Goal: Task Accomplishment & Management: Use online tool/utility

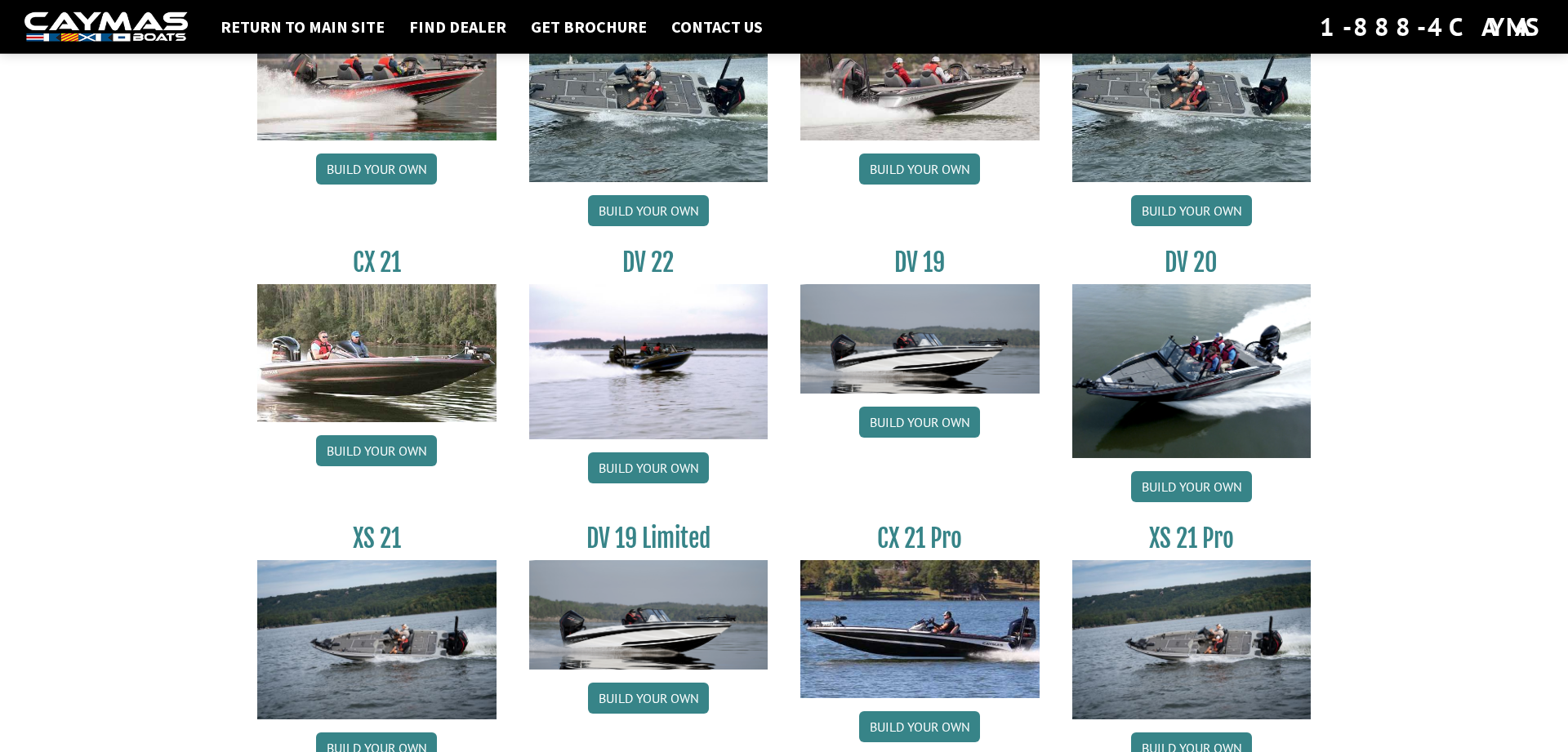
scroll to position [1677, 0]
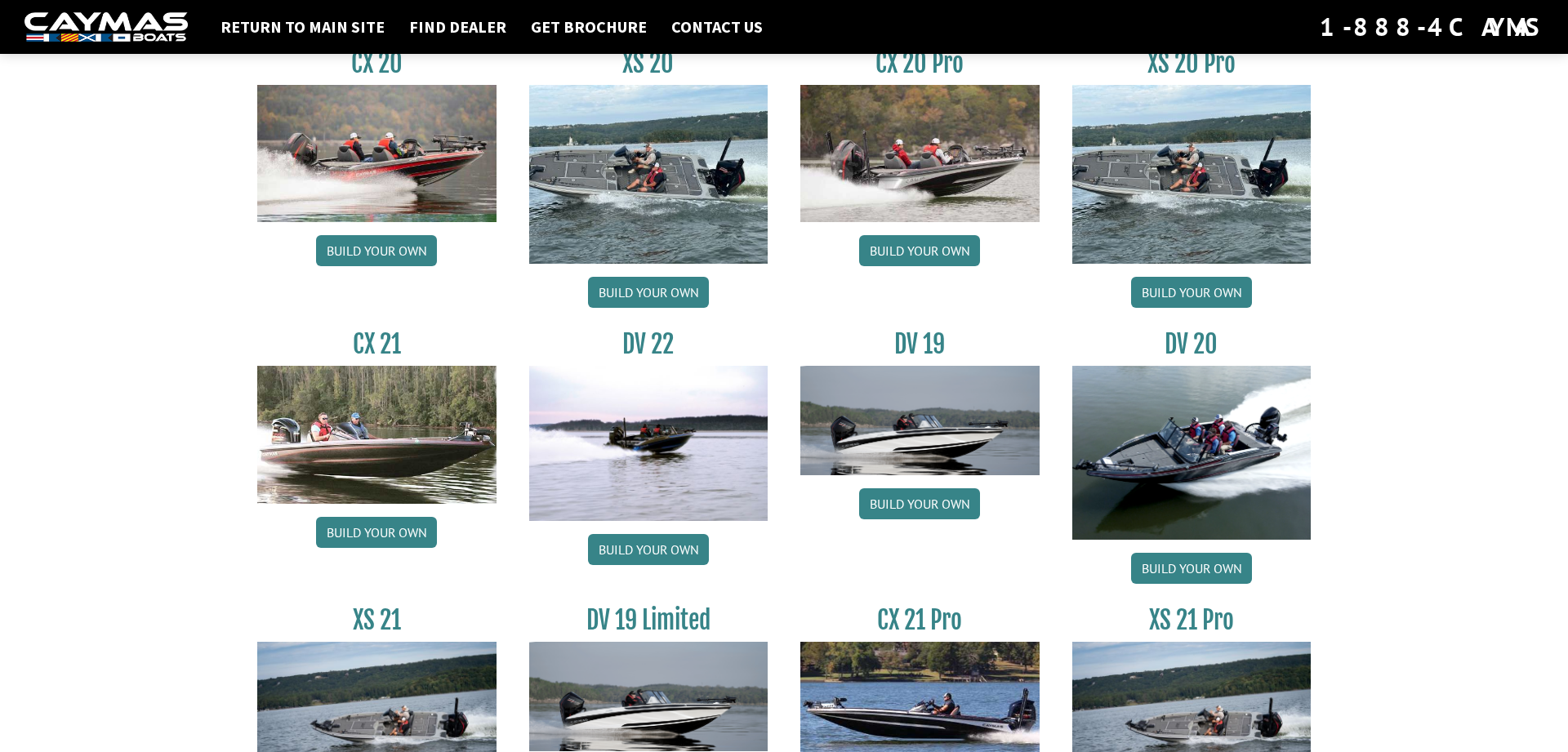
click at [836, 300] on div "CX 20 Pro Build your own" at bounding box center [919, 182] width 272 height 268
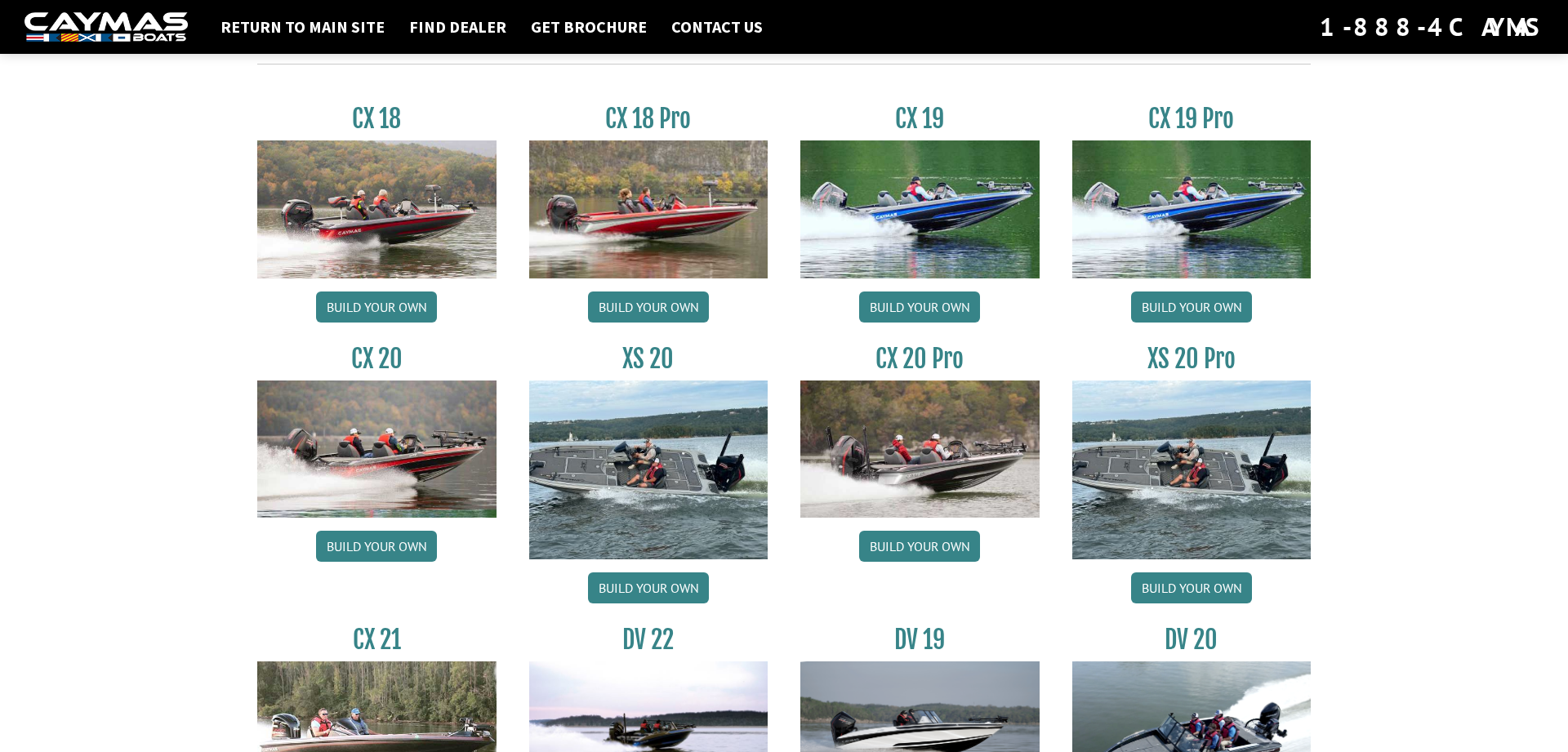
scroll to position [1344, 0]
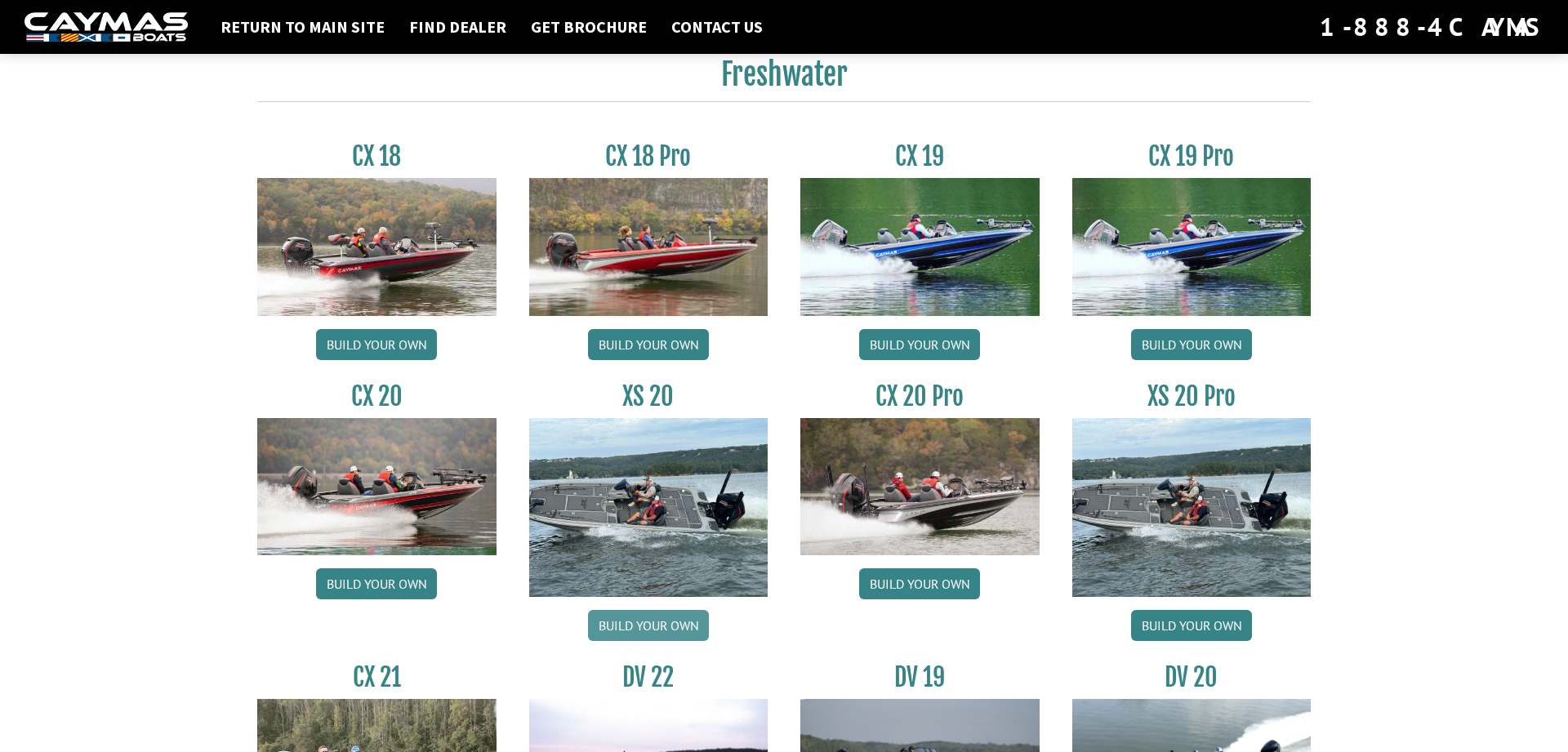
click at [665, 623] on link "Build your own" at bounding box center [648, 624] width 121 height 31
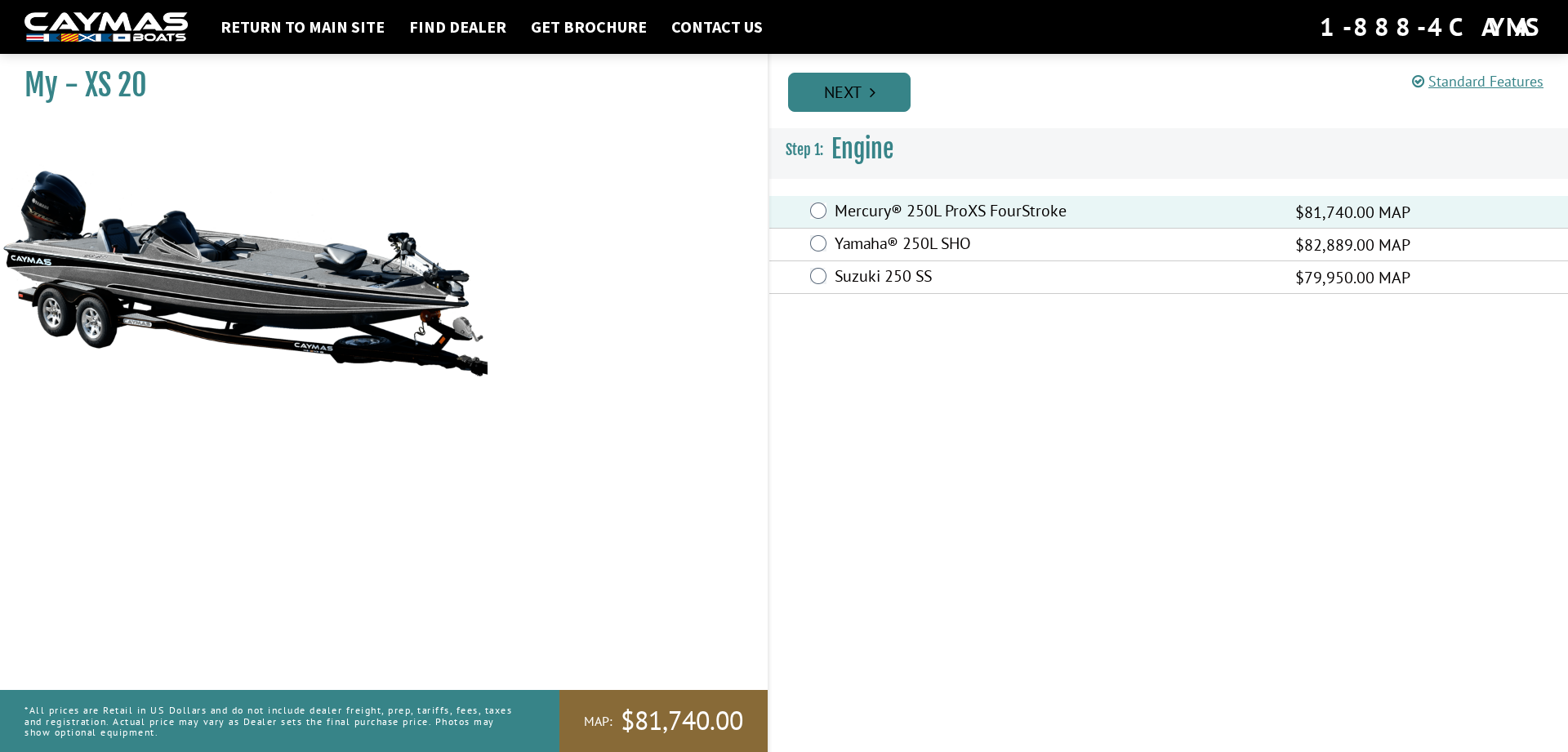
click at [867, 87] on link "Next" at bounding box center [849, 92] width 122 height 39
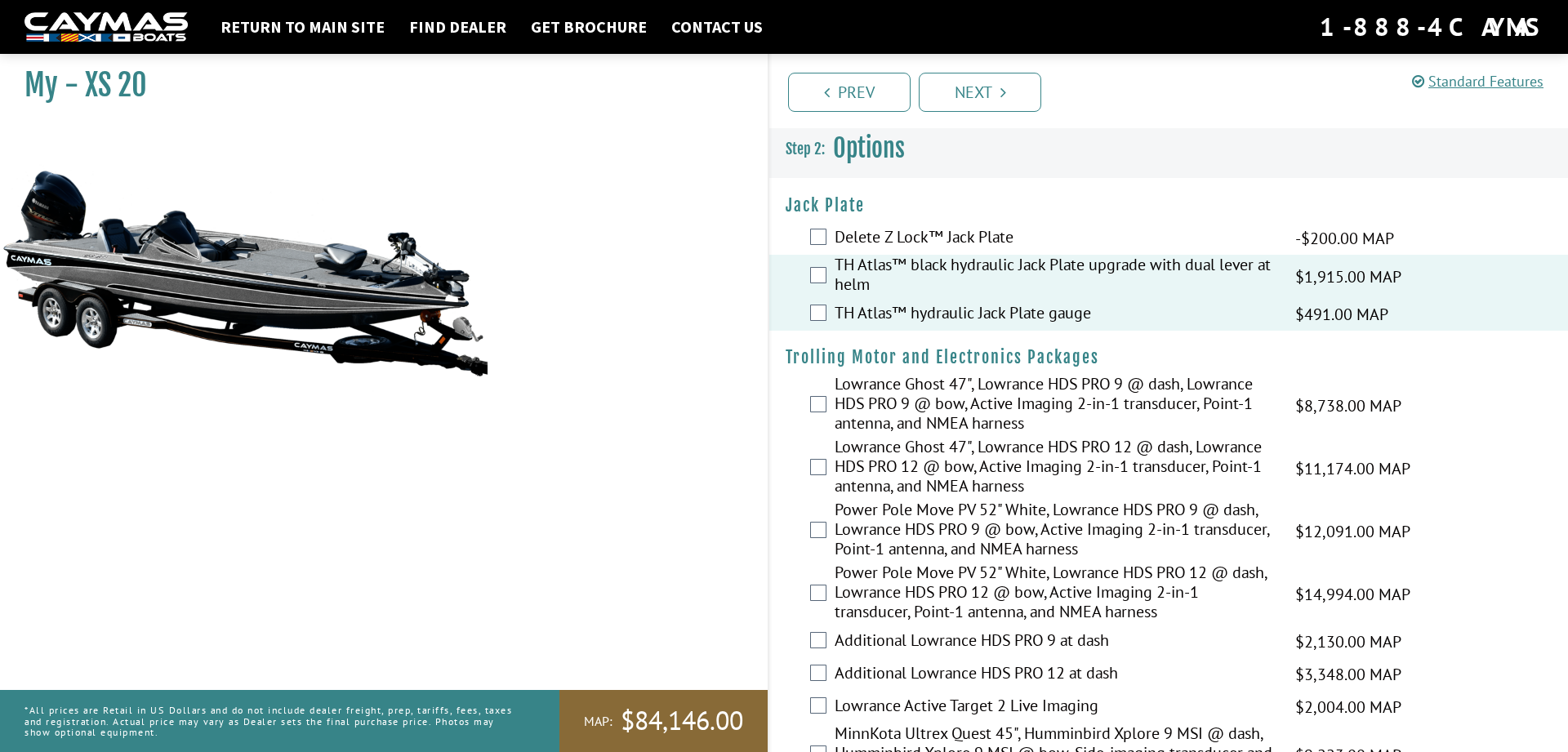
scroll to position [83, 0]
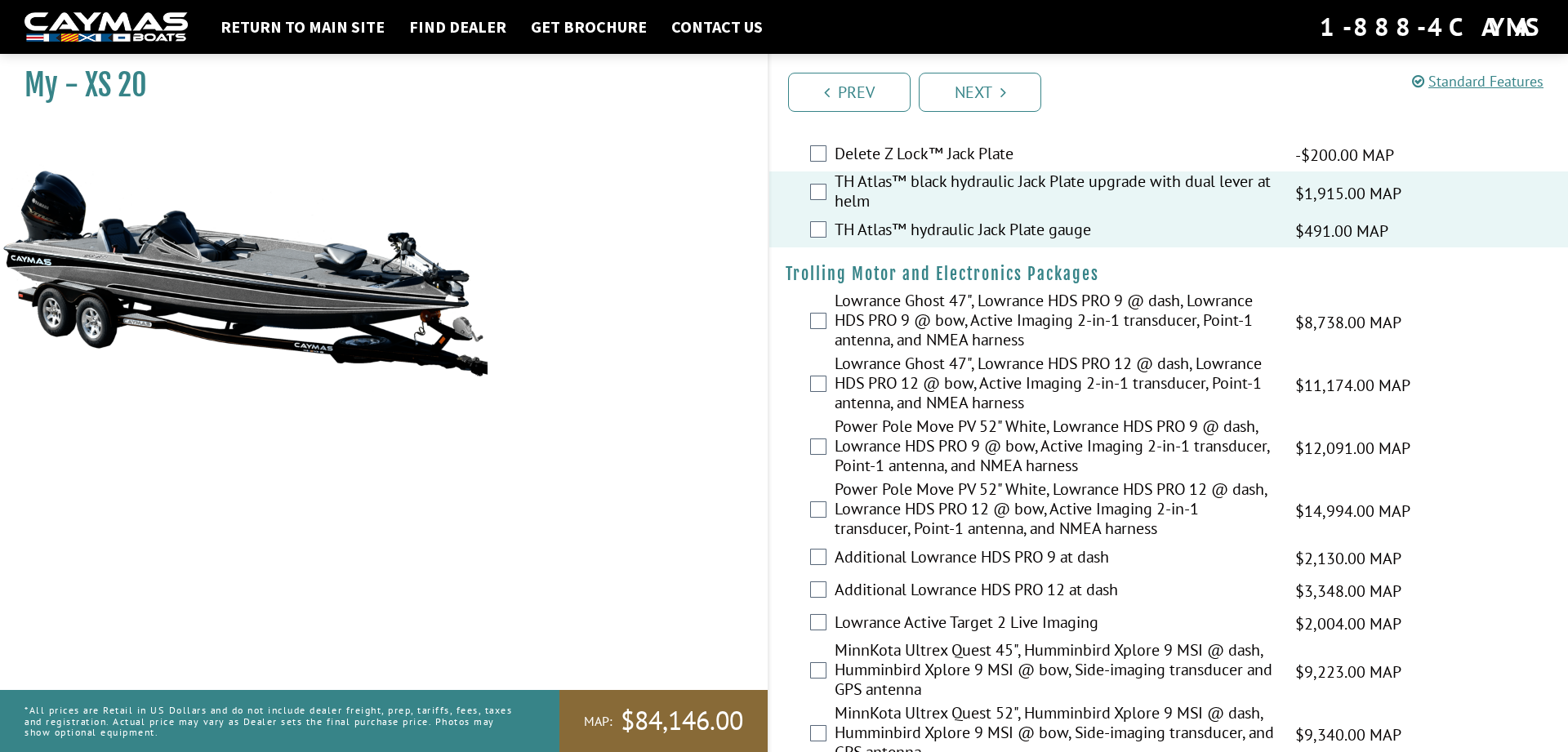
click at [780, 401] on div "Lowrance Ghost 47", Lowrance HDS PRO 12 @ dash, Lowrance HDS PRO 12 @ bow, Acti…" at bounding box center [1167, 385] width 798 height 63
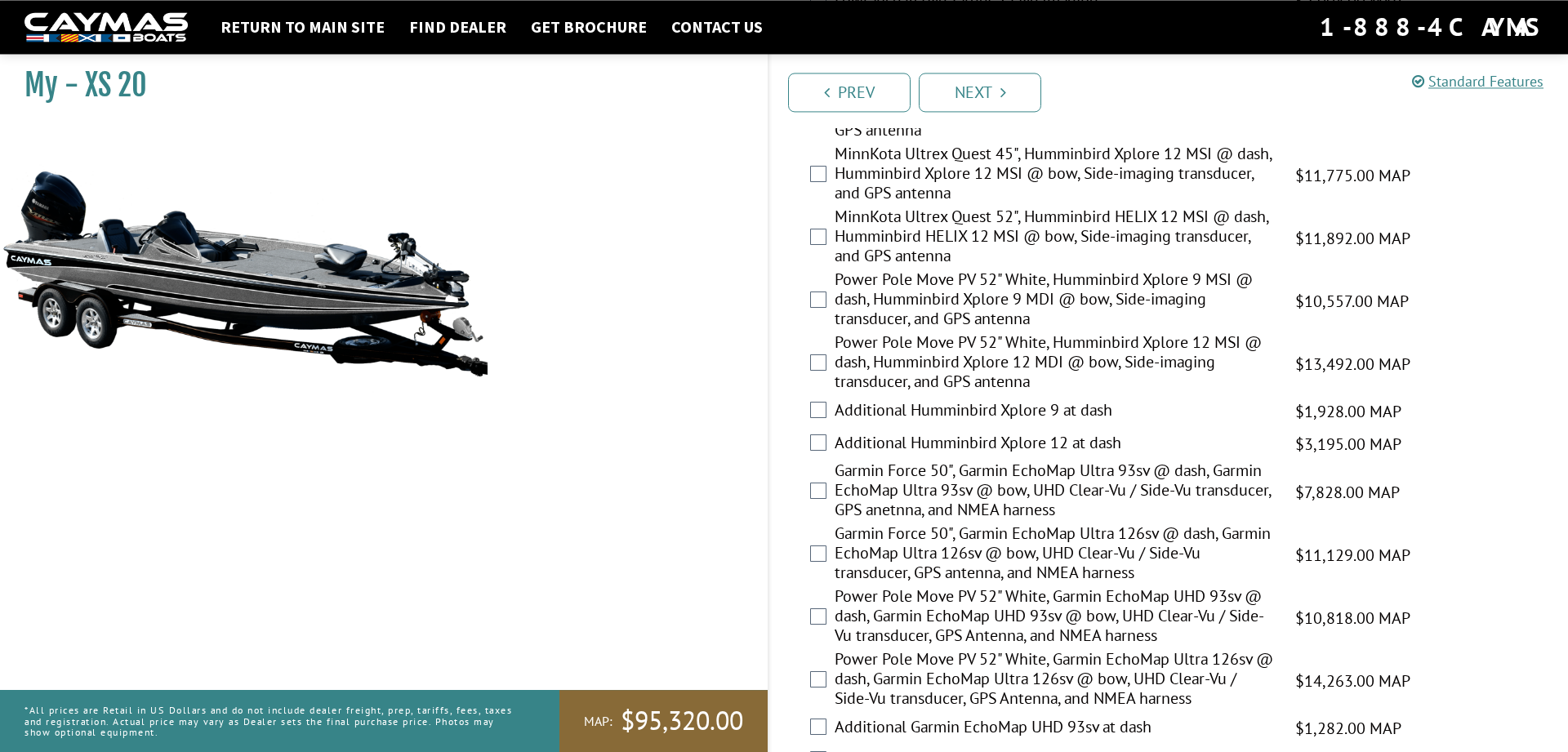
scroll to position [583, 0]
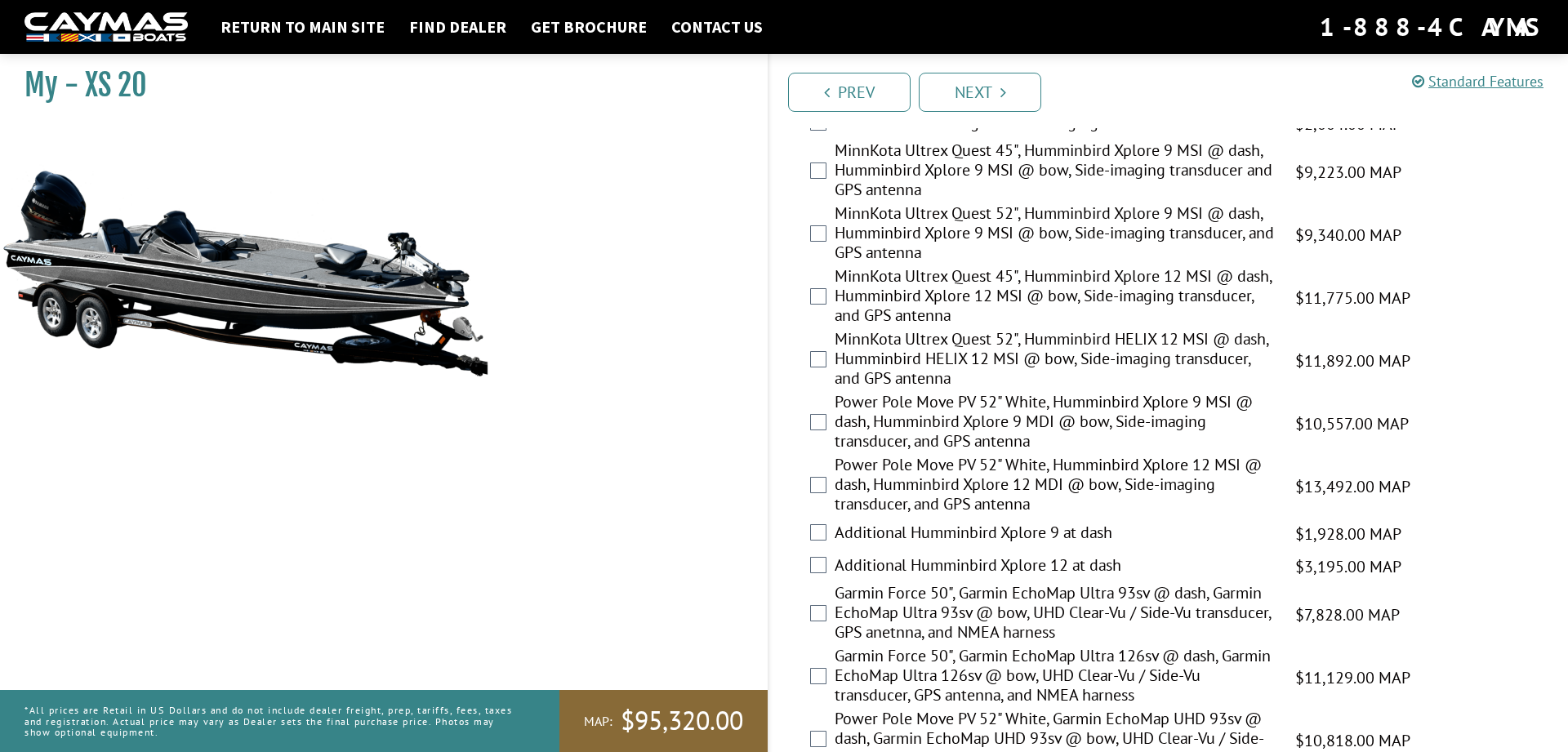
click at [1497, 300] on div "MinnKota Ultrex Quest 45", Humminbird Xplore 12 MSI @ dash, Humminbird Xplore 1…" at bounding box center [1167, 297] width 798 height 63
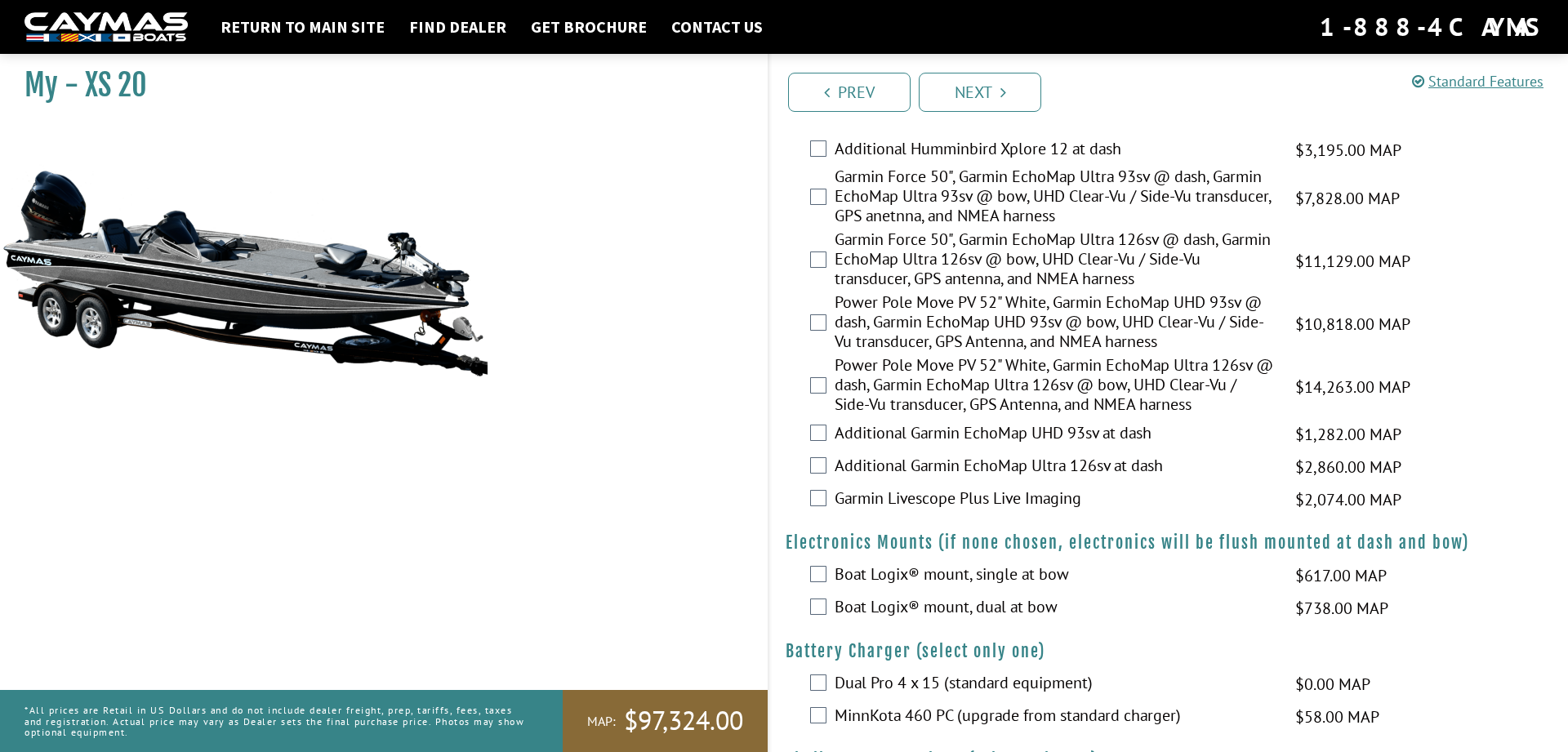
scroll to position [1333, 0]
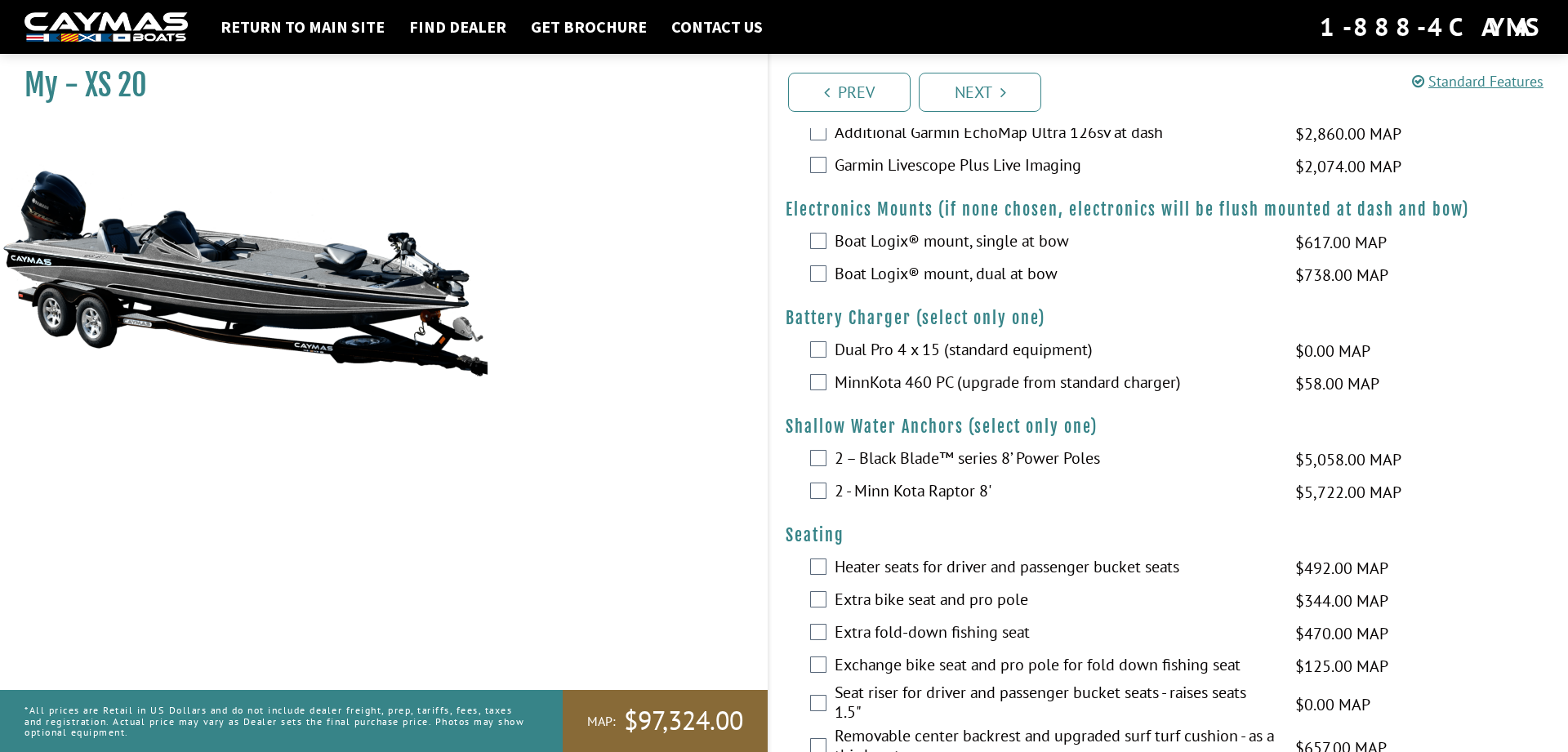
click at [807, 380] on div "MinnKota 460 PC (upgrade from standard charger) $58.00 MAP $69.00 MSRP" at bounding box center [1167, 383] width 798 height 32
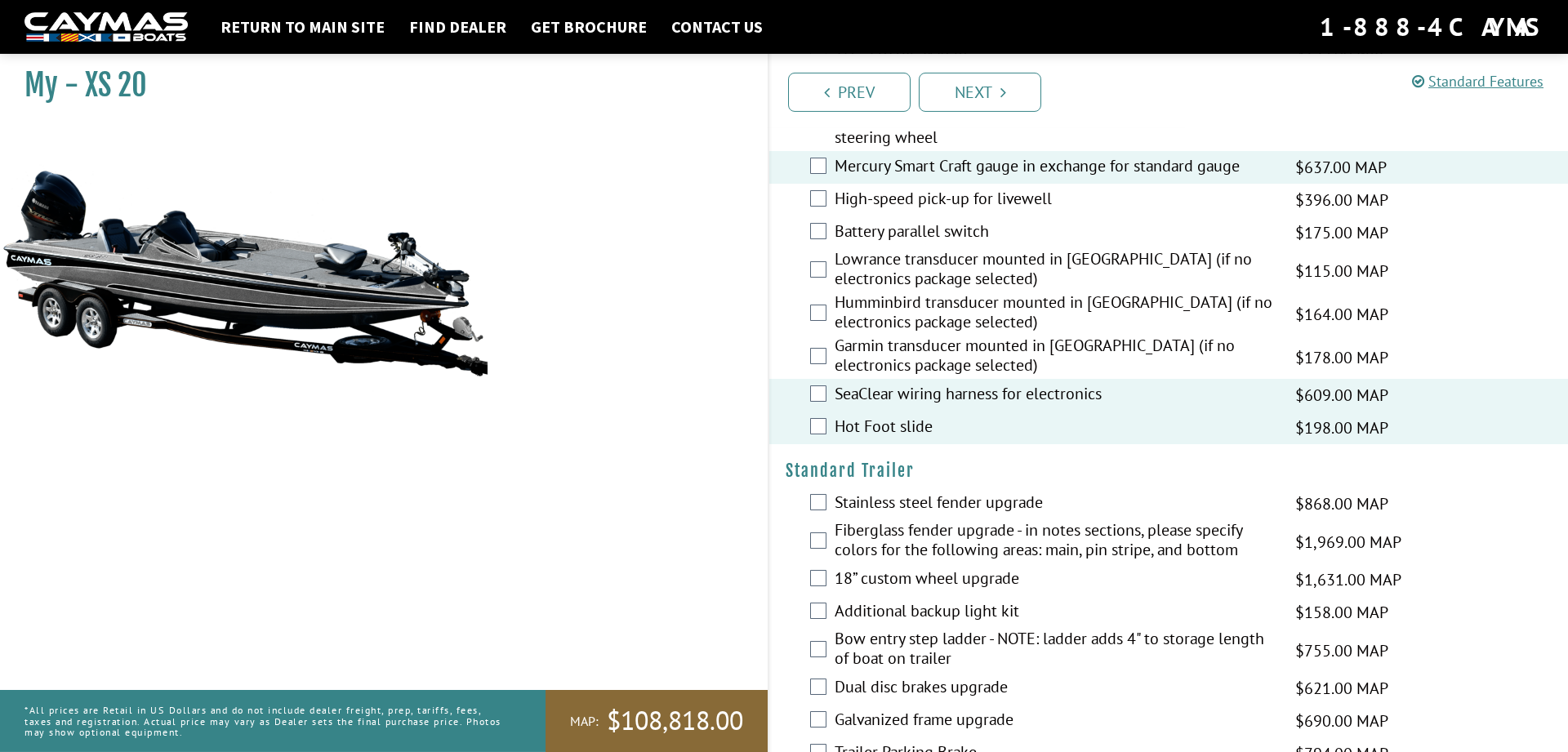
scroll to position [2581, 0]
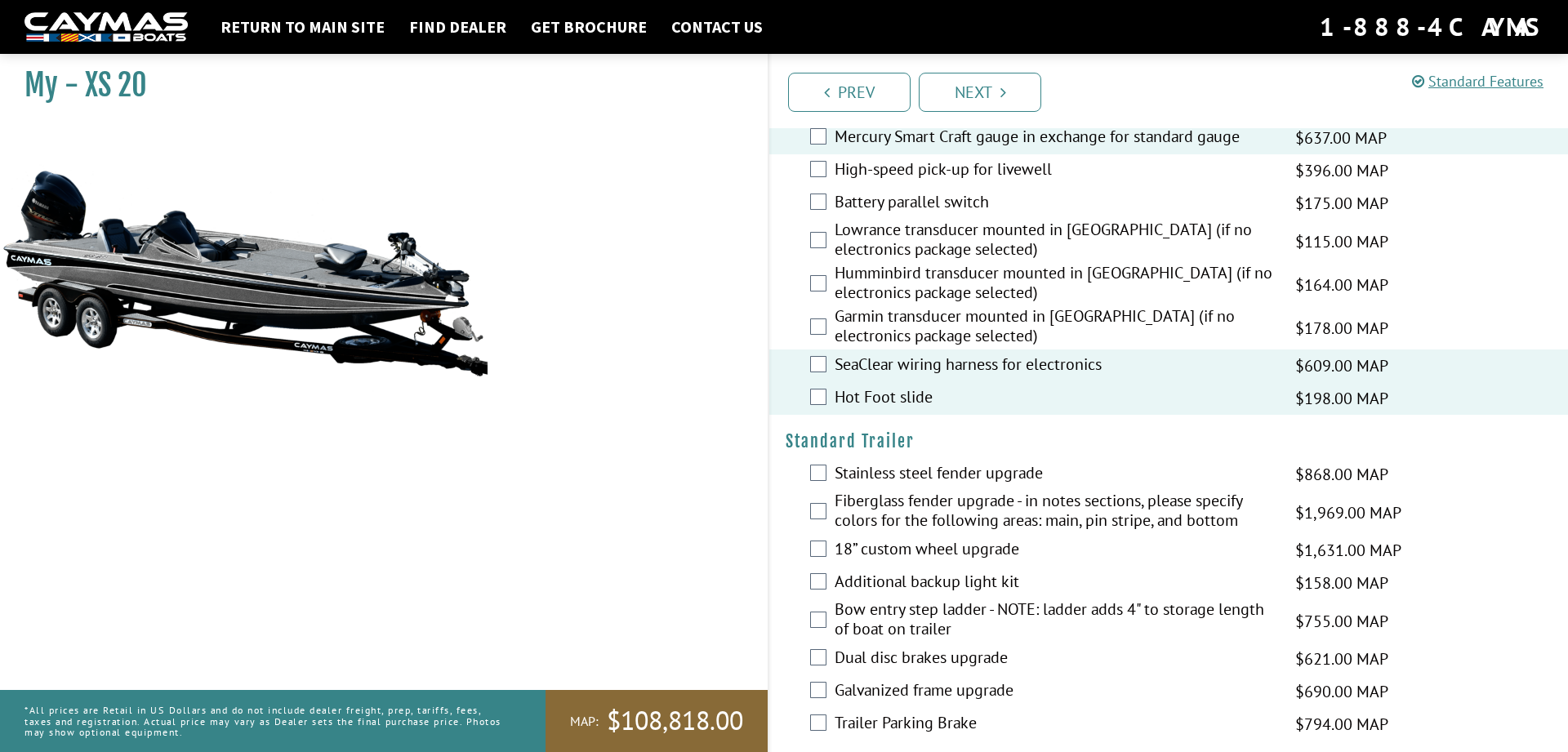
click at [1124, 656] on label "Dual disc brakes upgrade" at bounding box center [1054, 658] width 440 height 24
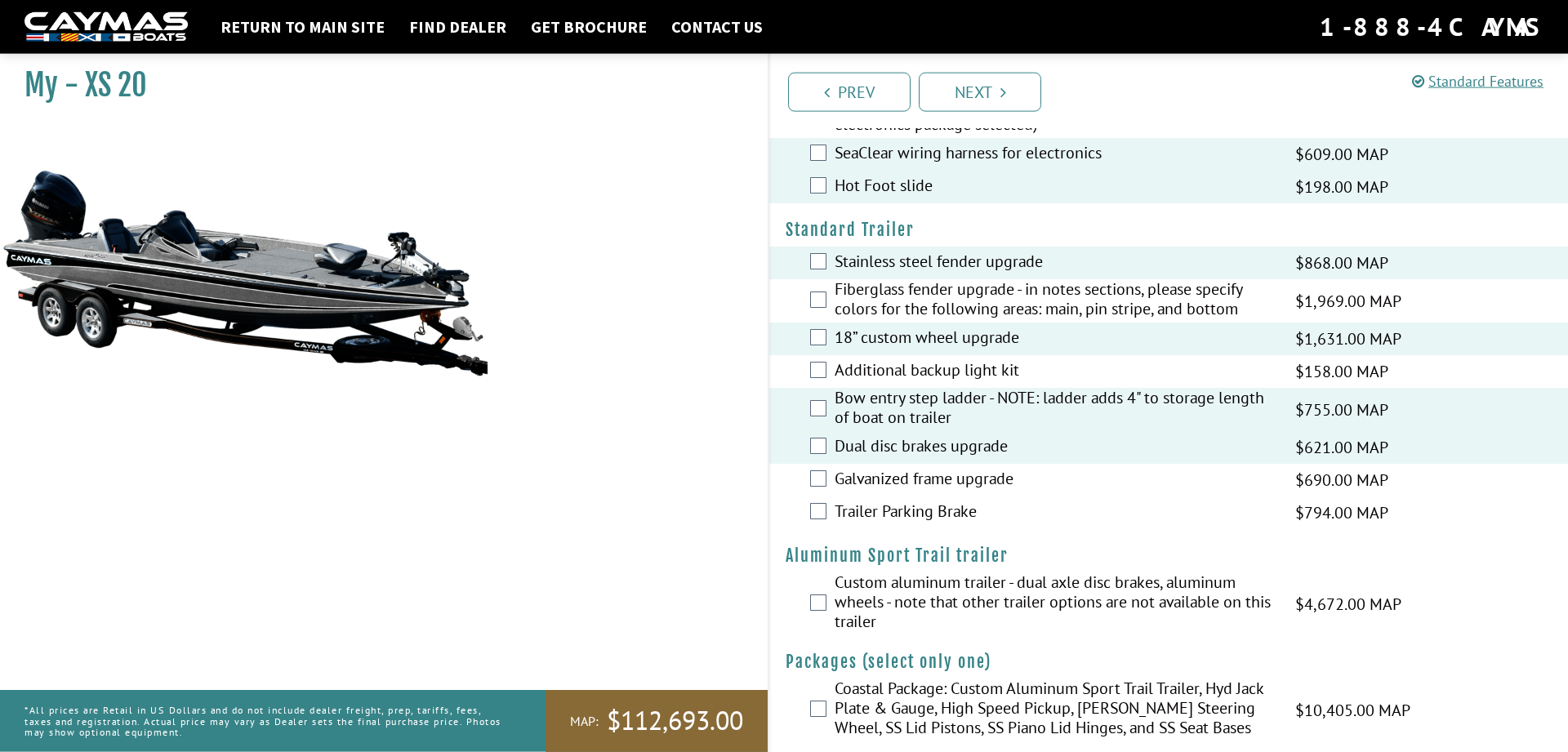
scroll to position [2813, 0]
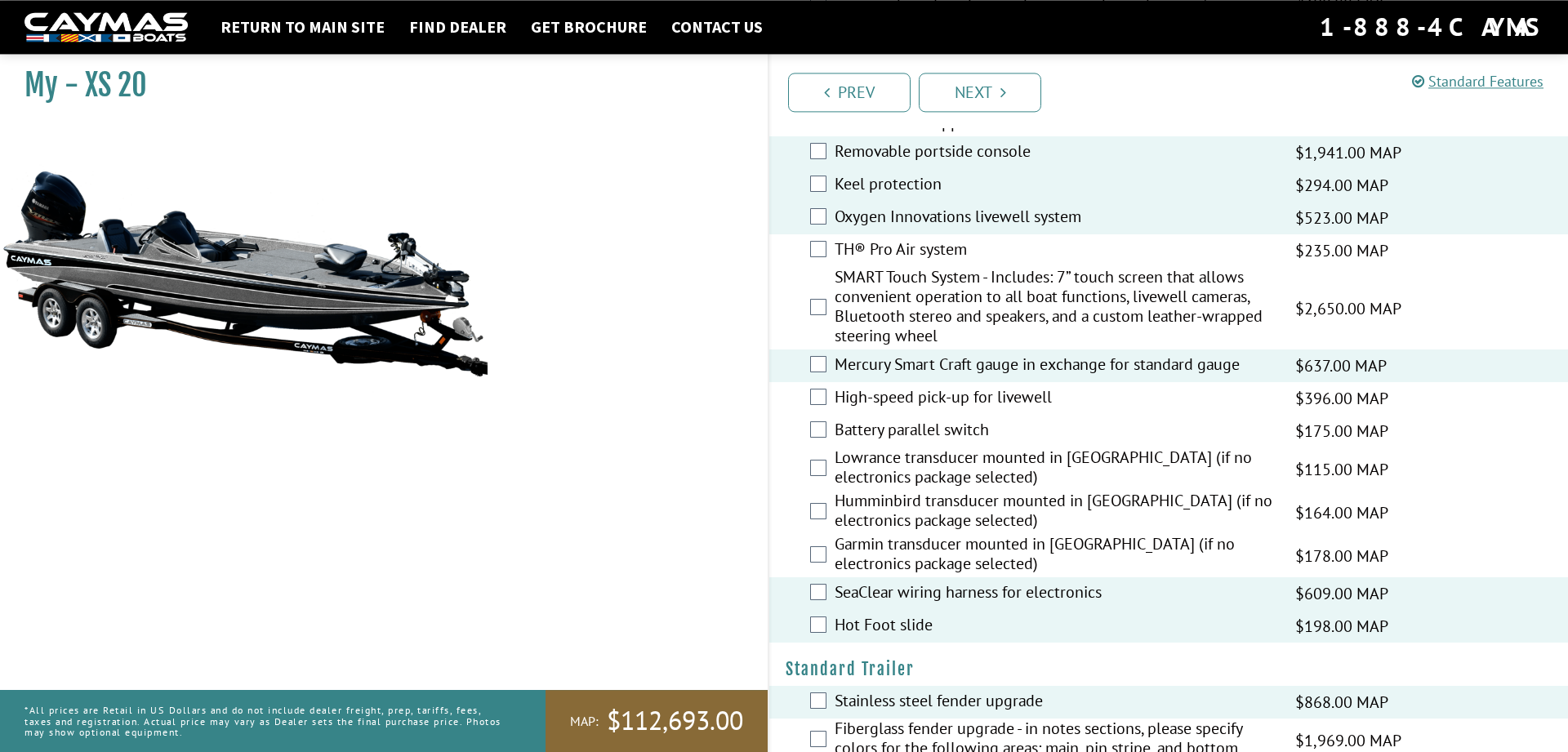
scroll to position [2314, 0]
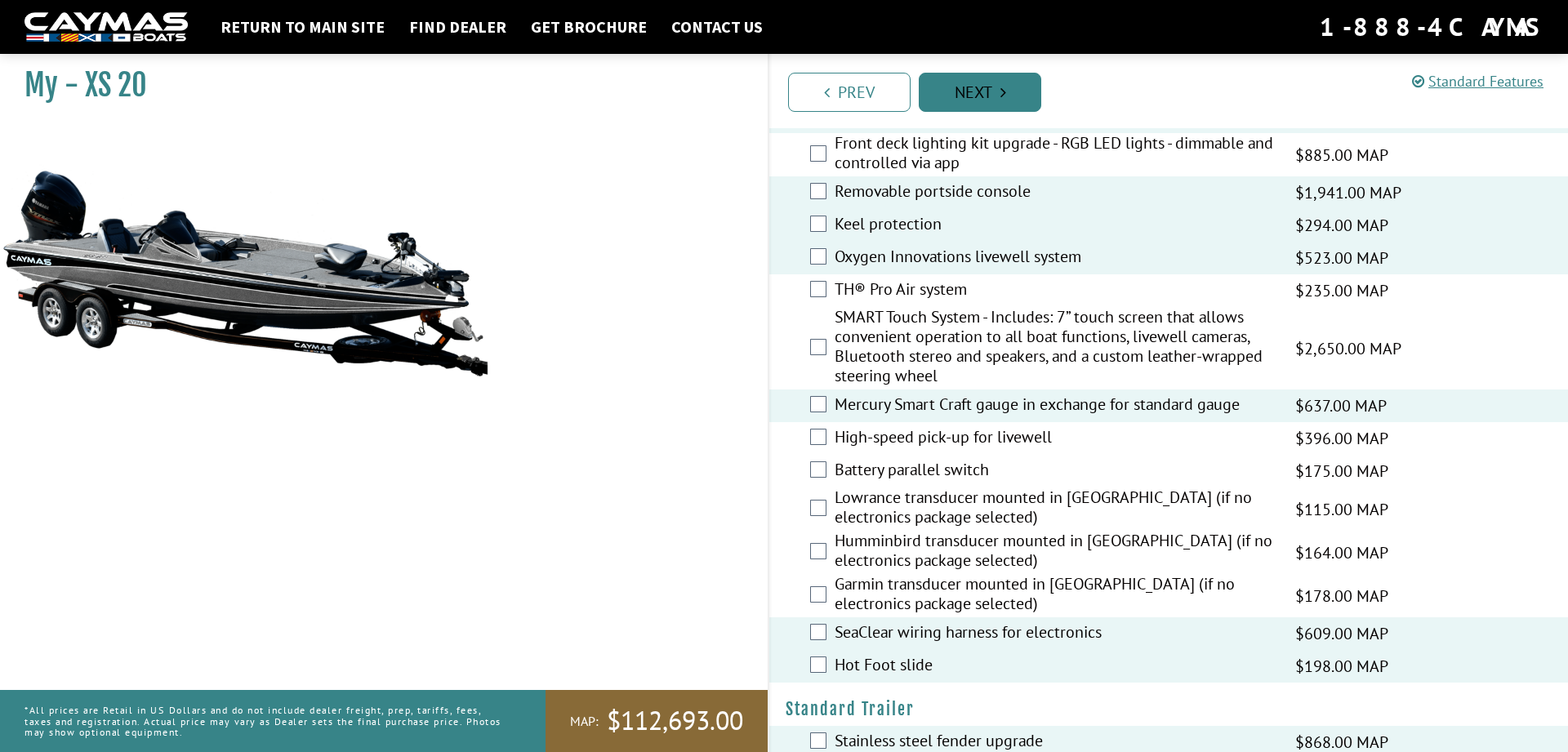
click at [1017, 94] on link "Next" at bounding box center [979, 92] width 122 height 39
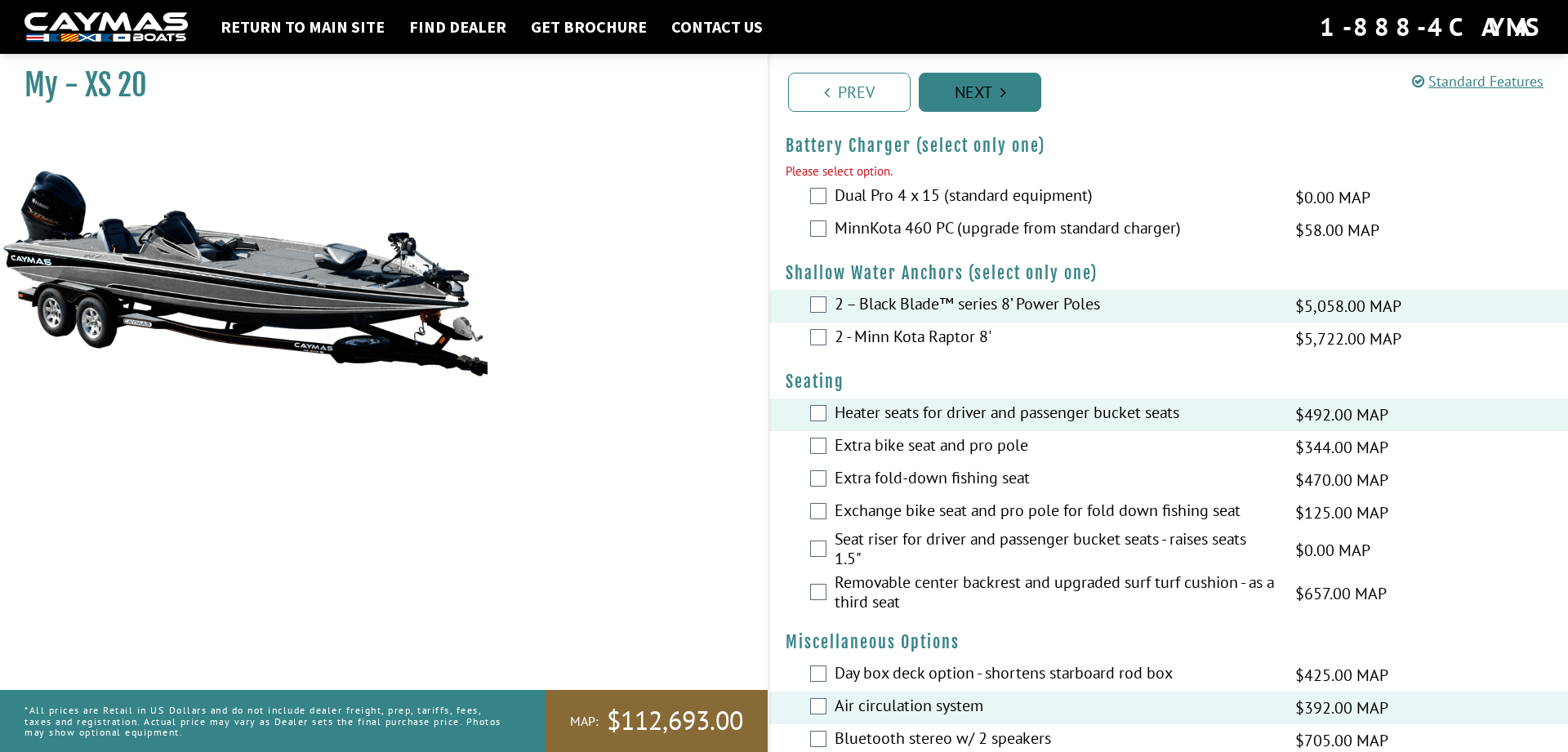
scroll to position [1504, 0]
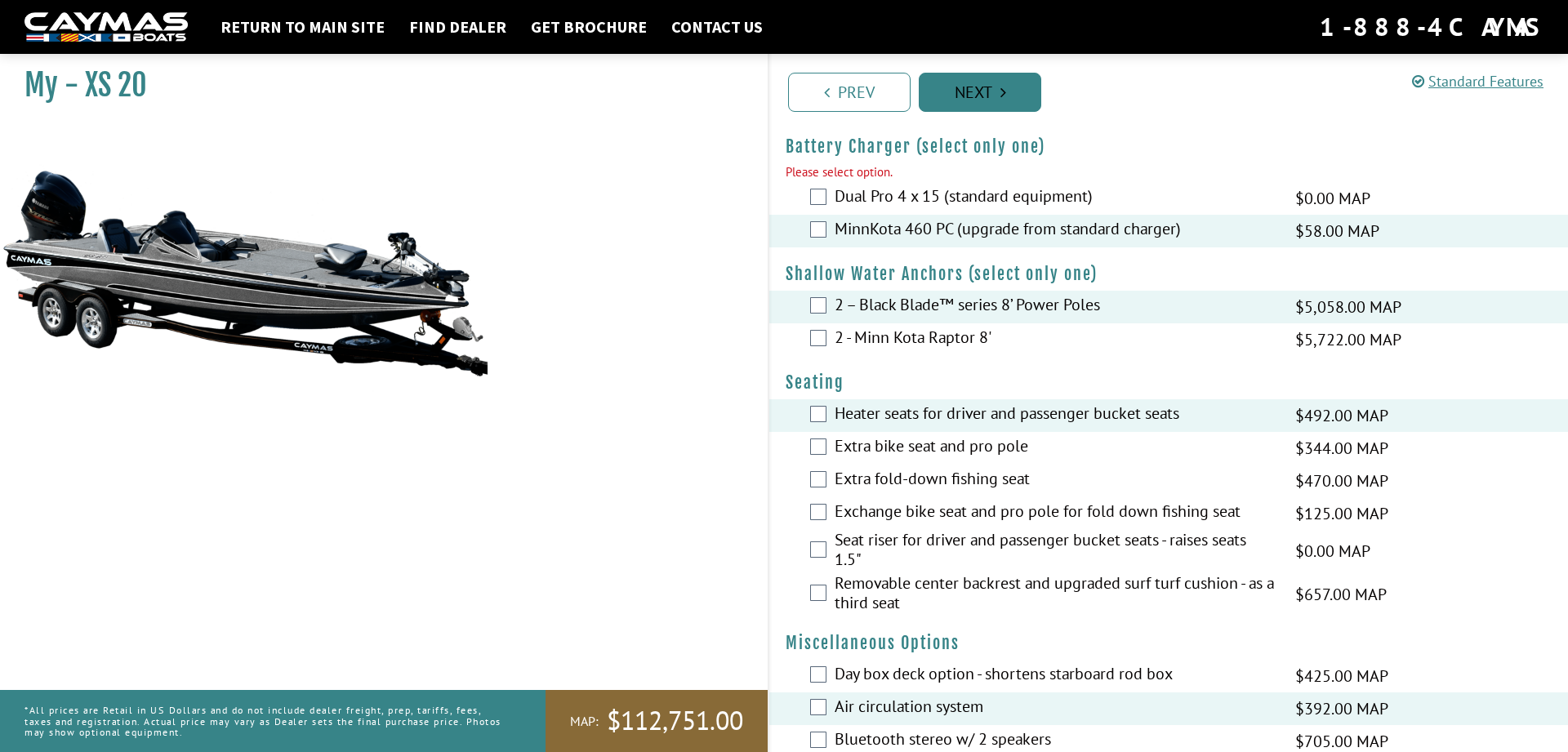
click at [1000, 96] on icon "Pagination" at bounding box center [1003, 92] width 6 height 17
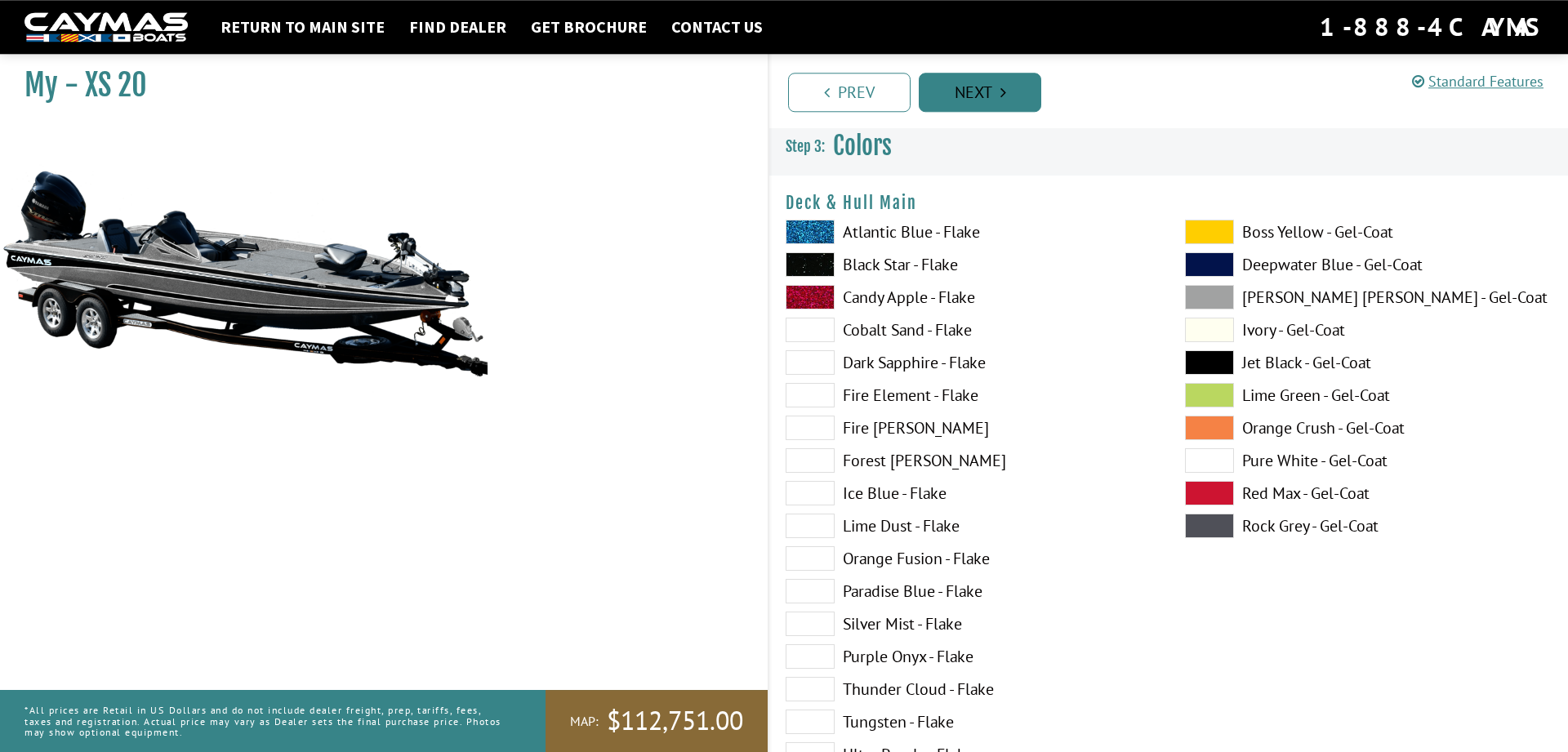
scroll to position [0, 0]
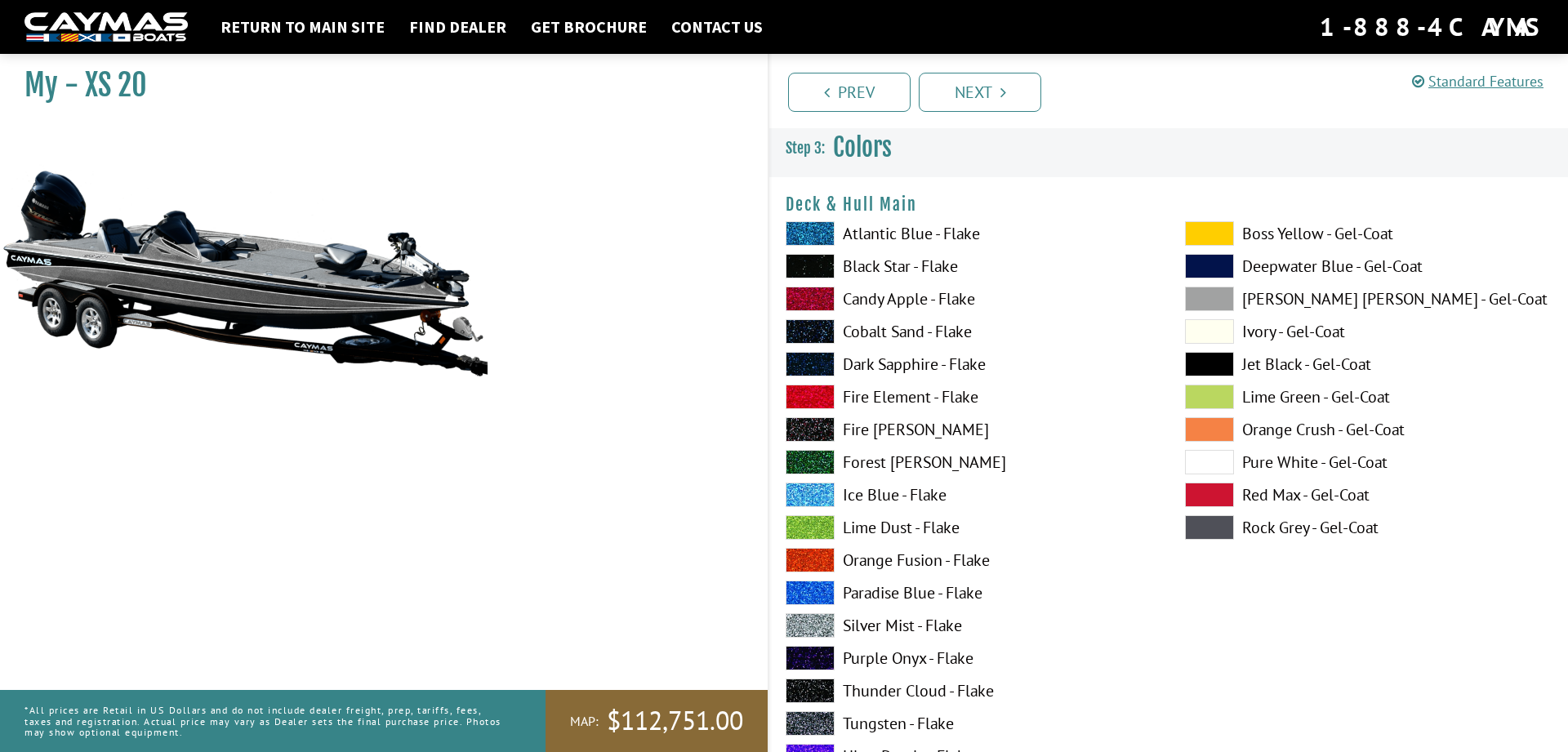
click at [861, 295] on label "Candy Apple - Flake" at bounding box center [968, 299] width 366 height 24
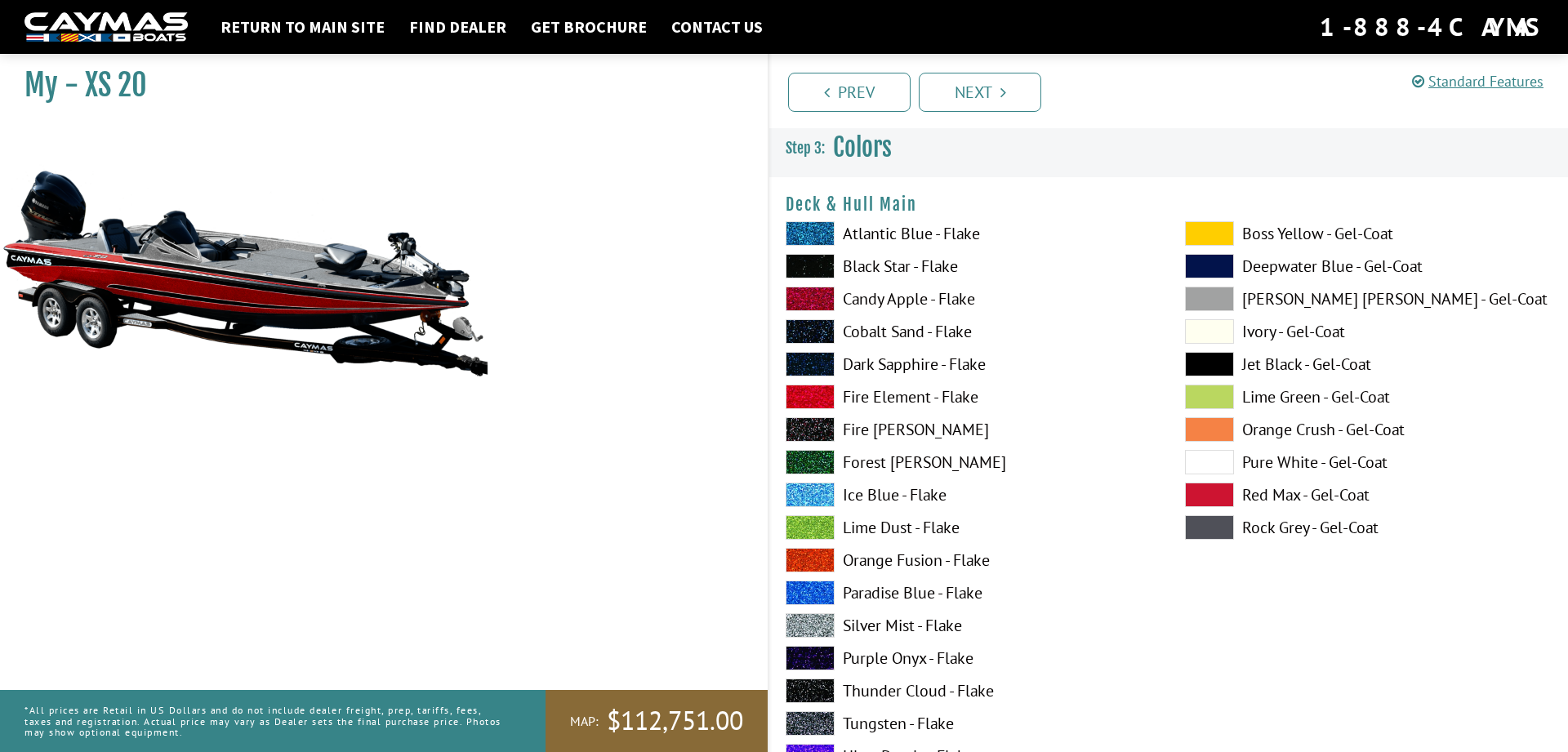
click at [826, 299] on span at bounding box center [810, 299] width 49 height 24
click at [830, 297] on span at bounding box center [810, 299] width 49 height 24
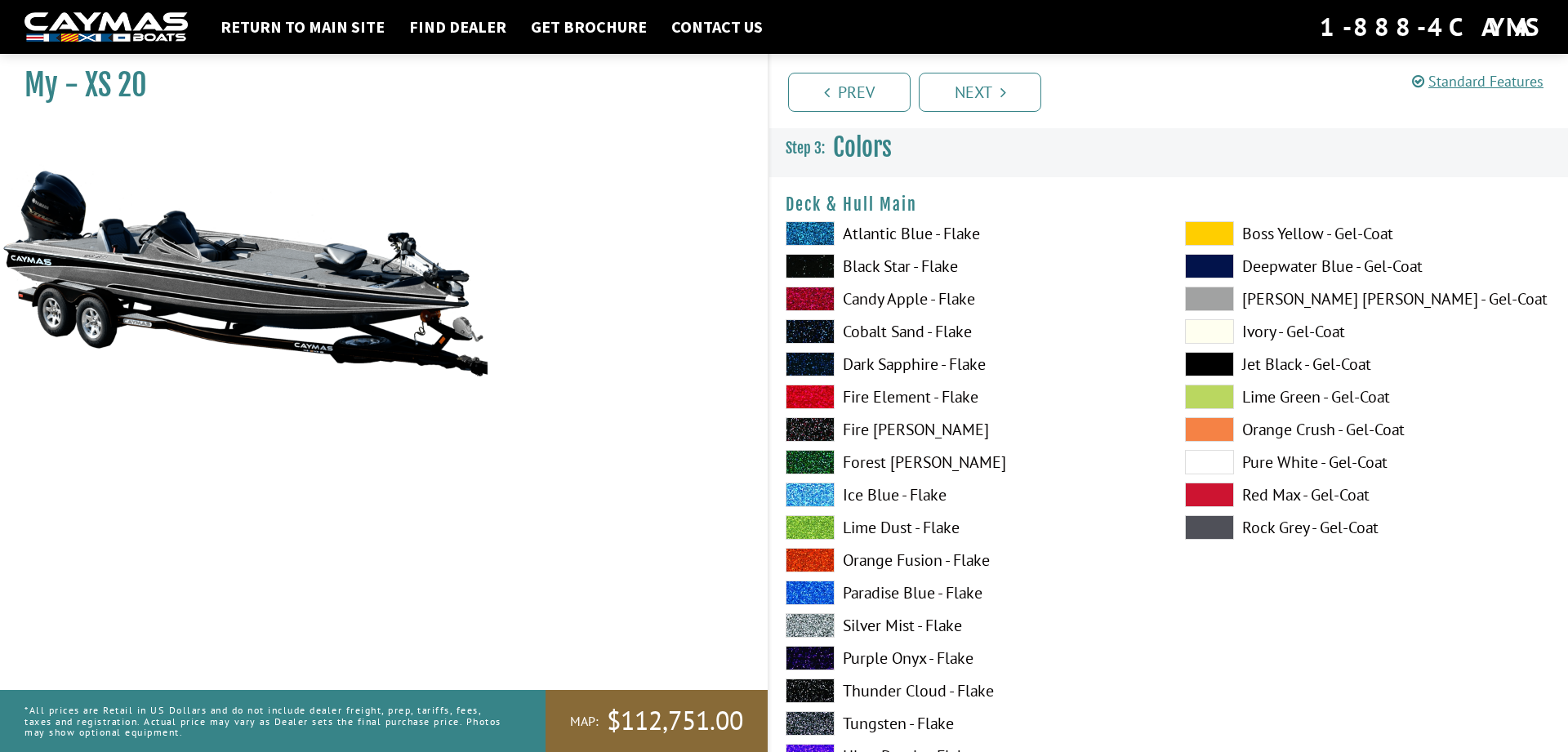
click at [812, 624] on span at bounding box center [810, 625] width 49 height 24
click at [810, 623] on span at bounding box center [810, 625] width 49 height 24
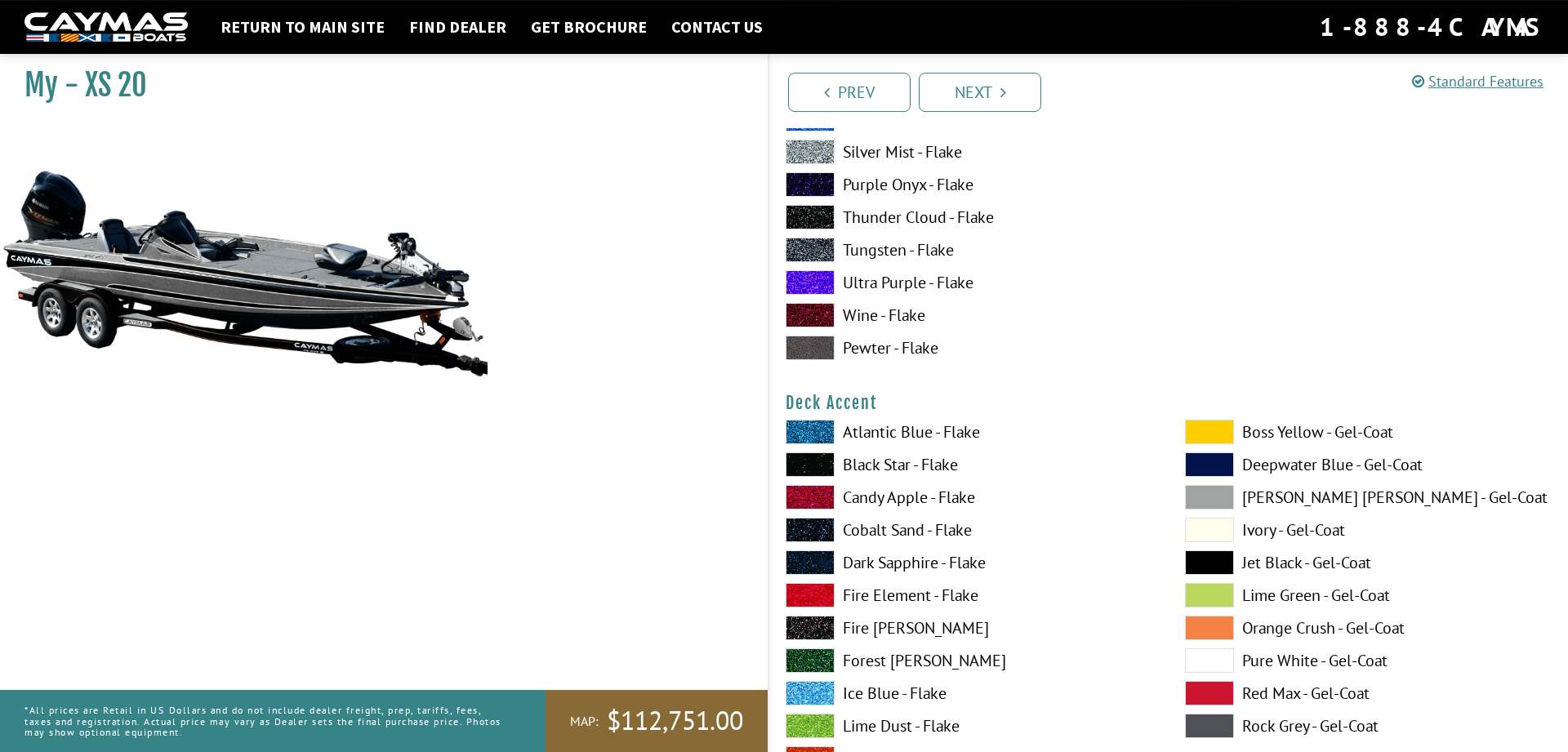
scroll to position [499, 0]
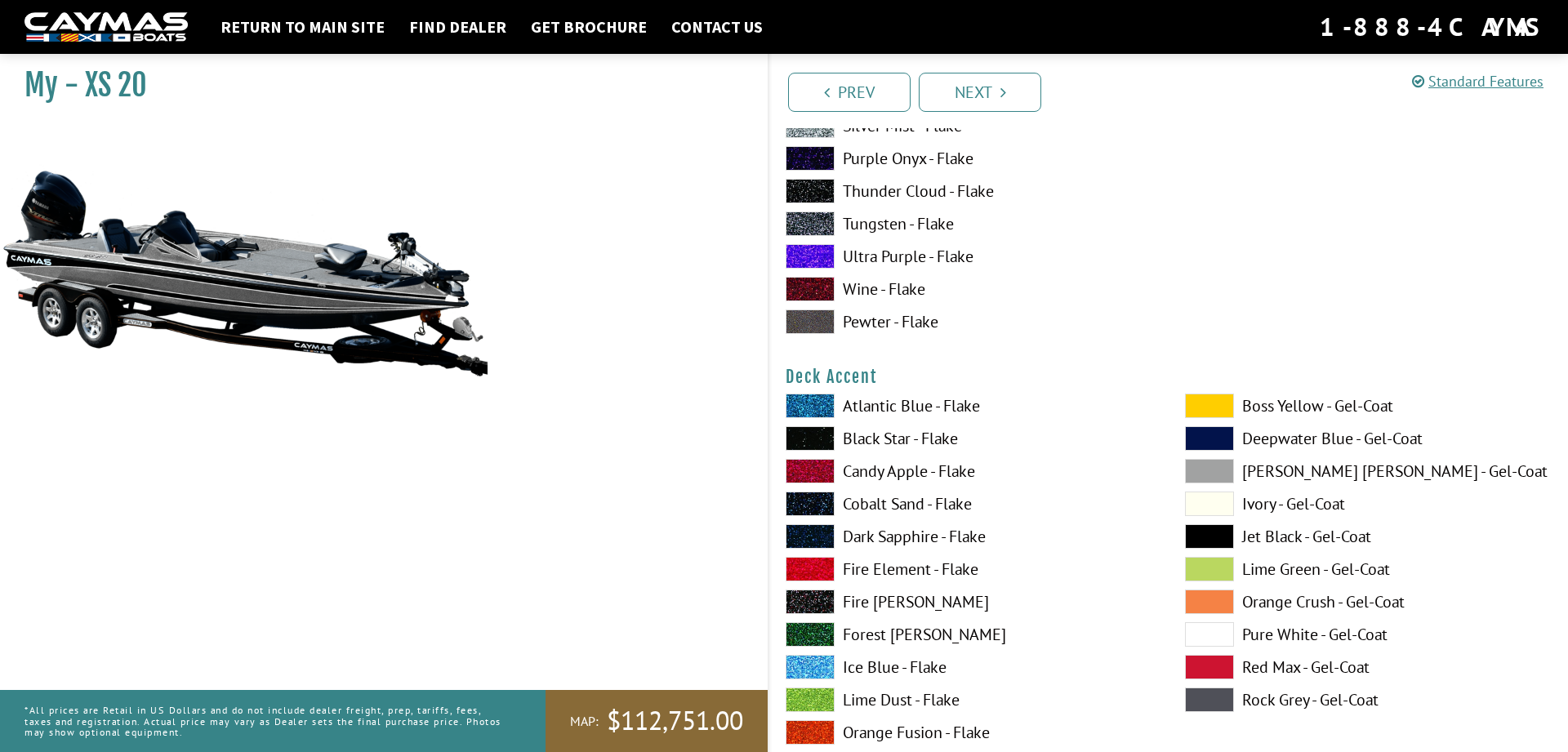
click at [878, 468] on label "Candy Apple - Flake" at bounding box center [968, 471] width 366 height 24
click at [819, 436] on span at bounding box center [810, 438] width 49 height 24
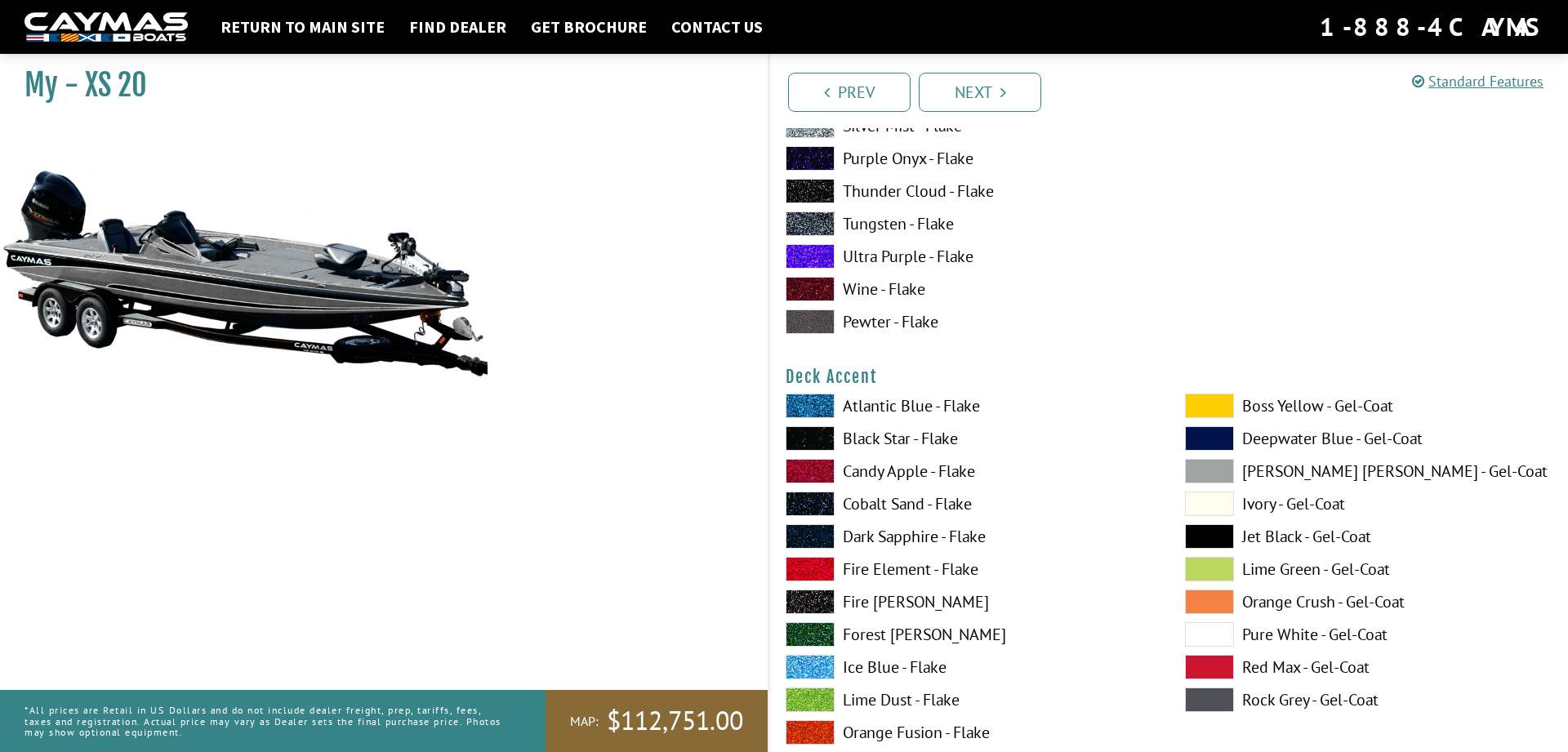
click at [819, 469] on span at bounding box center [810, 471] width 49 height 24
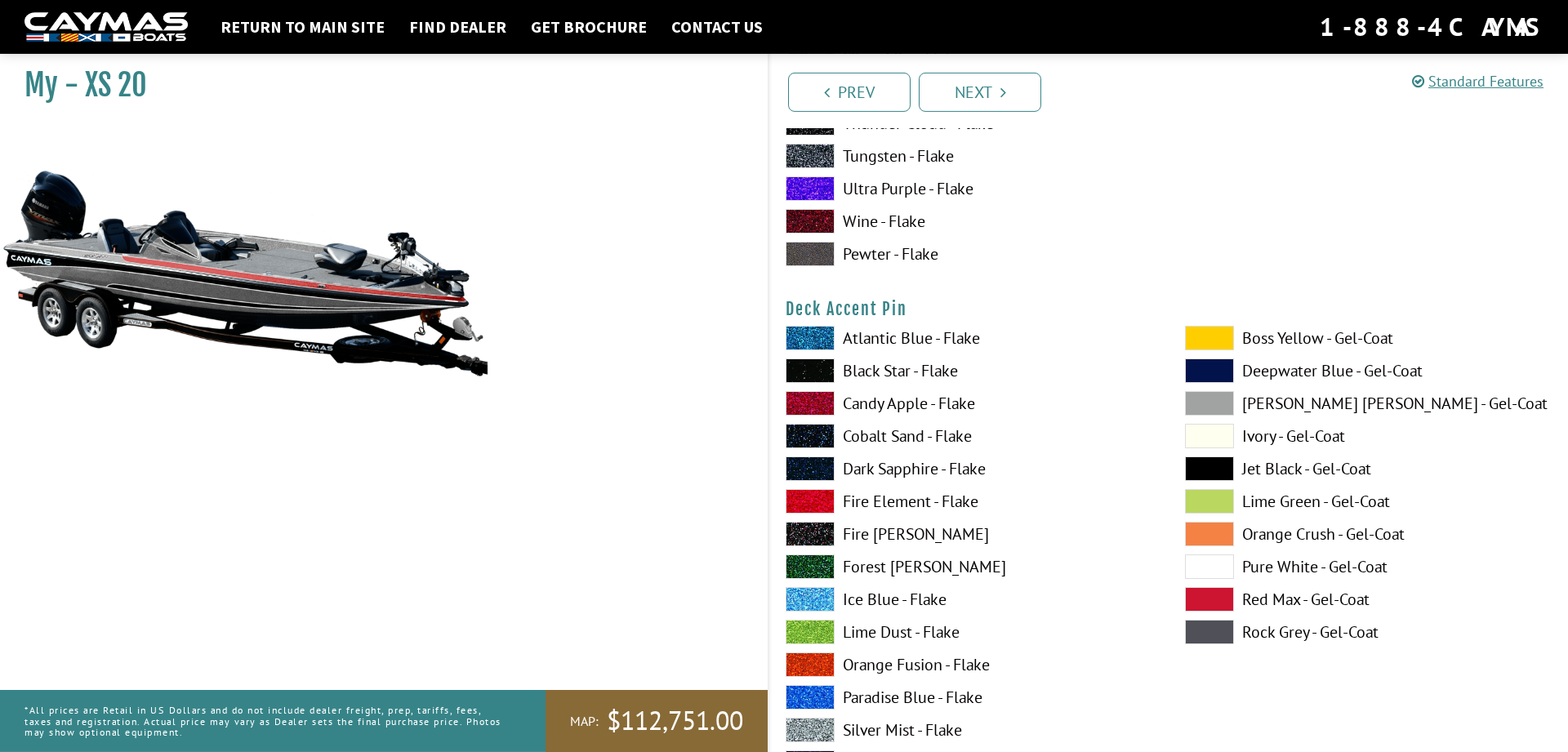
scroll to position [1249, 0]
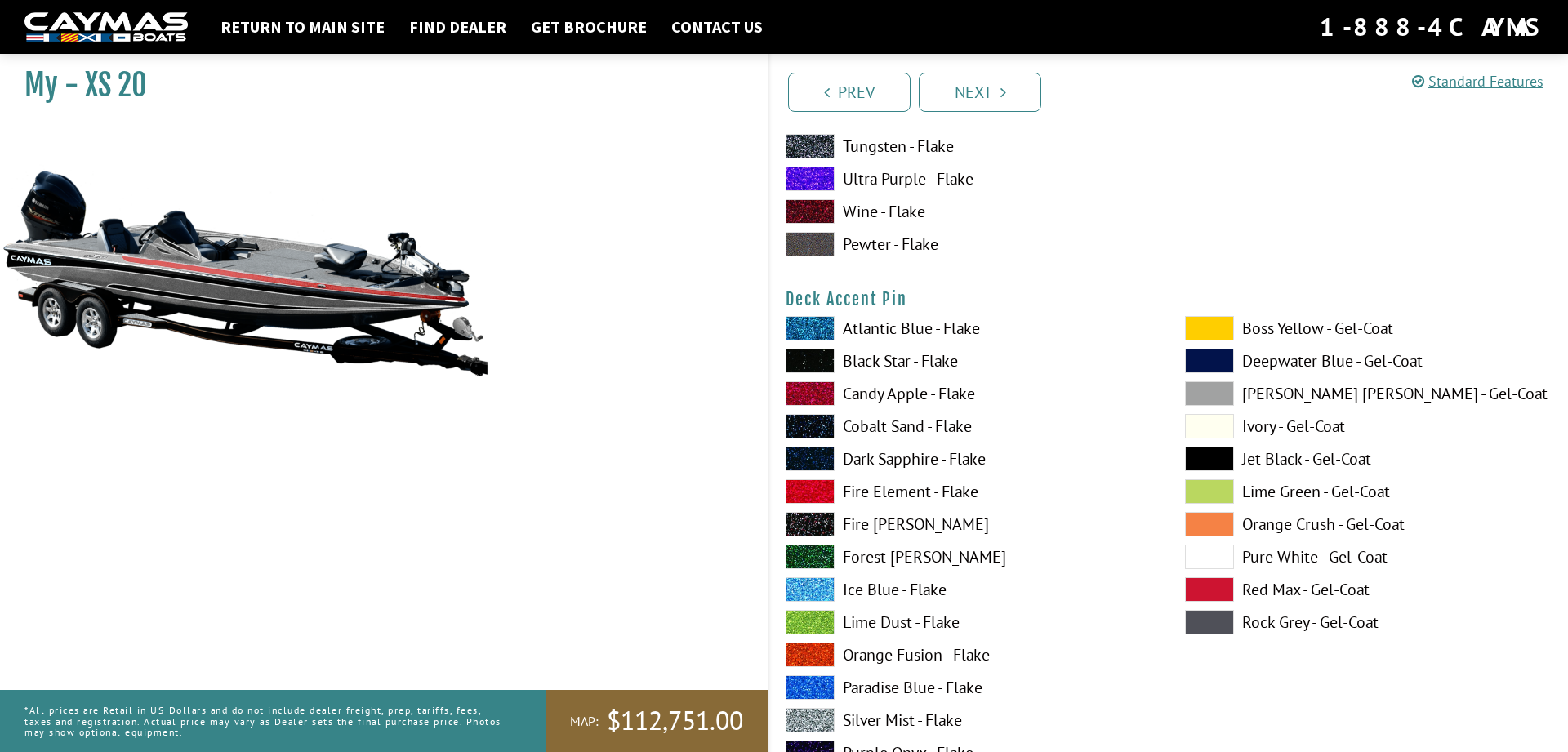
click at [847, 357] on label "Black Star - Flake" at bounding box center [968, 361] width 366 height 24
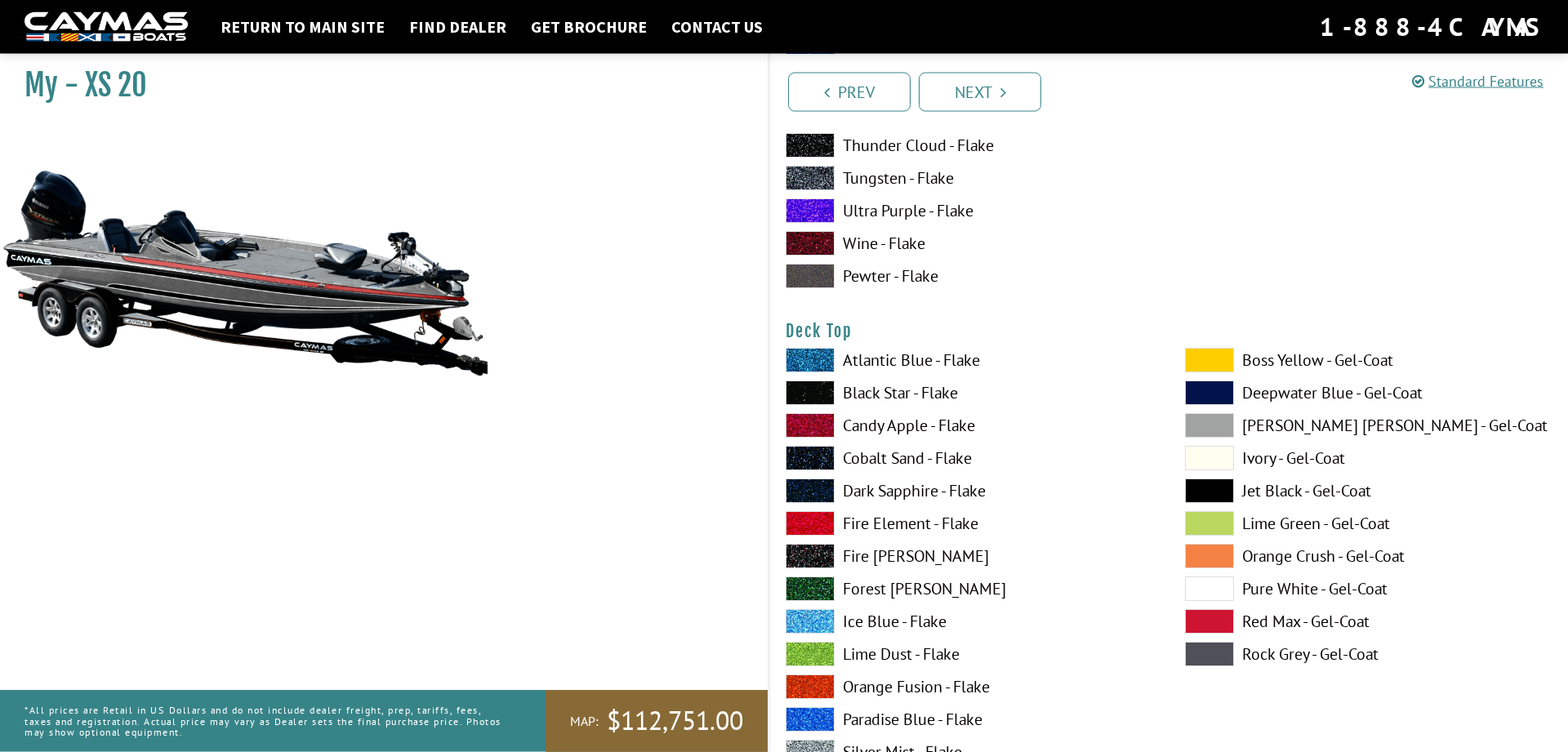
scroll to position [1915, 0]
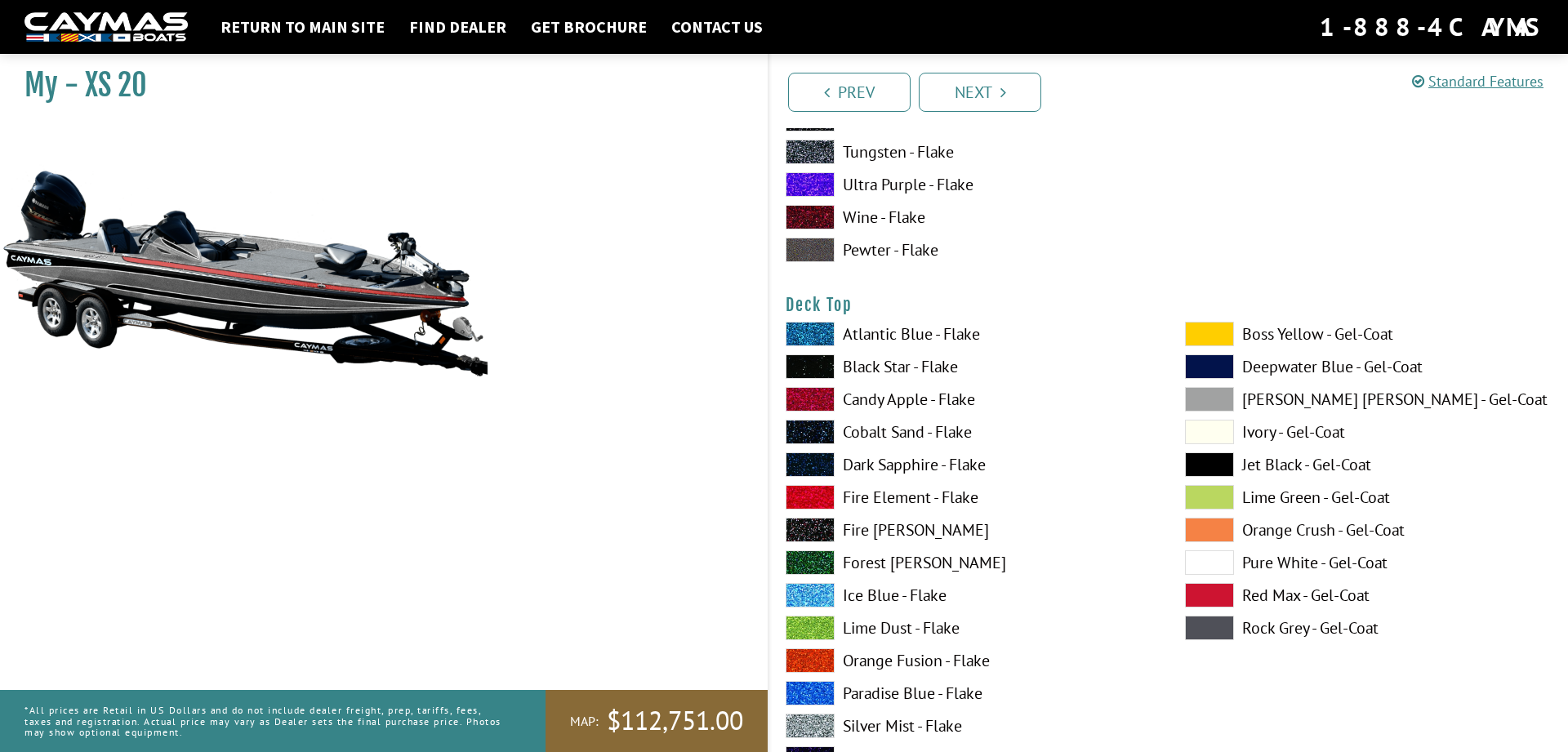
click at [817, 718] on span at bounding box center [810, 726] width 49 height 24
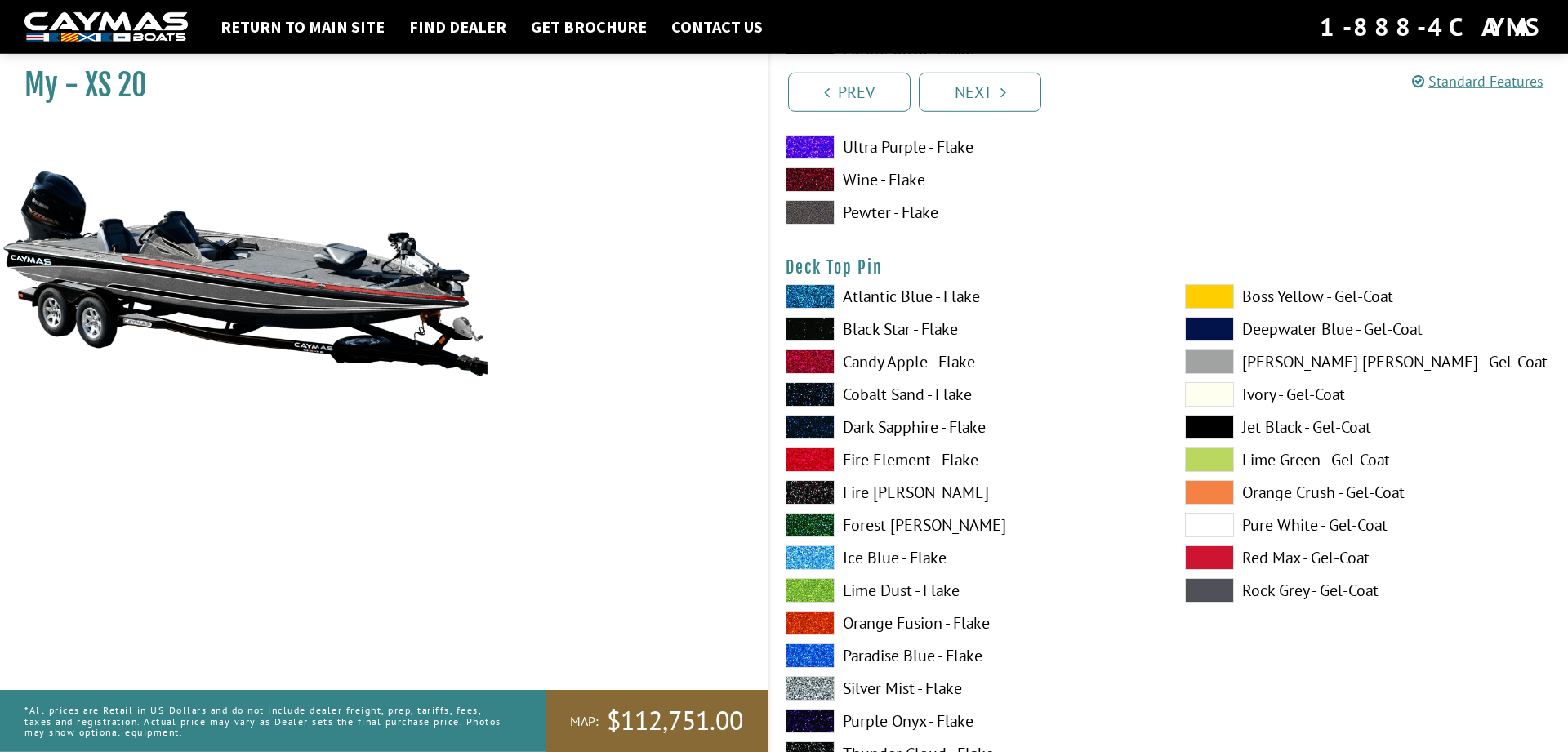
scroll to position [2664, 0]
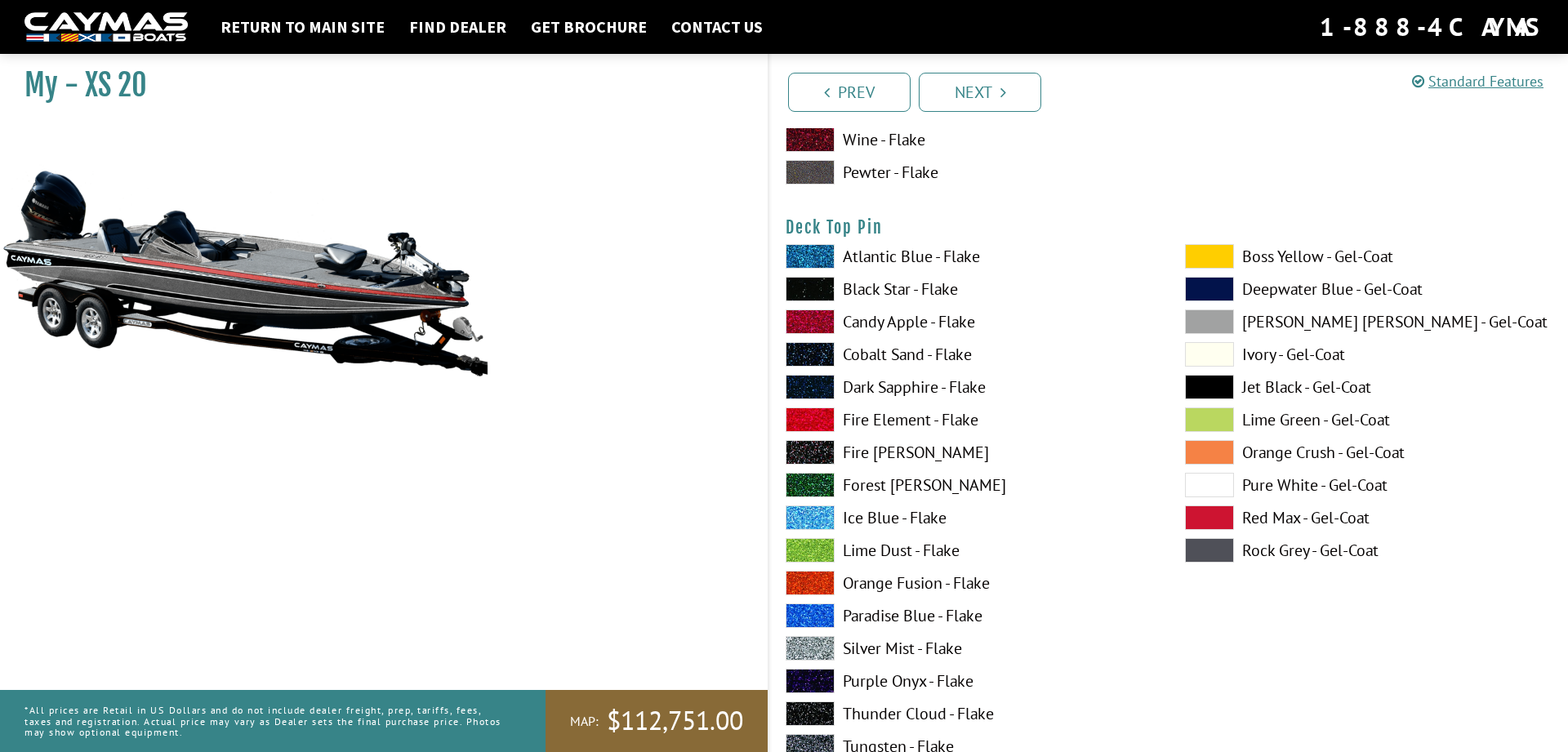
click at [820, 647] on span at bounding box center [810, 648] width 49 height 24
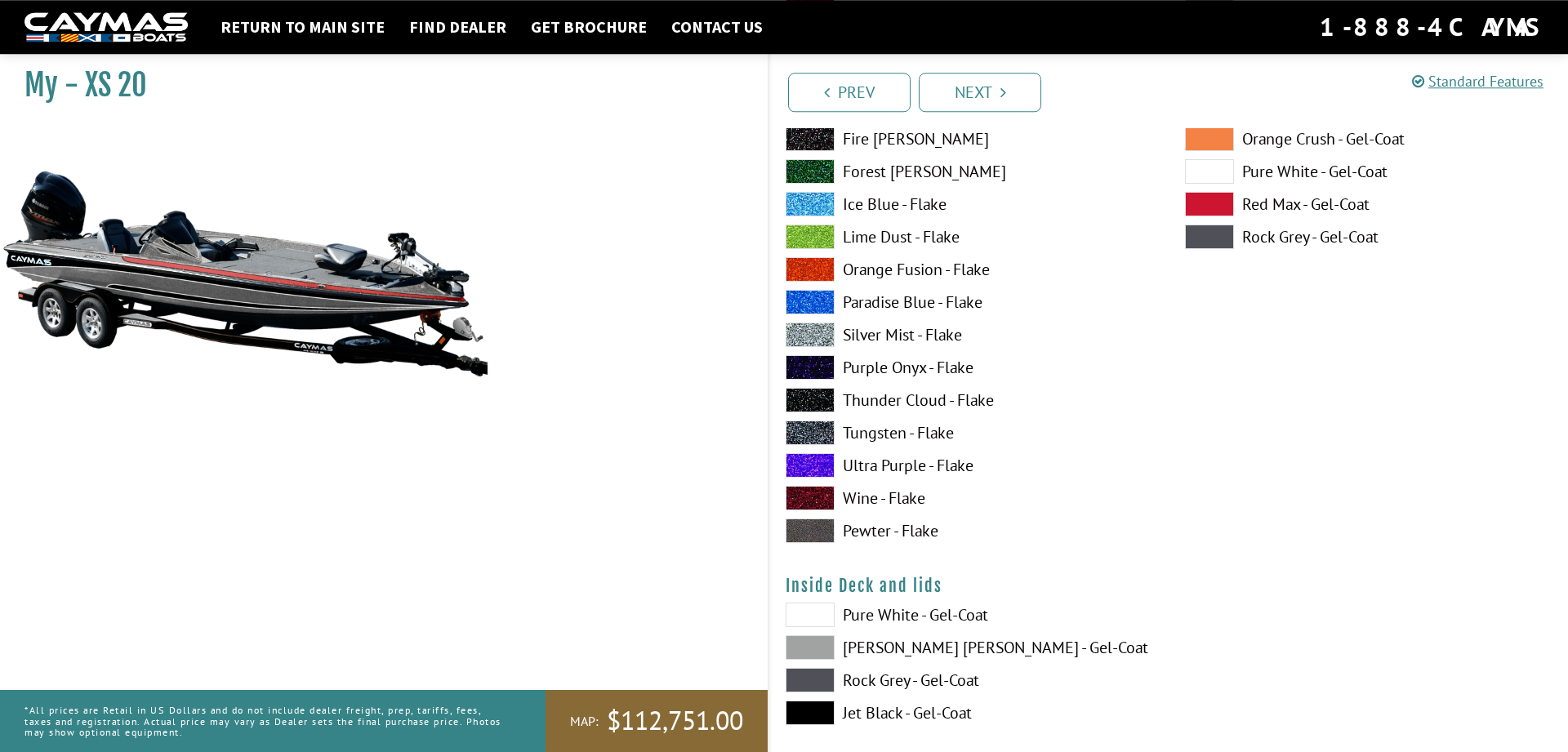
scroll to position [2998, 0]
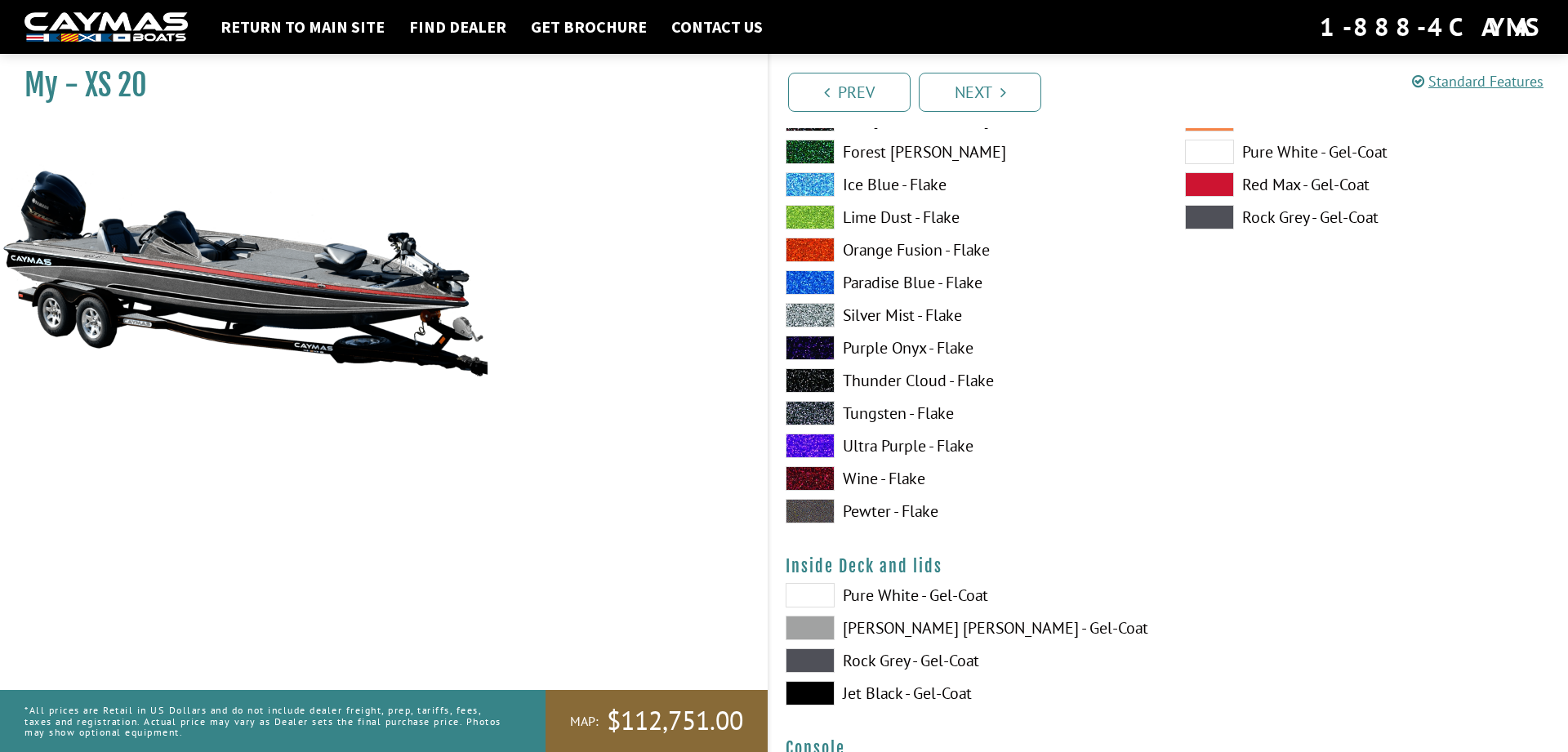
click at [823, 630] on span at bounding box center [810, 628] width 49 height 24
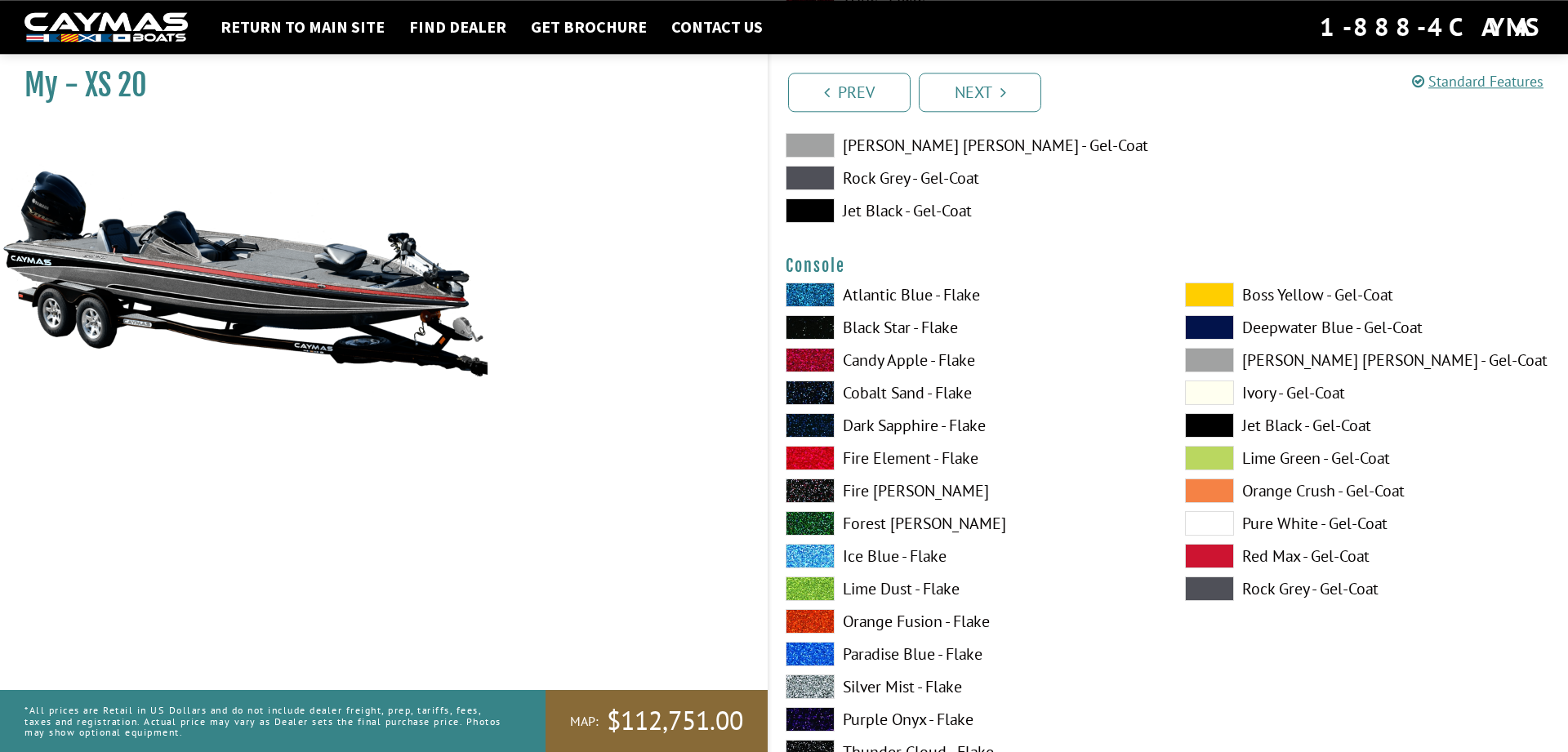
scroll to position [3664, 0]
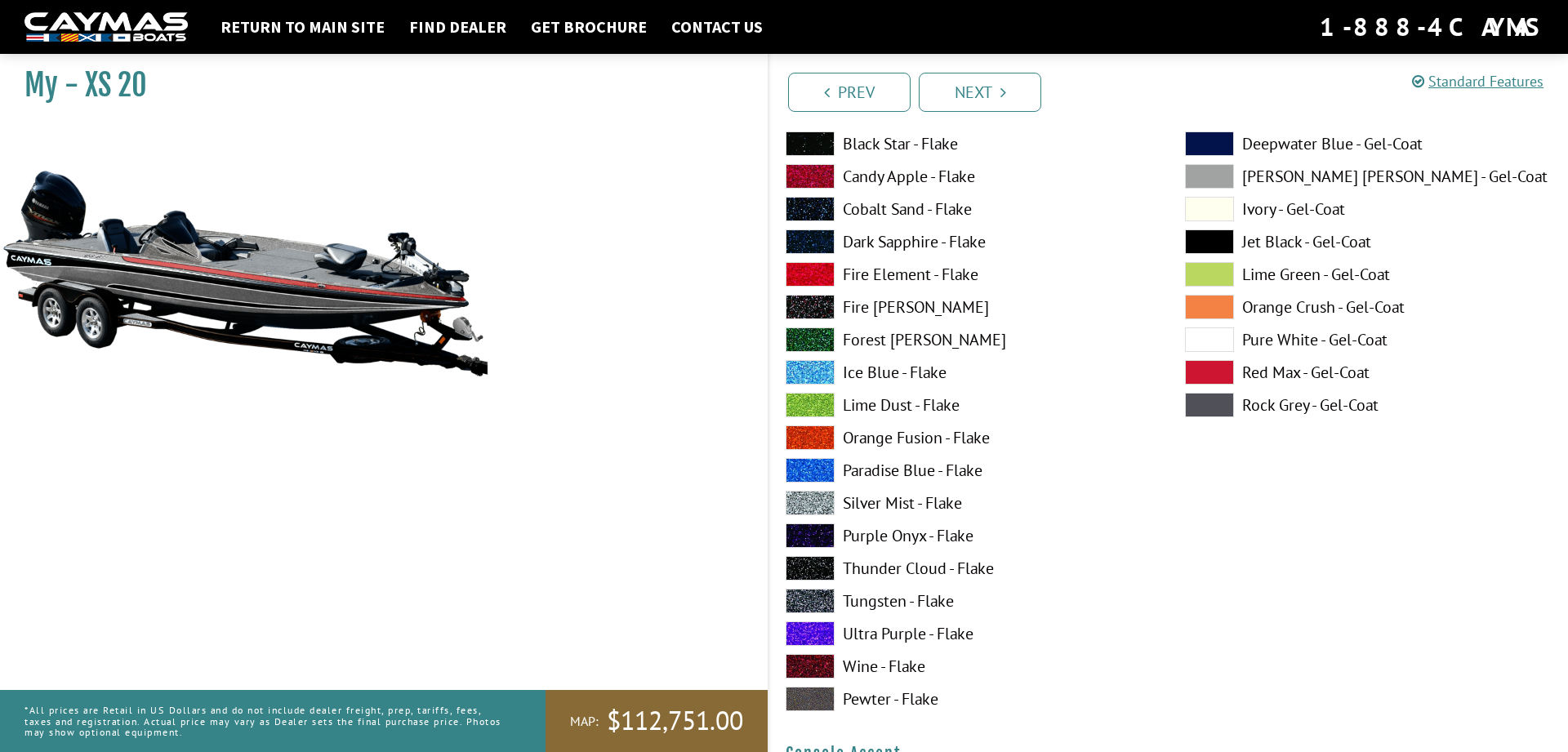
click at [808, 498] on span at bounding box center [810, 503] width 49 height 24
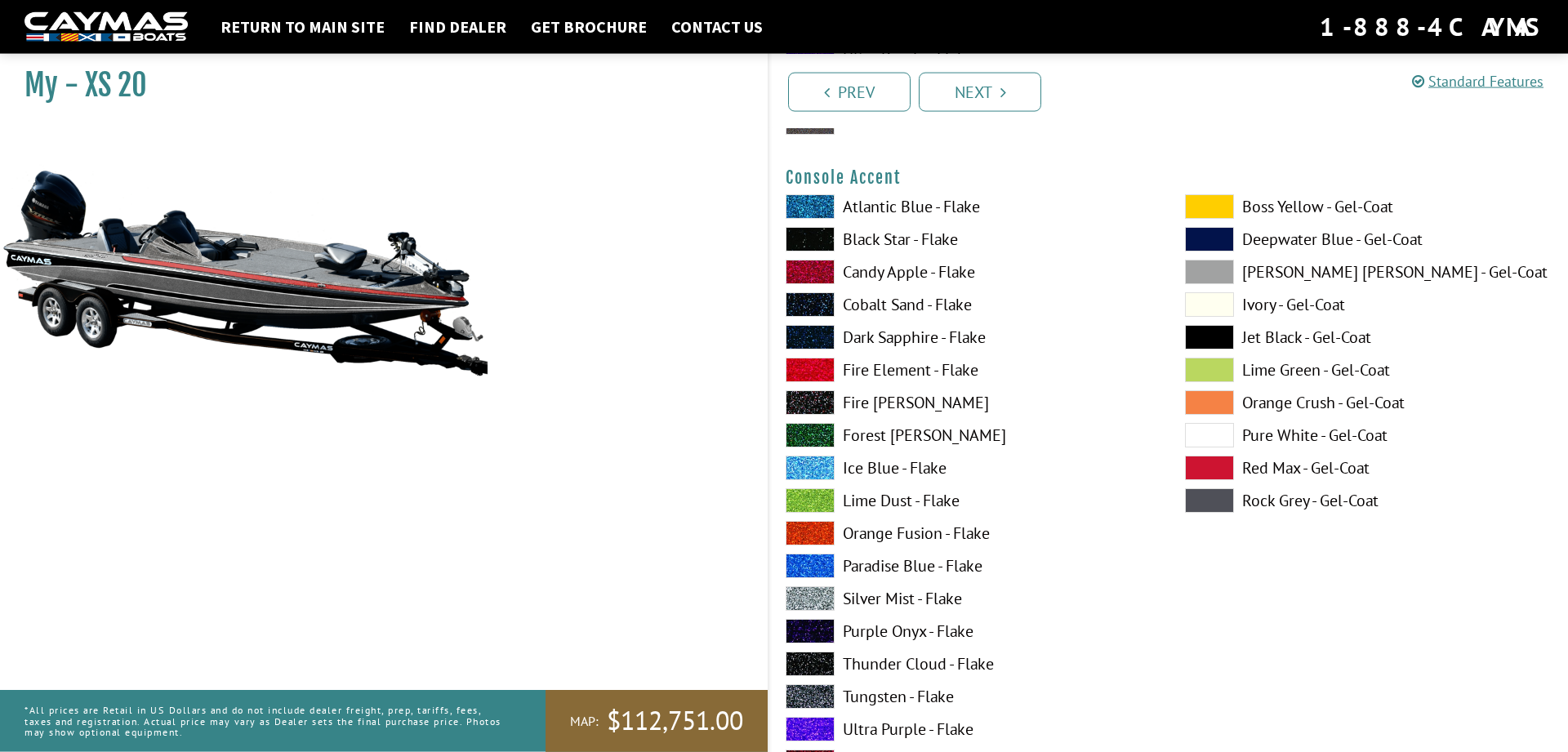
scroll to position [4247, 0]
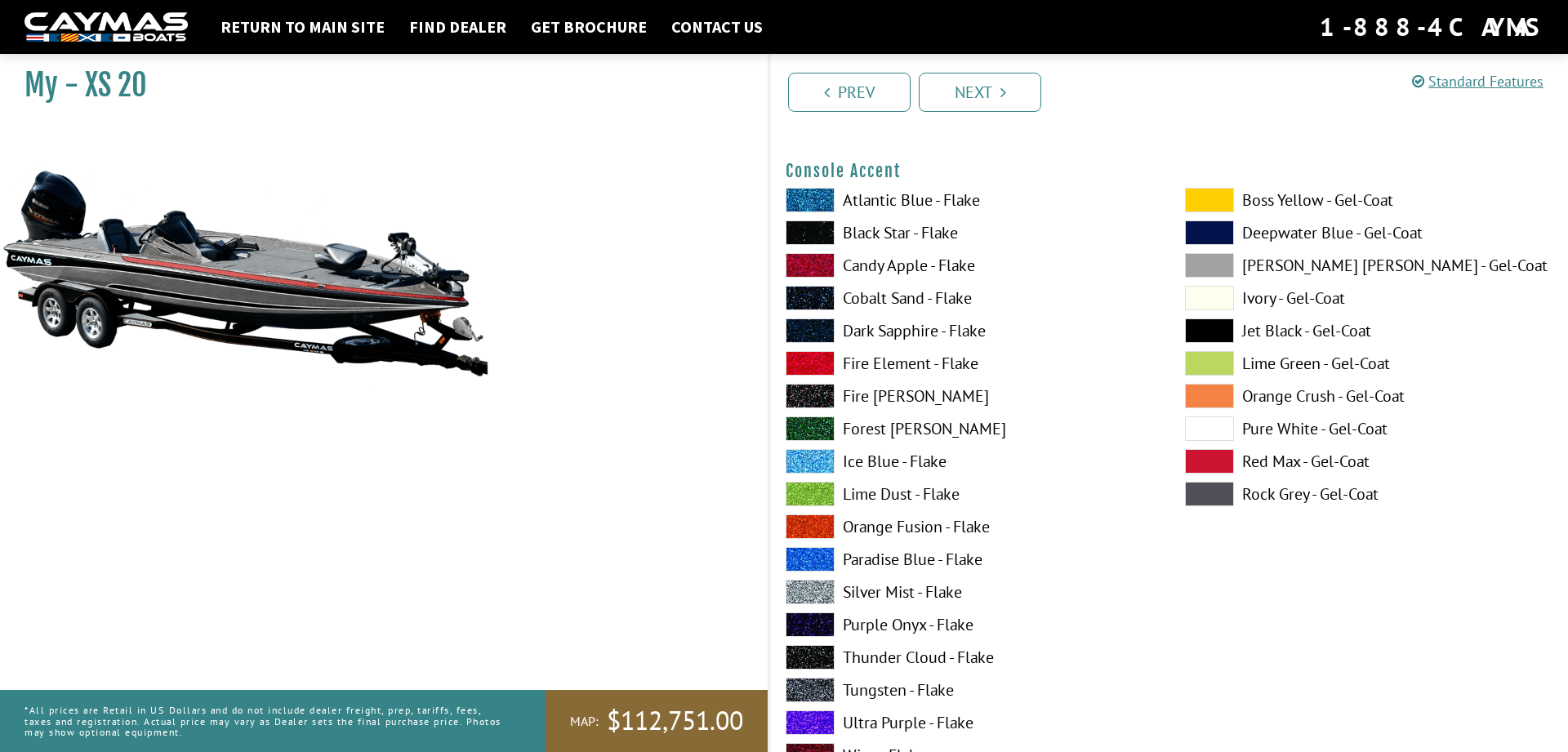
click at [822, 585] on span at bounding box center [810, 592] width 49 height 24
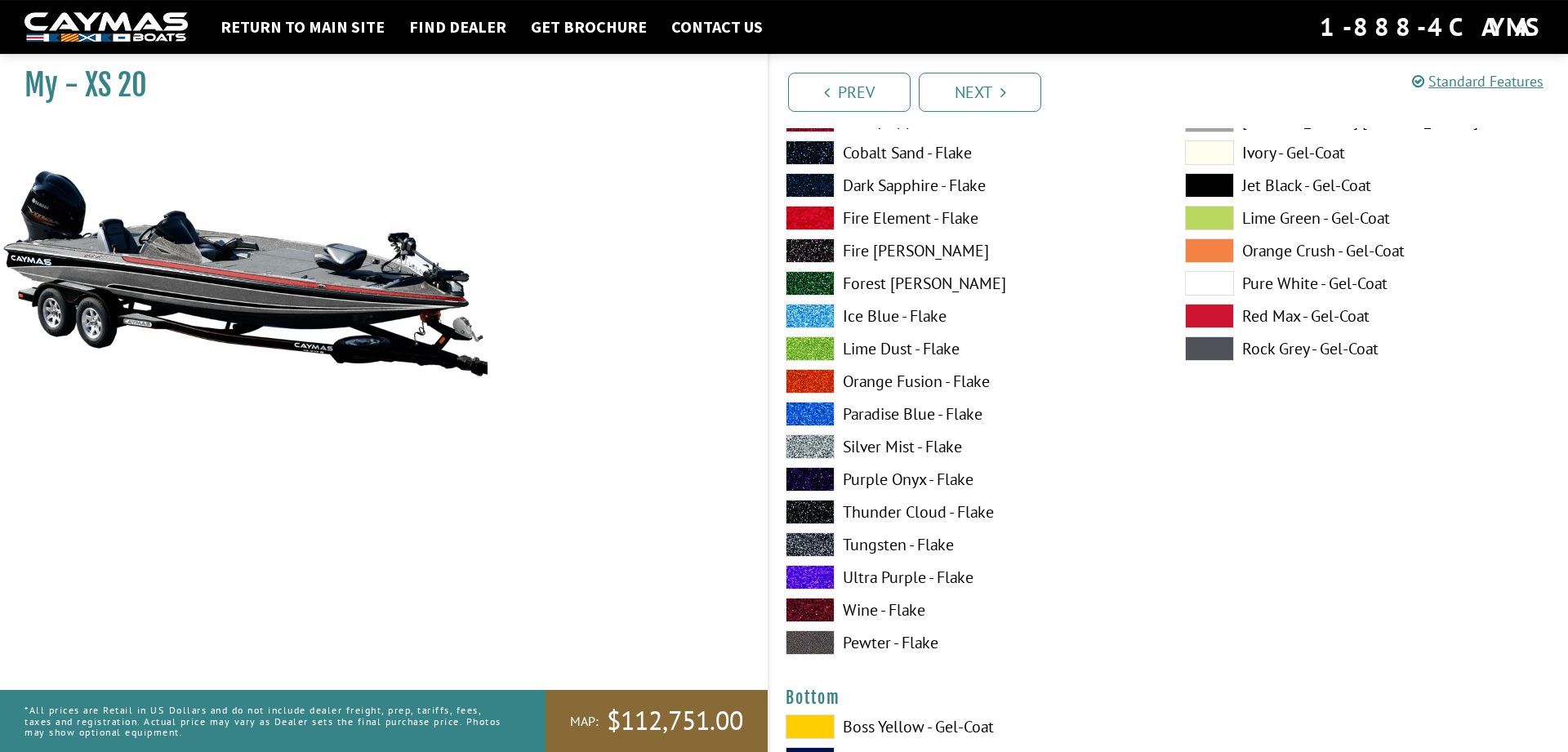
scroll to position [5079, 0]
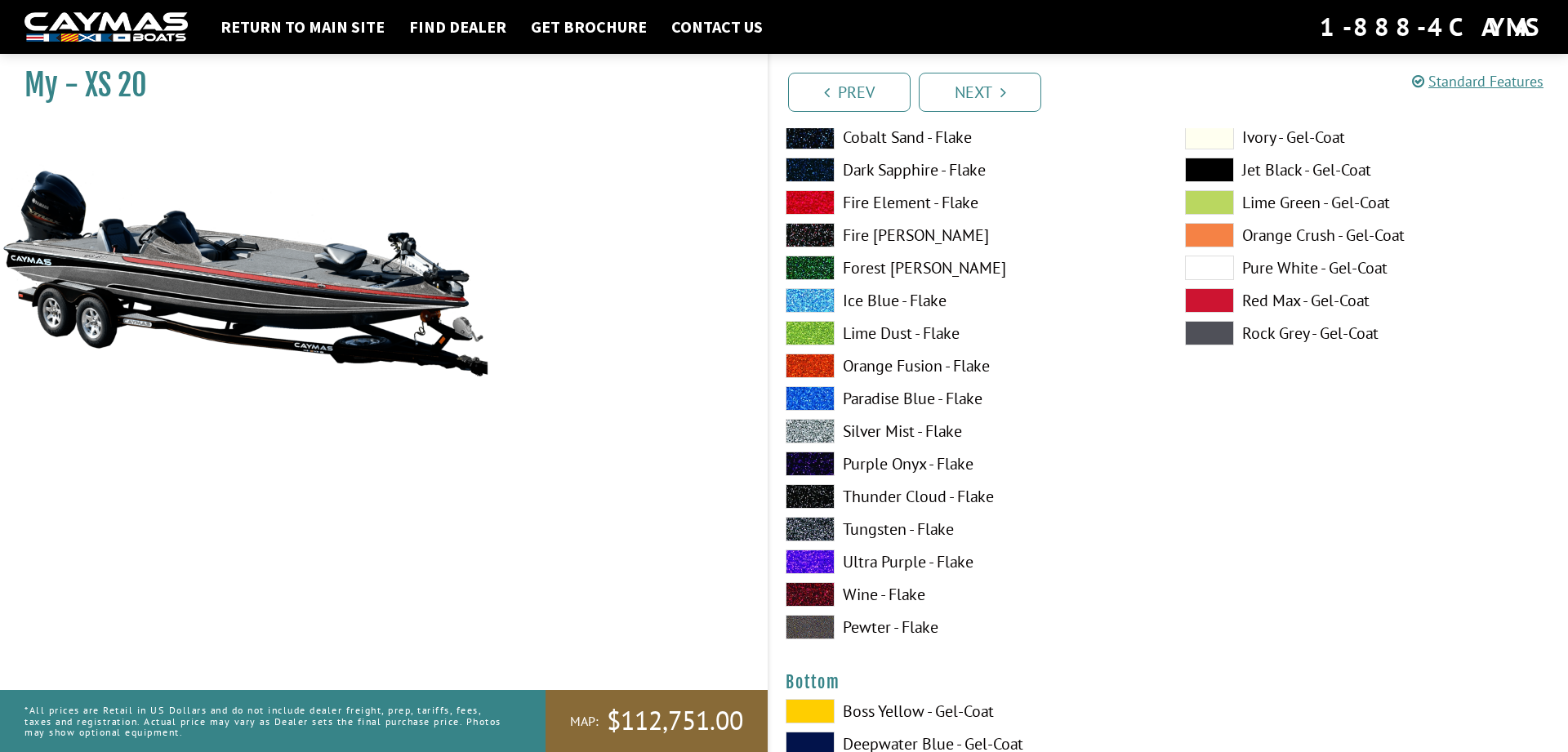
click at [898, 425] on label "Silver Mist - Flake" at bounding box center [968, 431] width 366 height 24
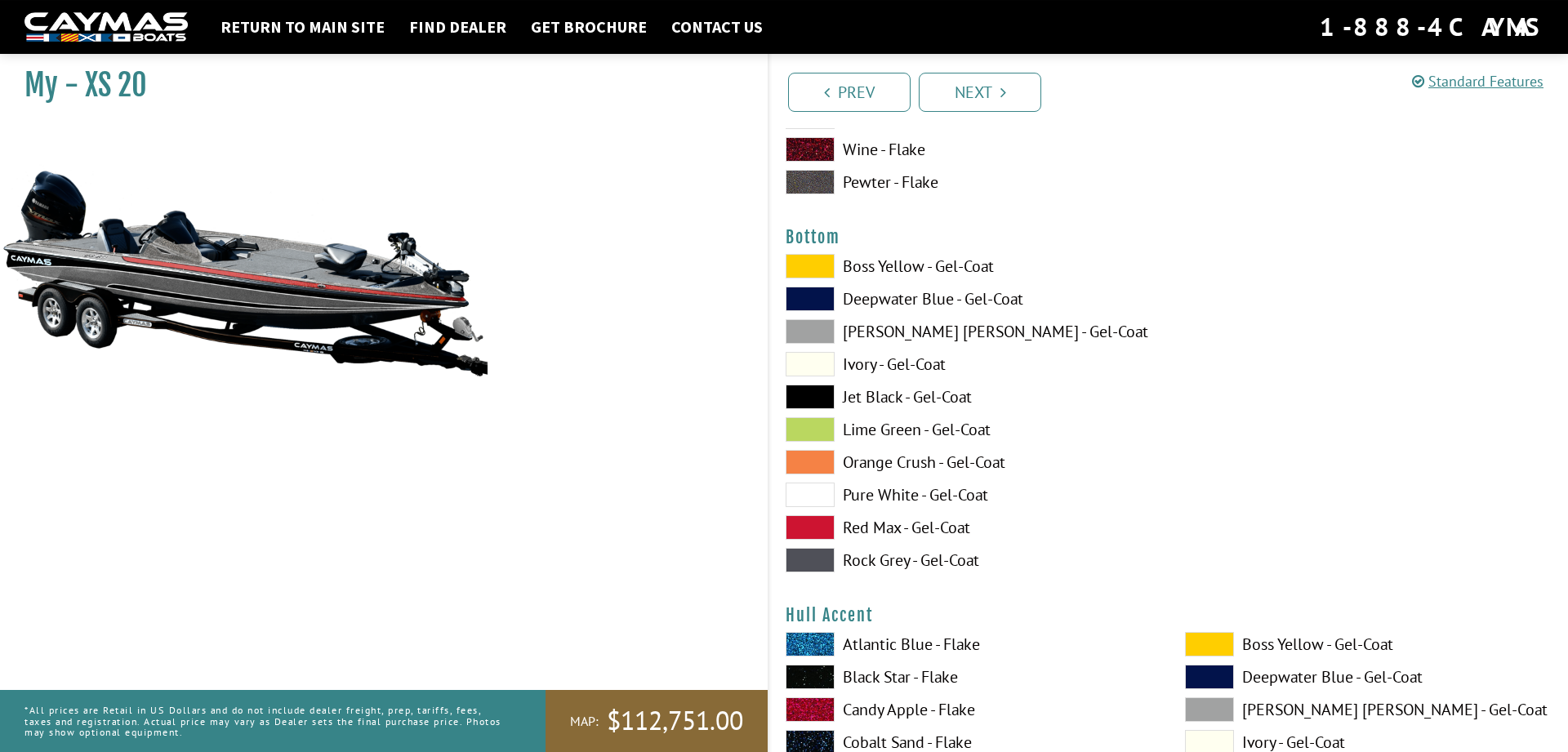
scroll to position [5579, 0]
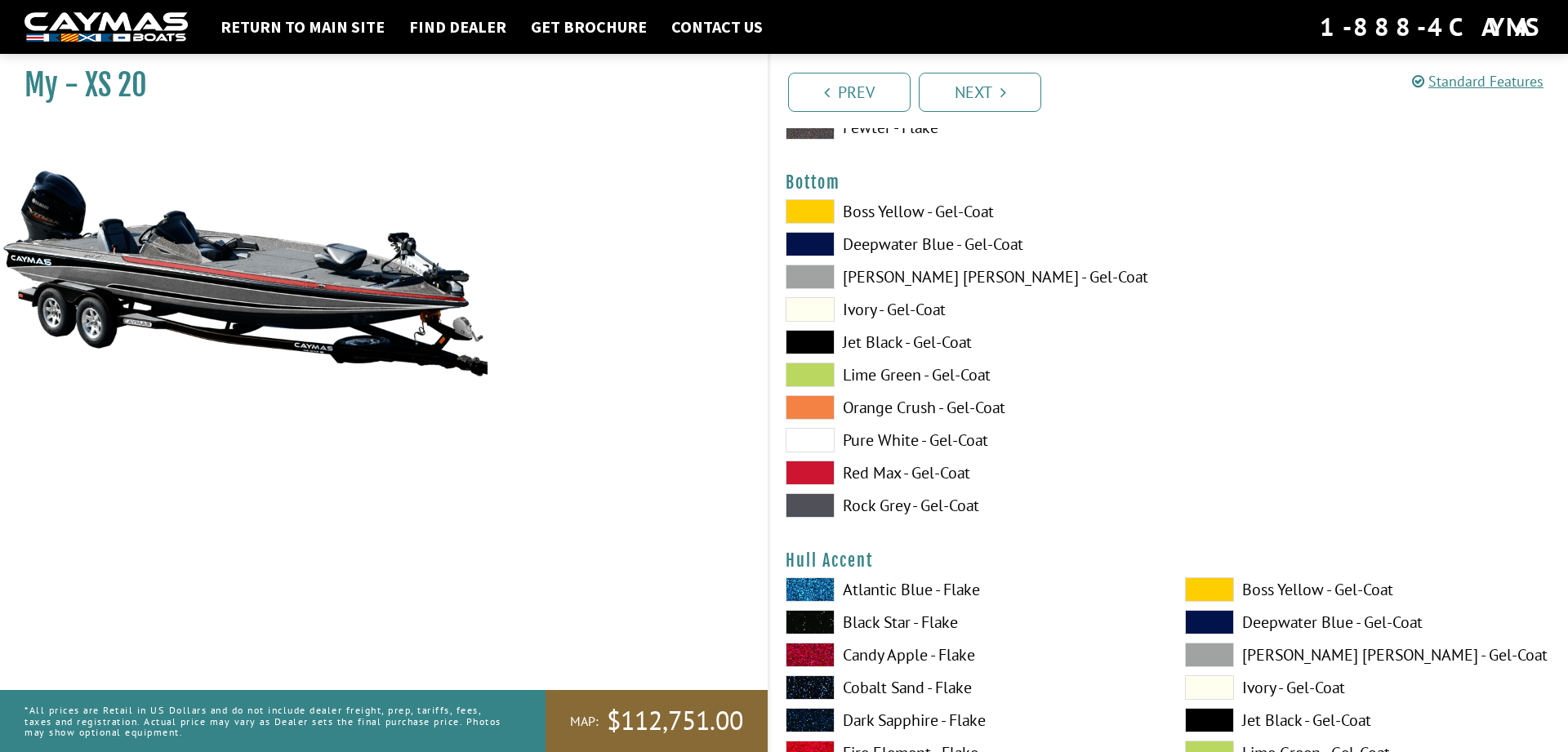
click at [873, 506] on label "Rock Grey - Gel-Coat" at bounding box center [968, 505] width 366 height 24
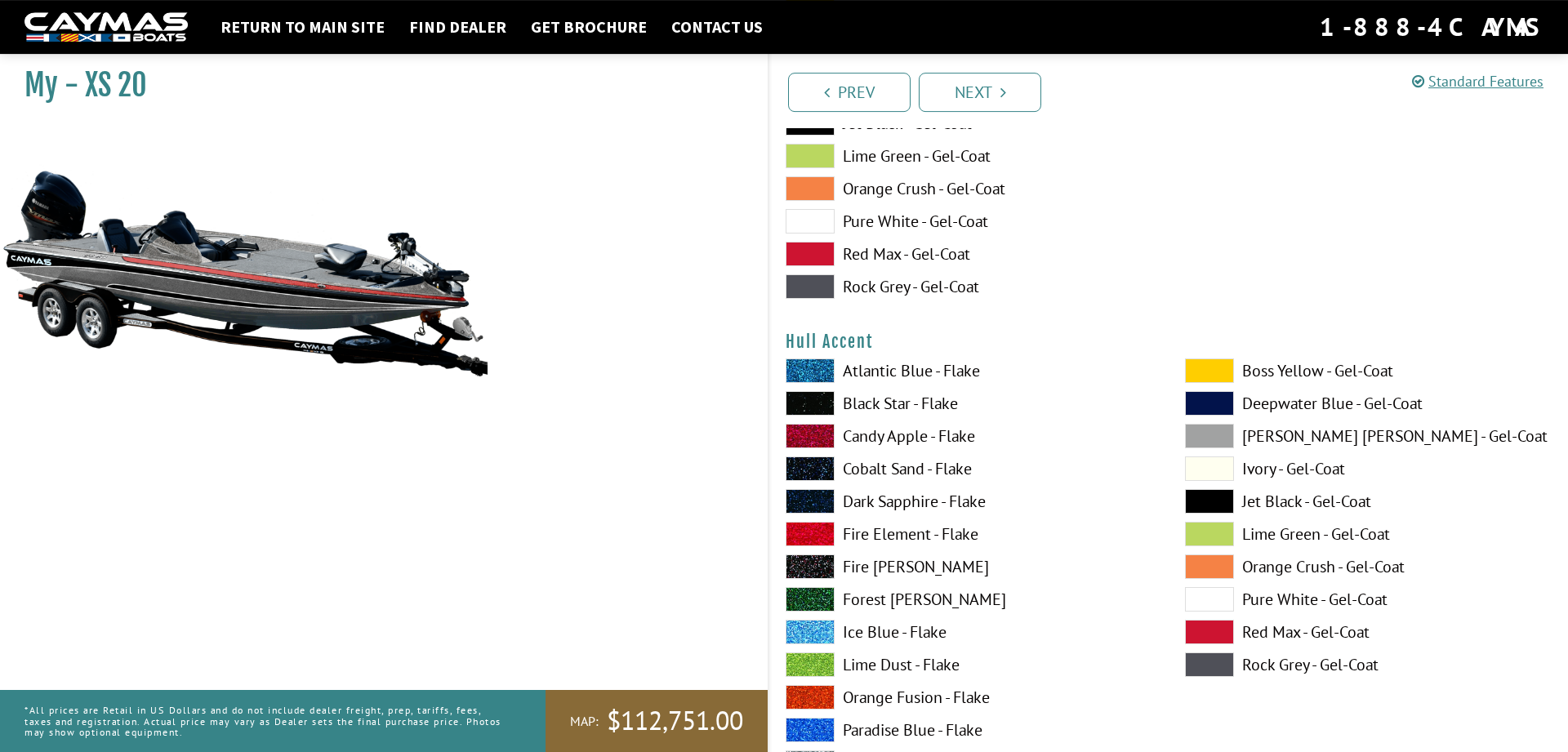
scroll to position [5829, 0]
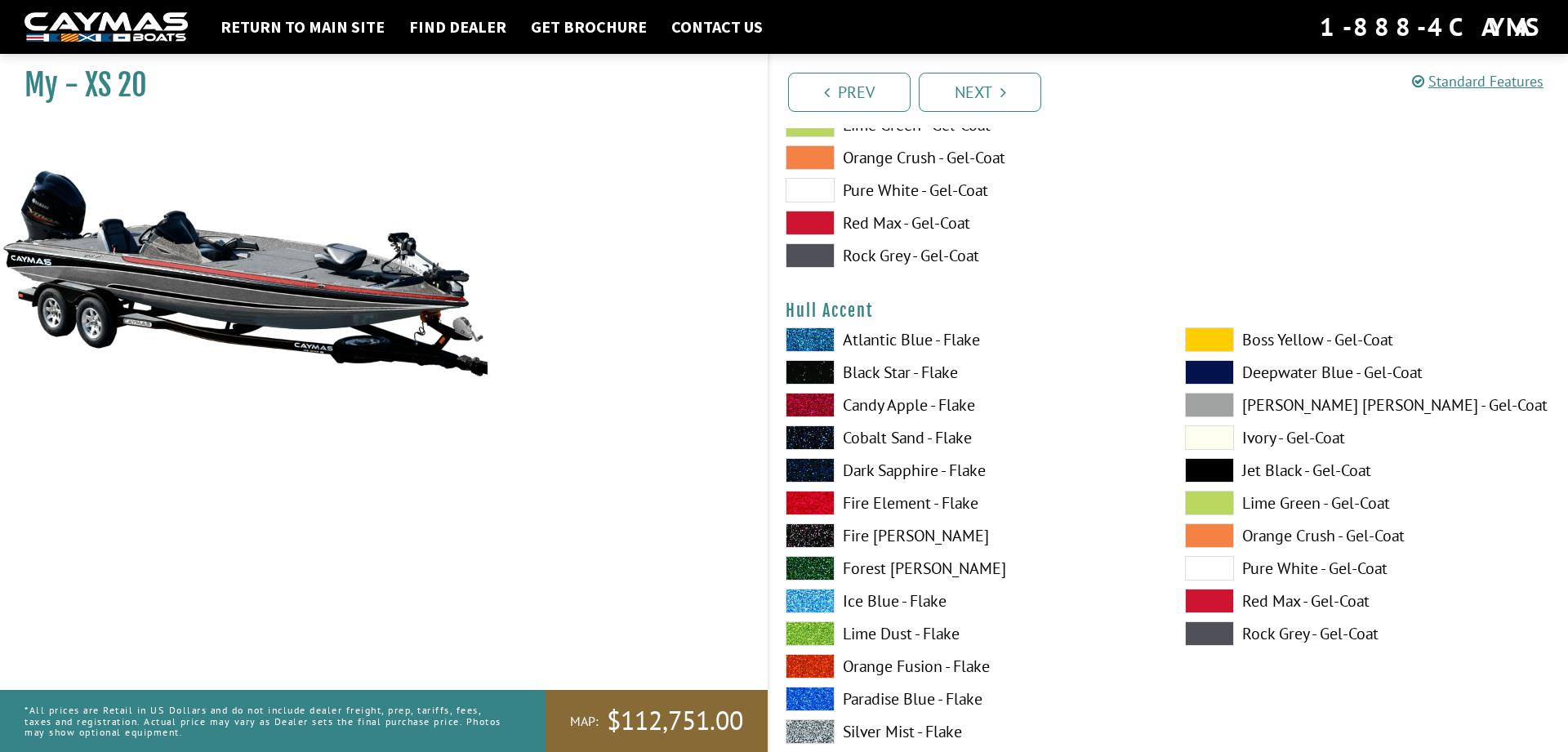
click at [800, 400] on span at bounding box center [810, 405] width 49 height 24
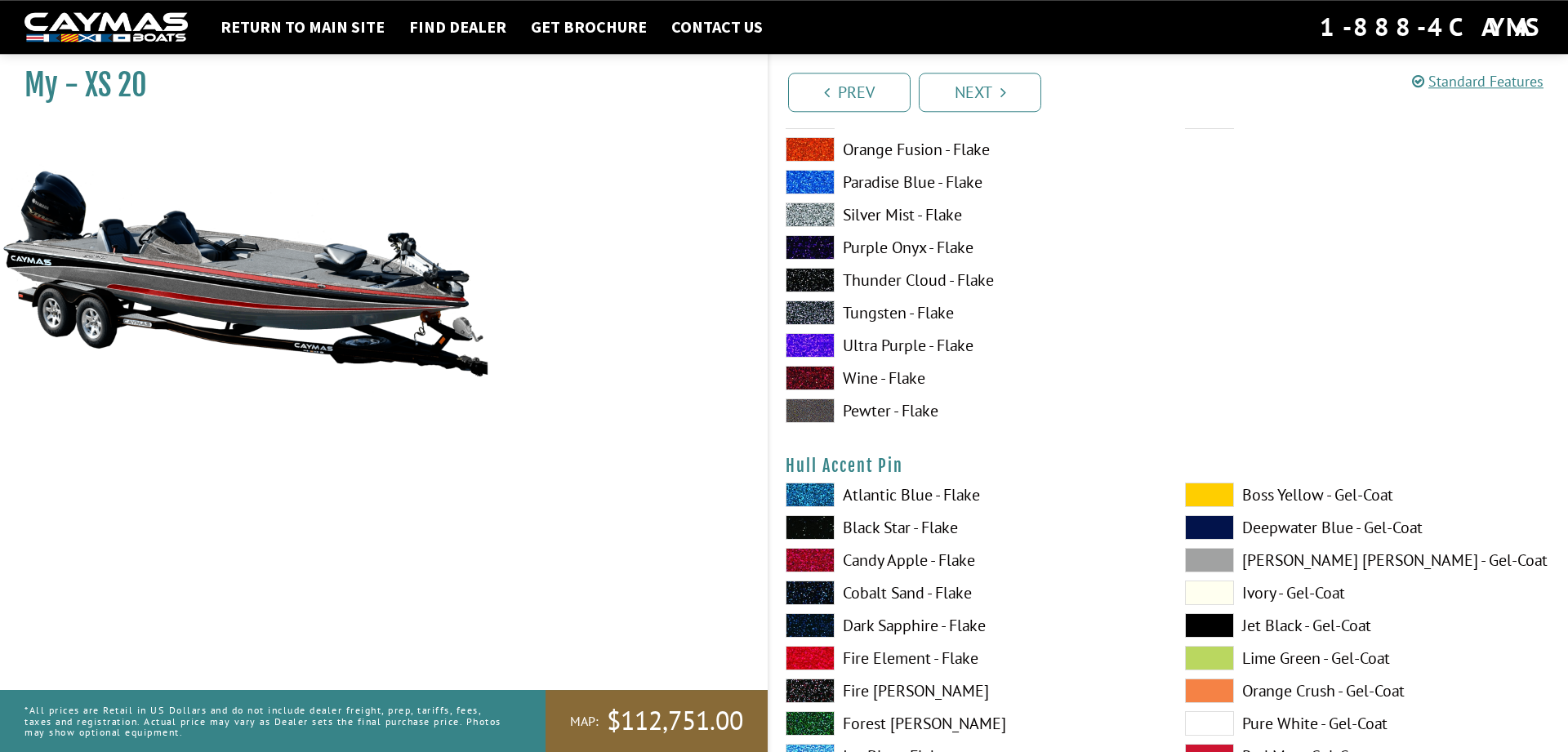
scroll to position [6412, 0]
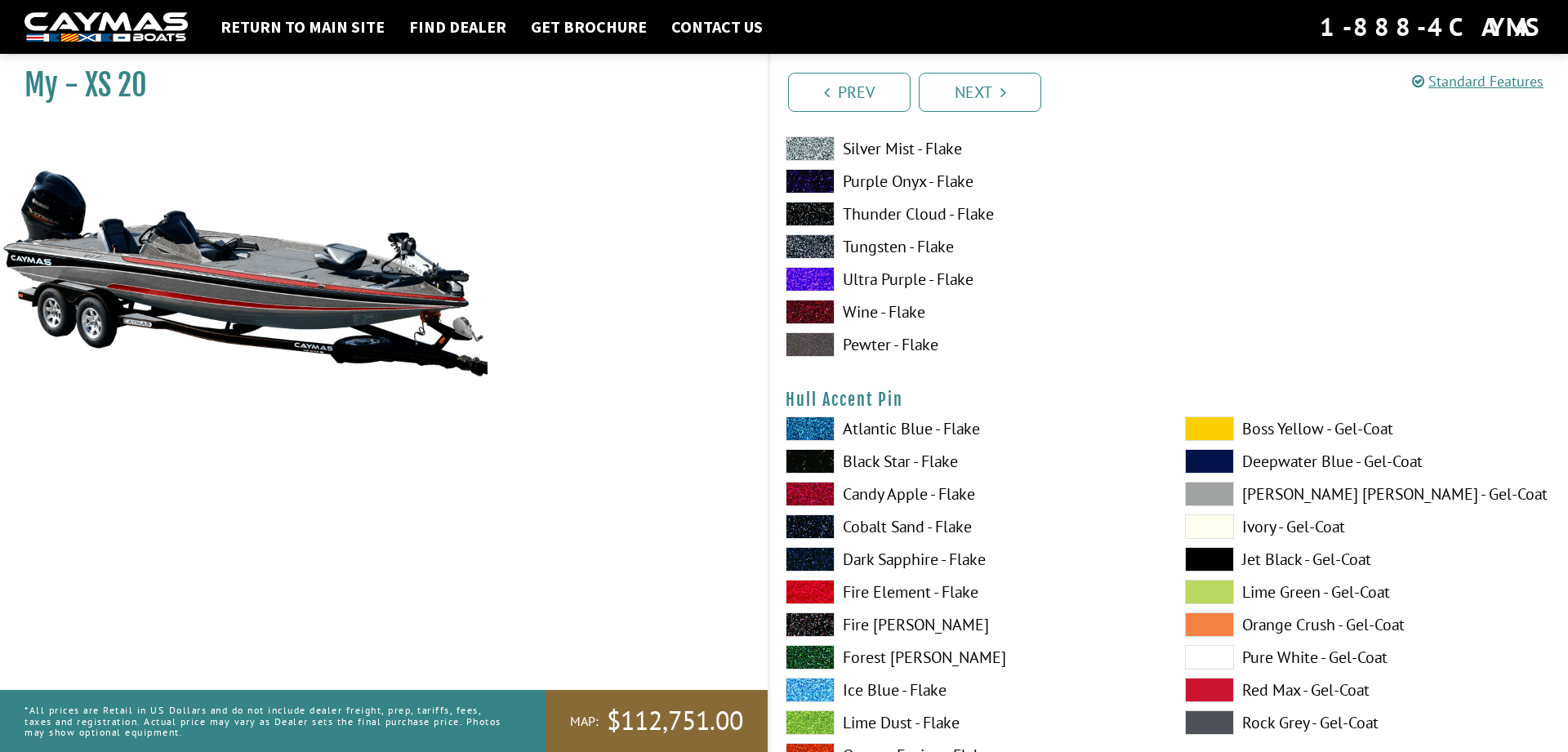
click at [815, 486] on span at bounding box center [810, 494] width 49 height 24
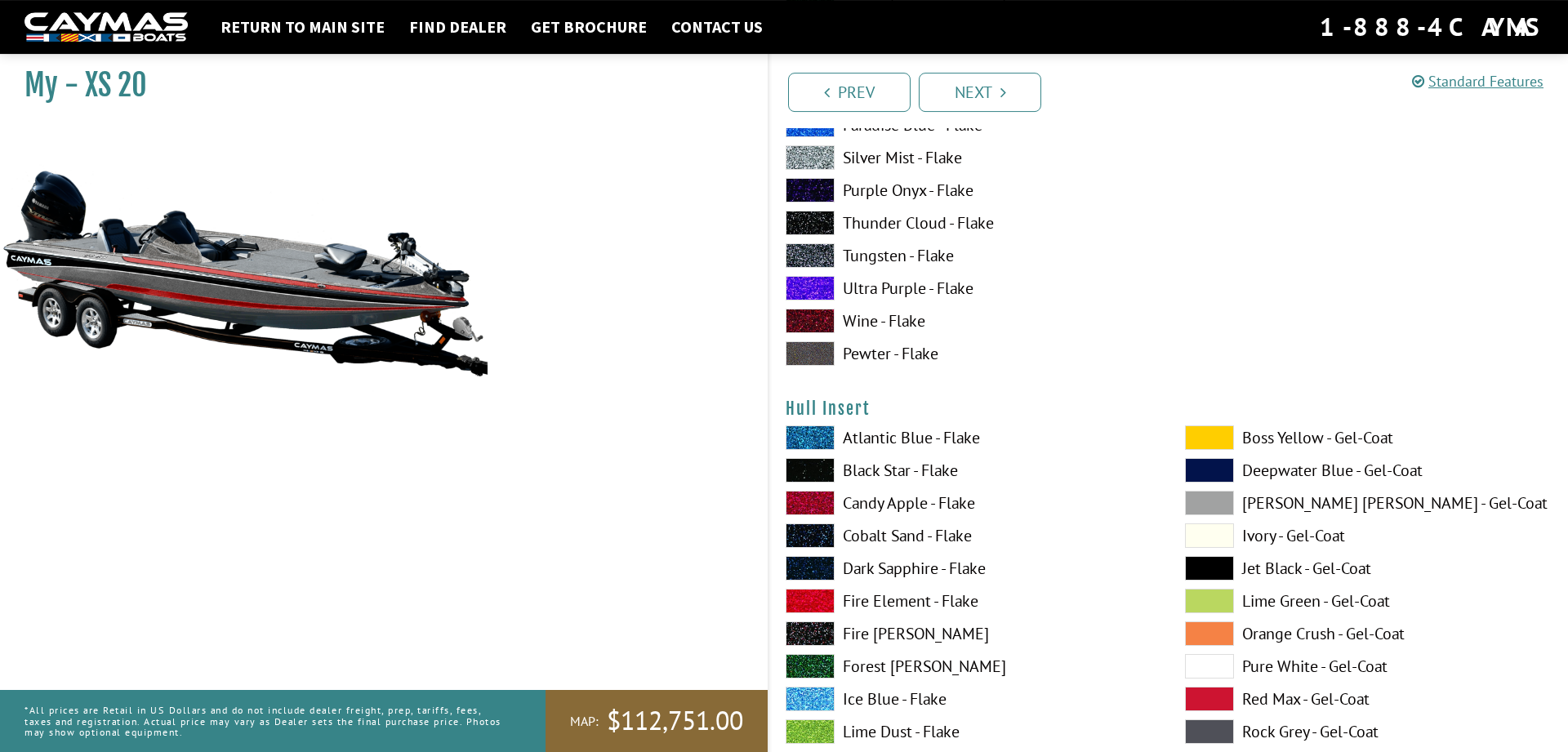
scroll to position [7161, 0]
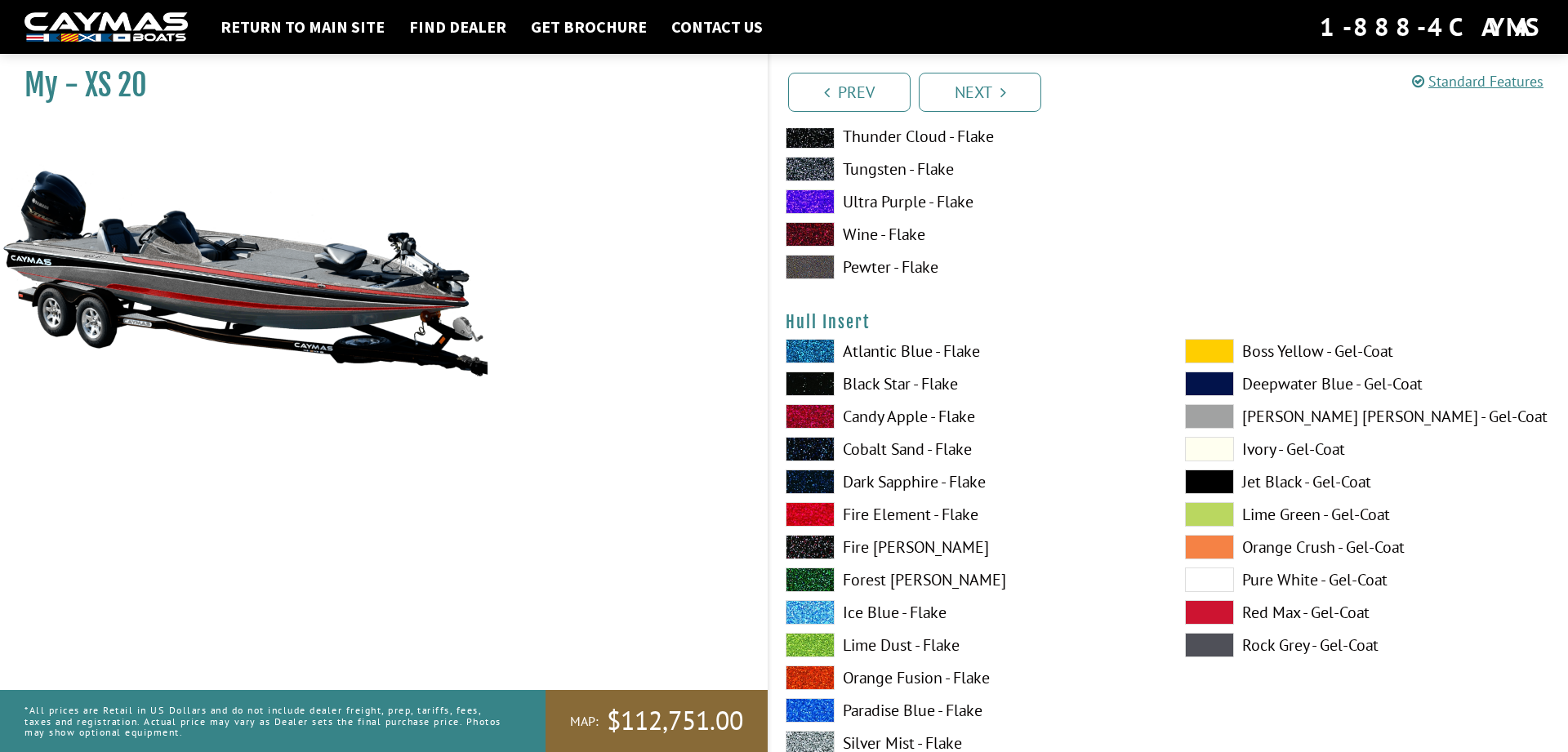
click at [833, 415] on span at bounding box center [810, 416] width 49 height 24
click at [253, 286] on img at bounding box center [245, 273] width 490 height 297
click at [1102, 340] on label "Atlantic Blue - Flake" at bounding box center [968, 351] width 366 height 24
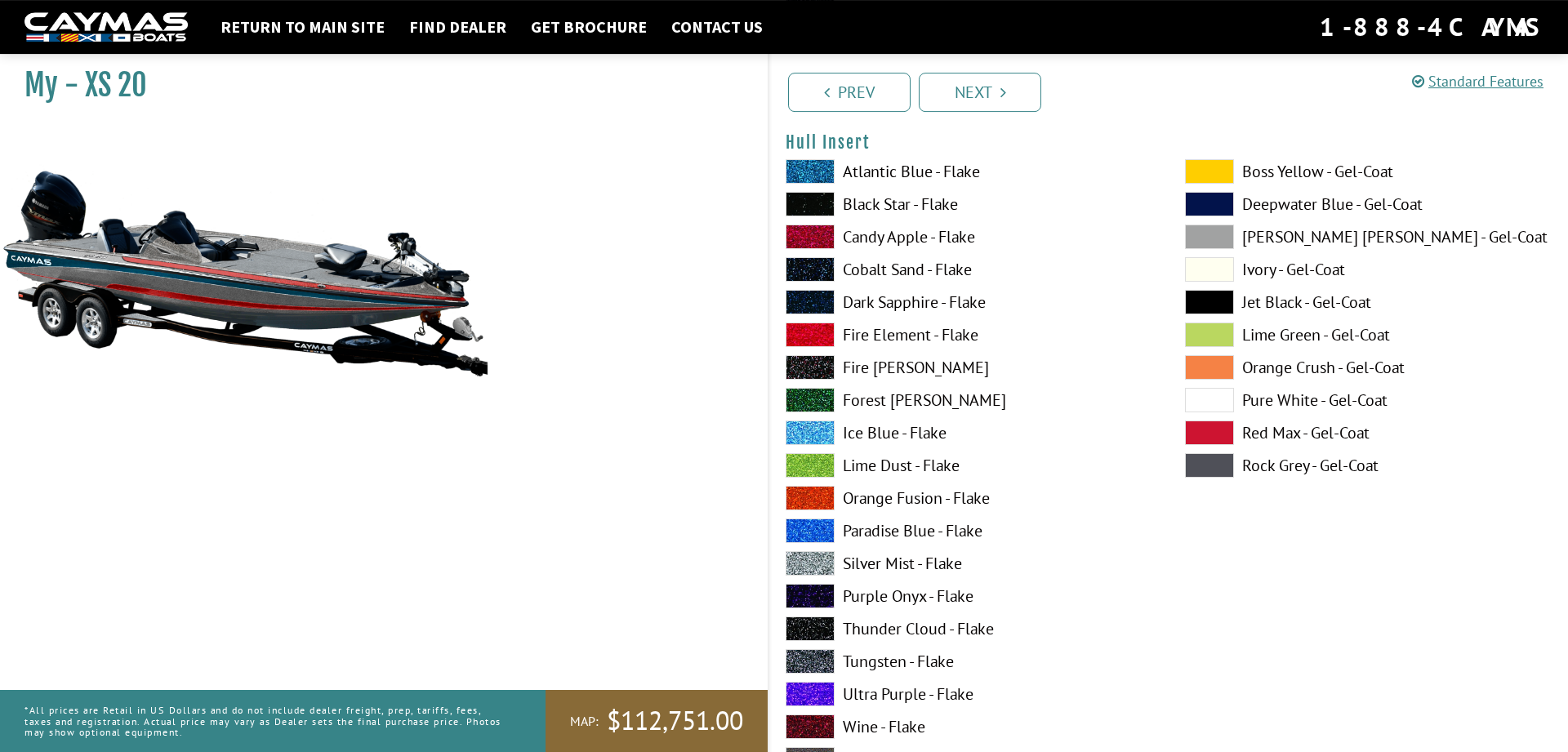
scroll to position [7328, 0]
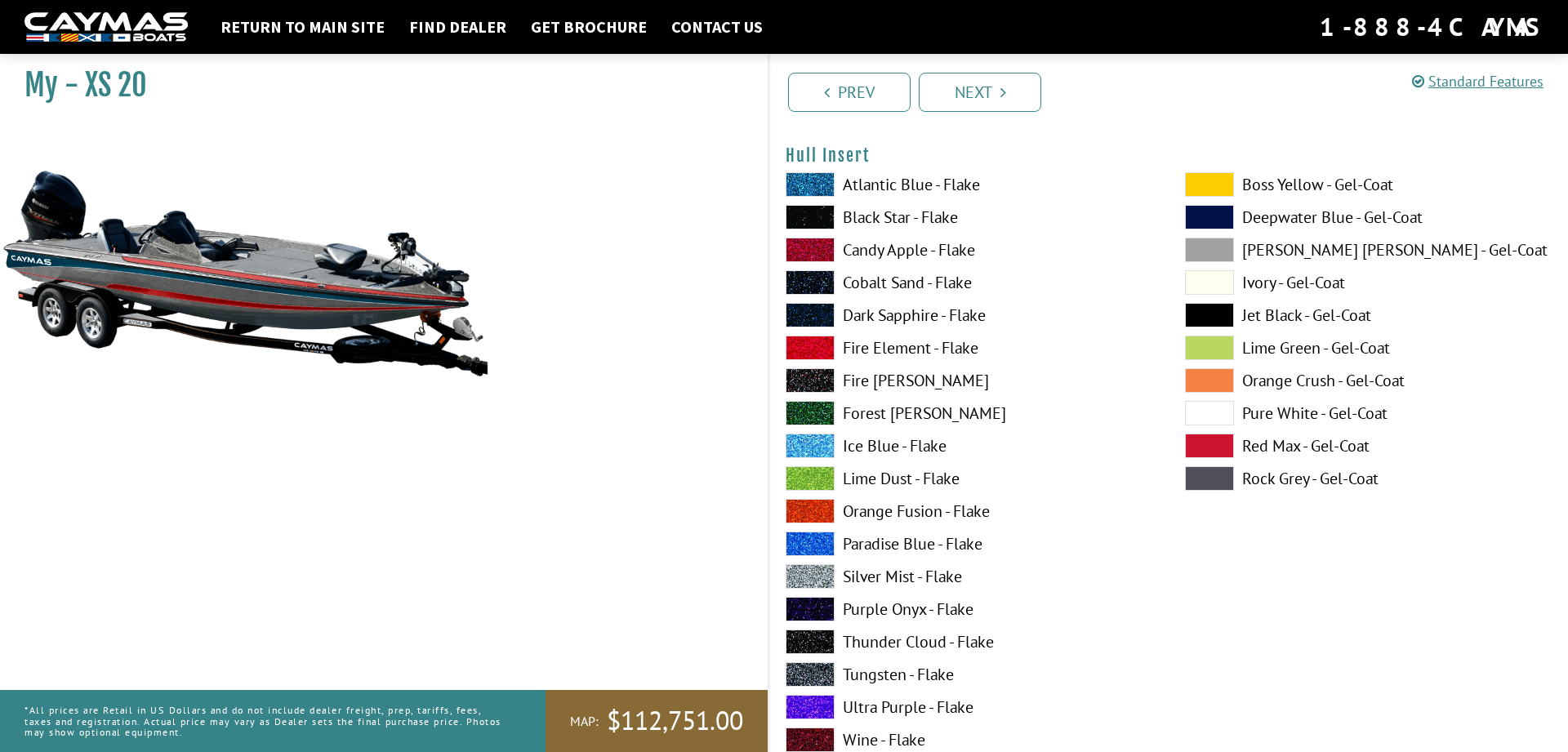
click at [818, 245] on span at bounding box center [810, 250] width 49 height 24
click at [812, 511] on span at bounding box center [810, 511] width 49 height 24
click at [819, 247] on span at bounding box center [810, 250] width 49 height 24
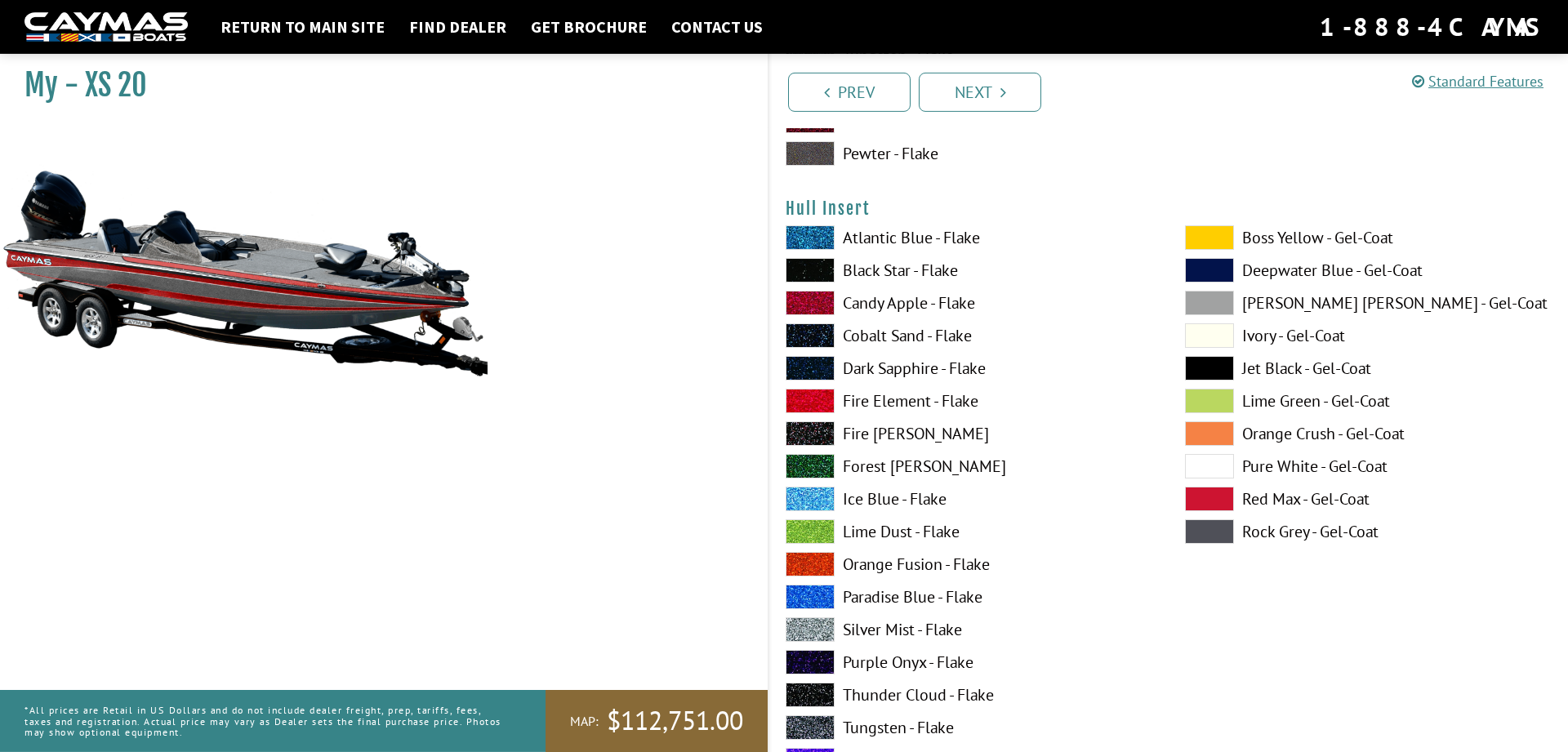
scroll to position [7245, 0]
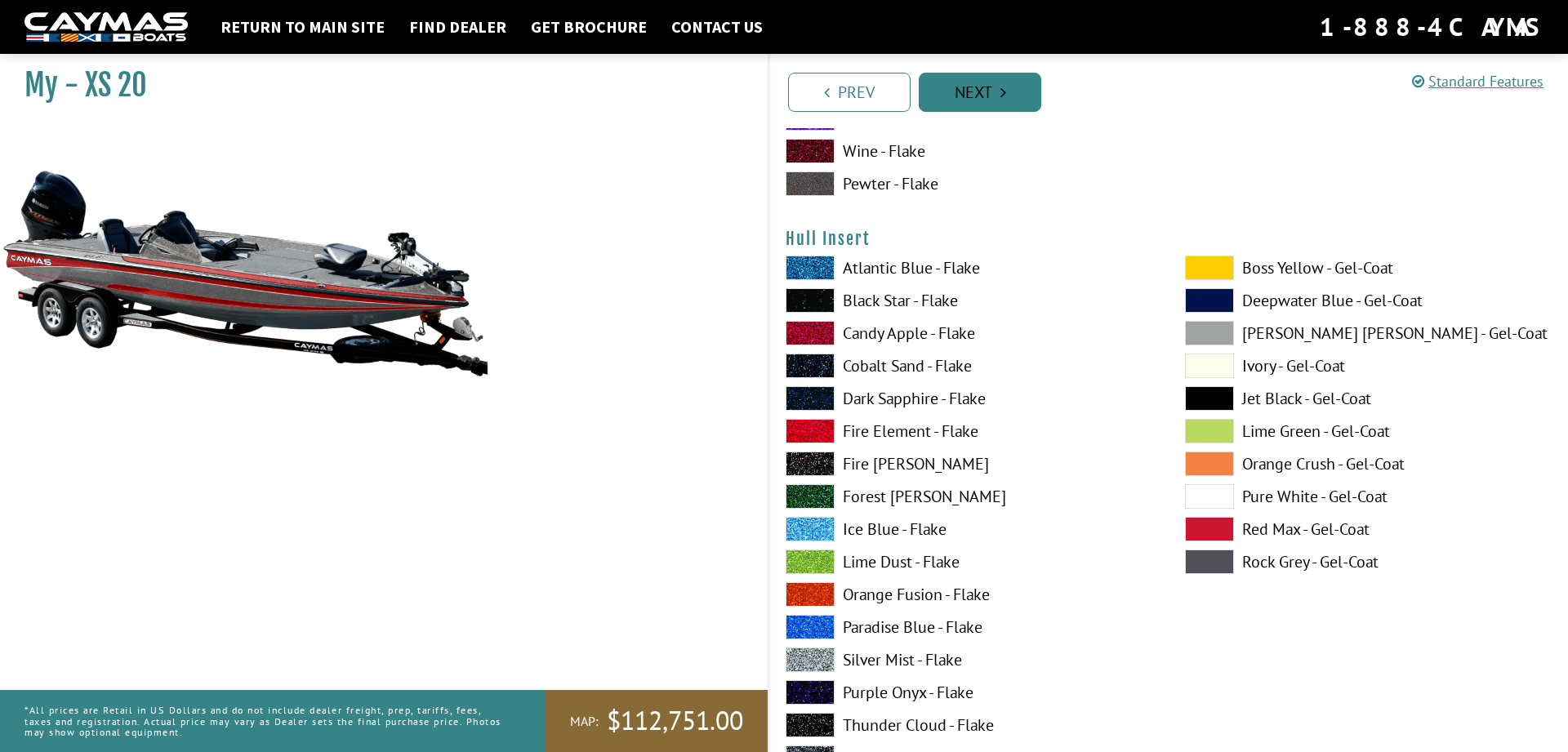
click at [982, 82] on link "Next" at bounding box center [979, 92] width 122 height 39
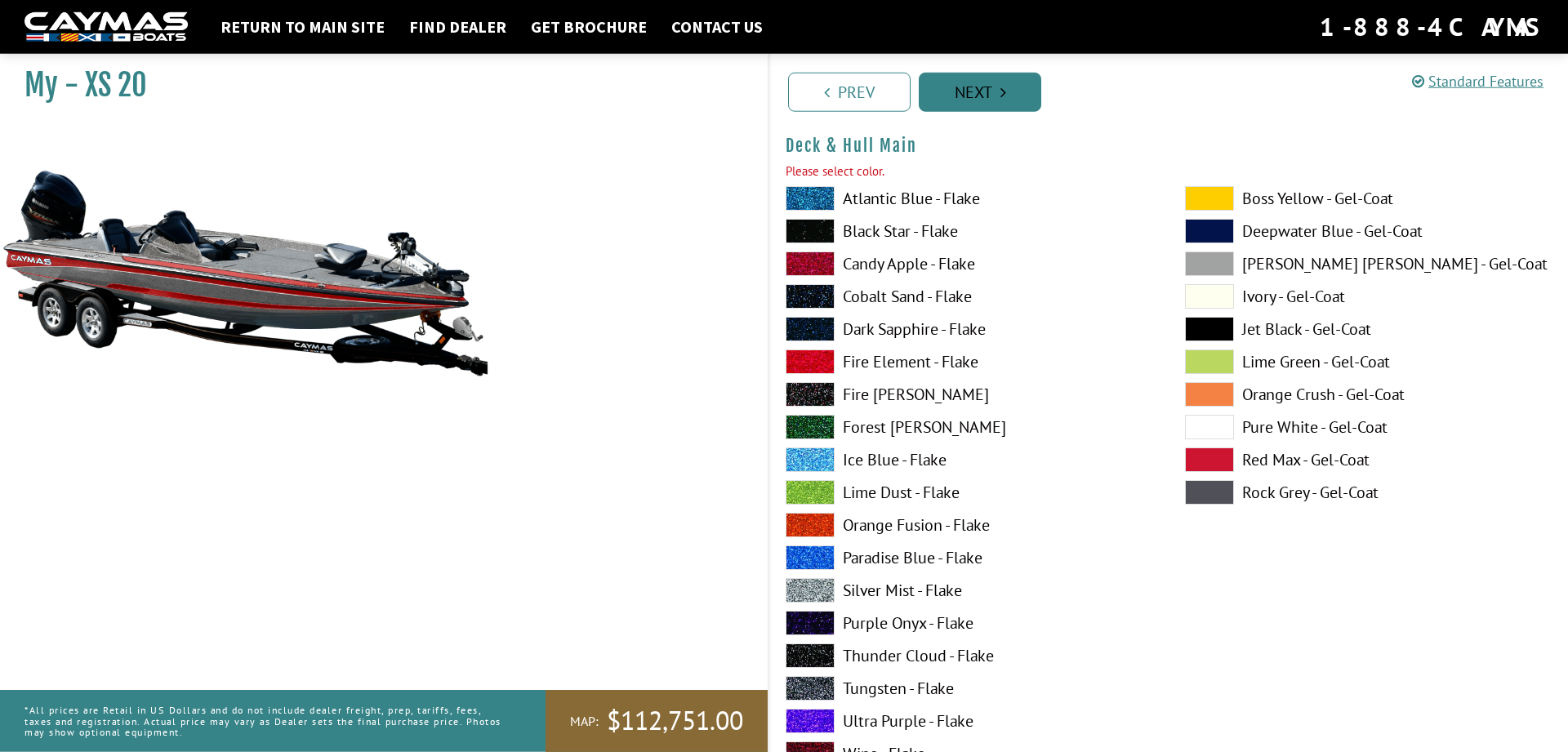
scroll to position [58, 0]
click at [814, 590] on span at bounding box center [810, 591] width 49 height 24
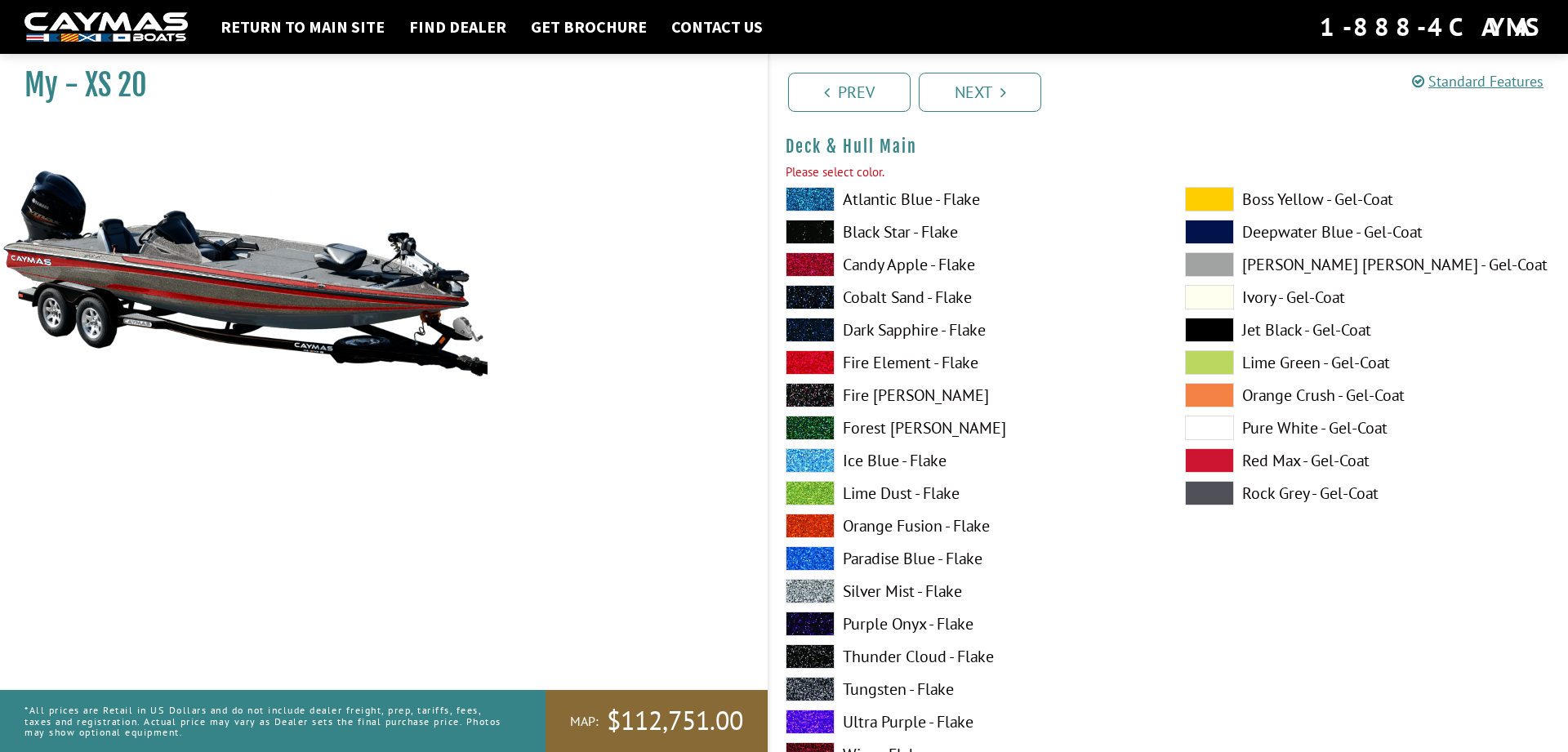
click at [814, 590] on span at bounding box center [810, 591] width 49 height 24
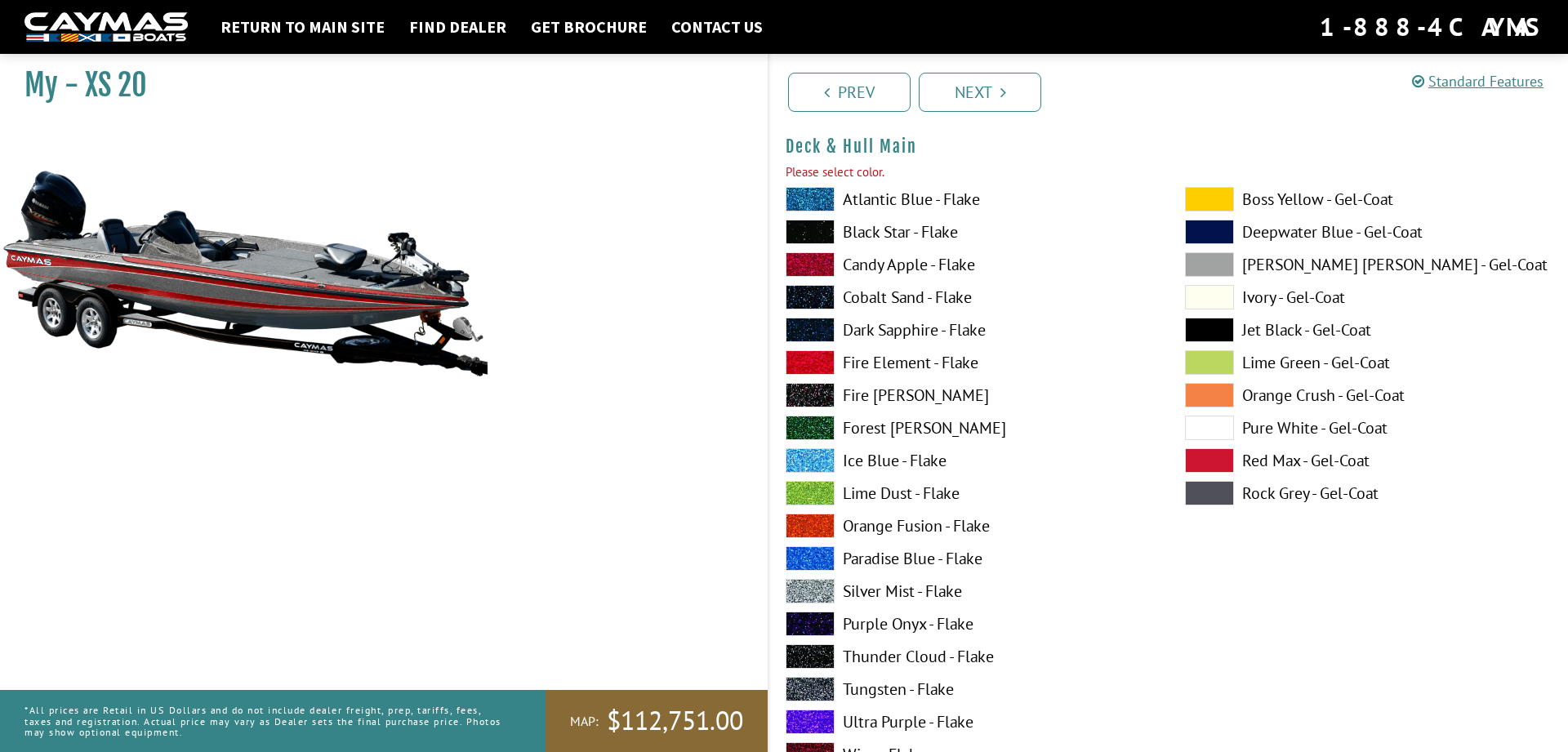
click at [814, 590] on span at bounding box center [810, 591] width 49 height 24
click at [996, 91] on link "Next" at bounding box center [979, 92] width 122 height 39
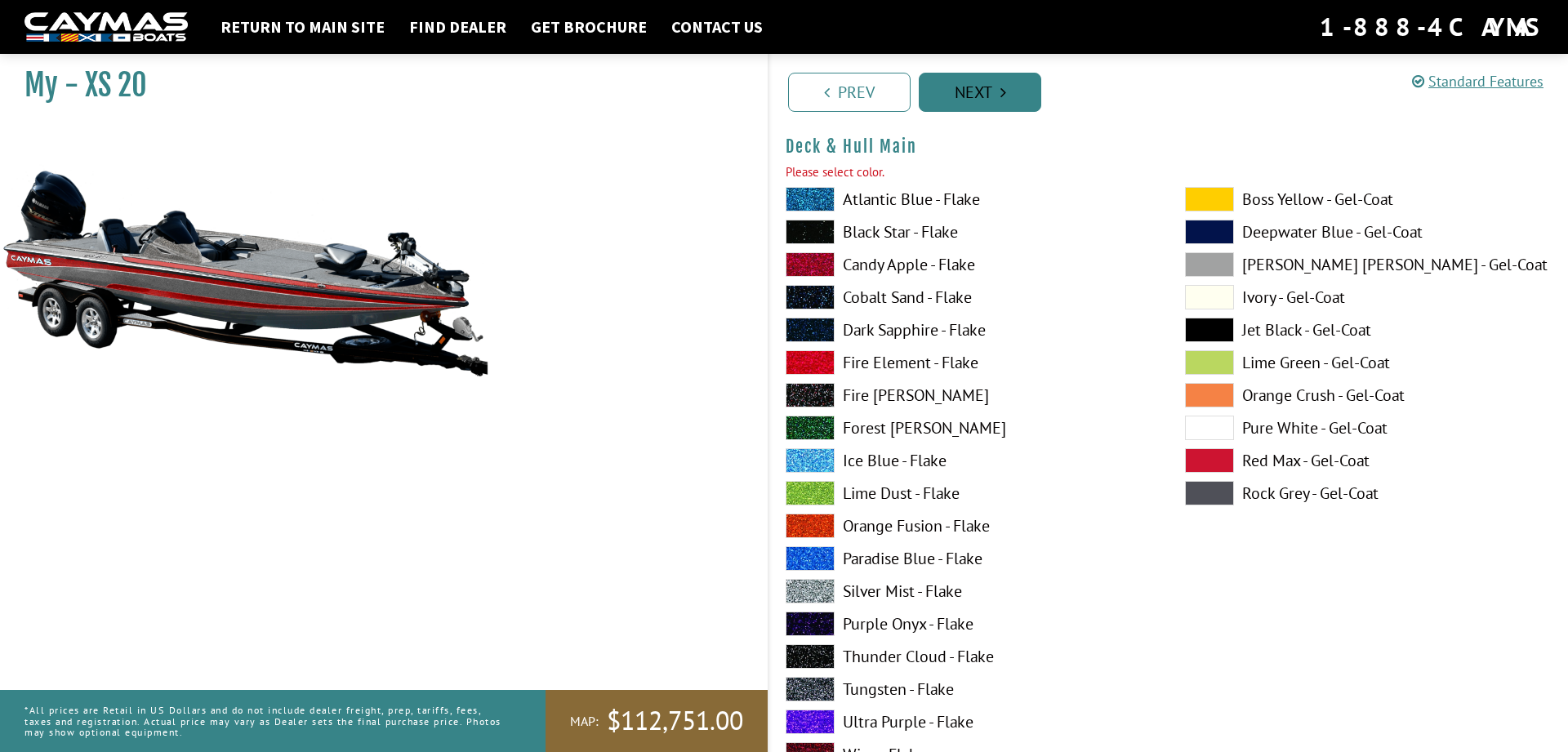
click at [989, 87] on link "Next" at bounding box center [979, 92] width 122 height 39
click at [818, 588] on span at bounding box center [810, 591] width 49 height 24
click at [1013, 90] on link "Next" at bounding box center [979, 92] width 122 height 39
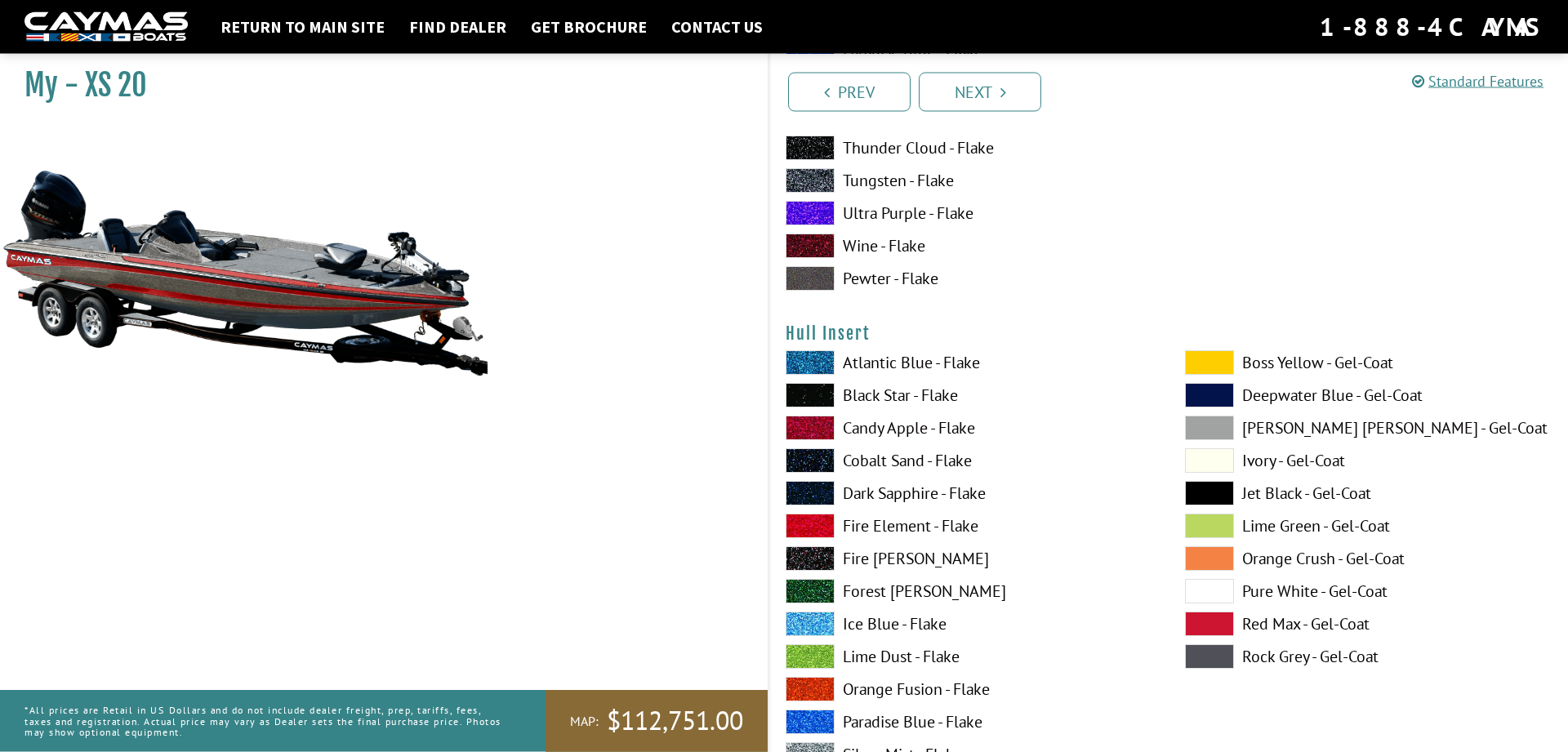
scroll to position [7175, 0]
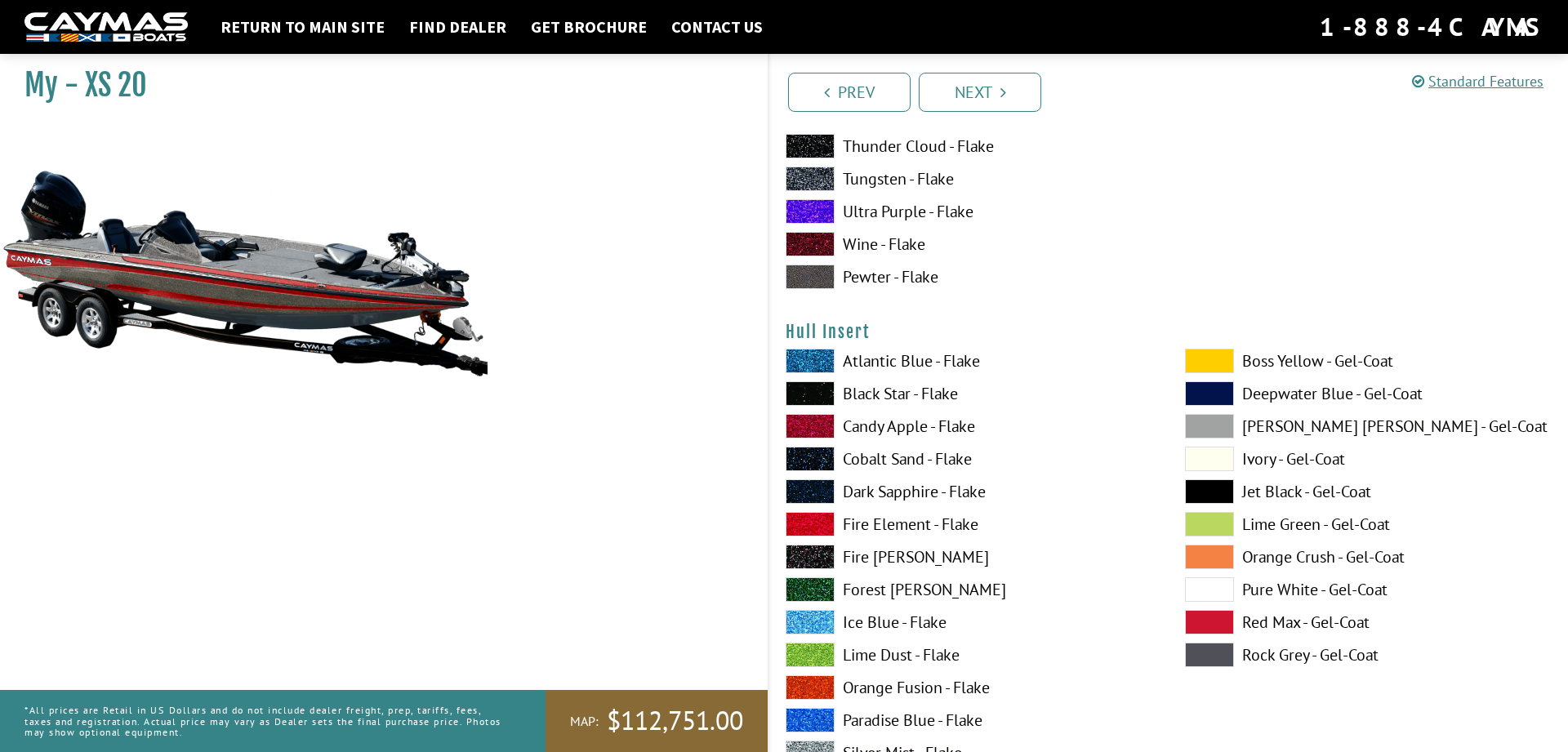
click at [823, 612] on span at bounding box center [810, 622] width 49 height 24
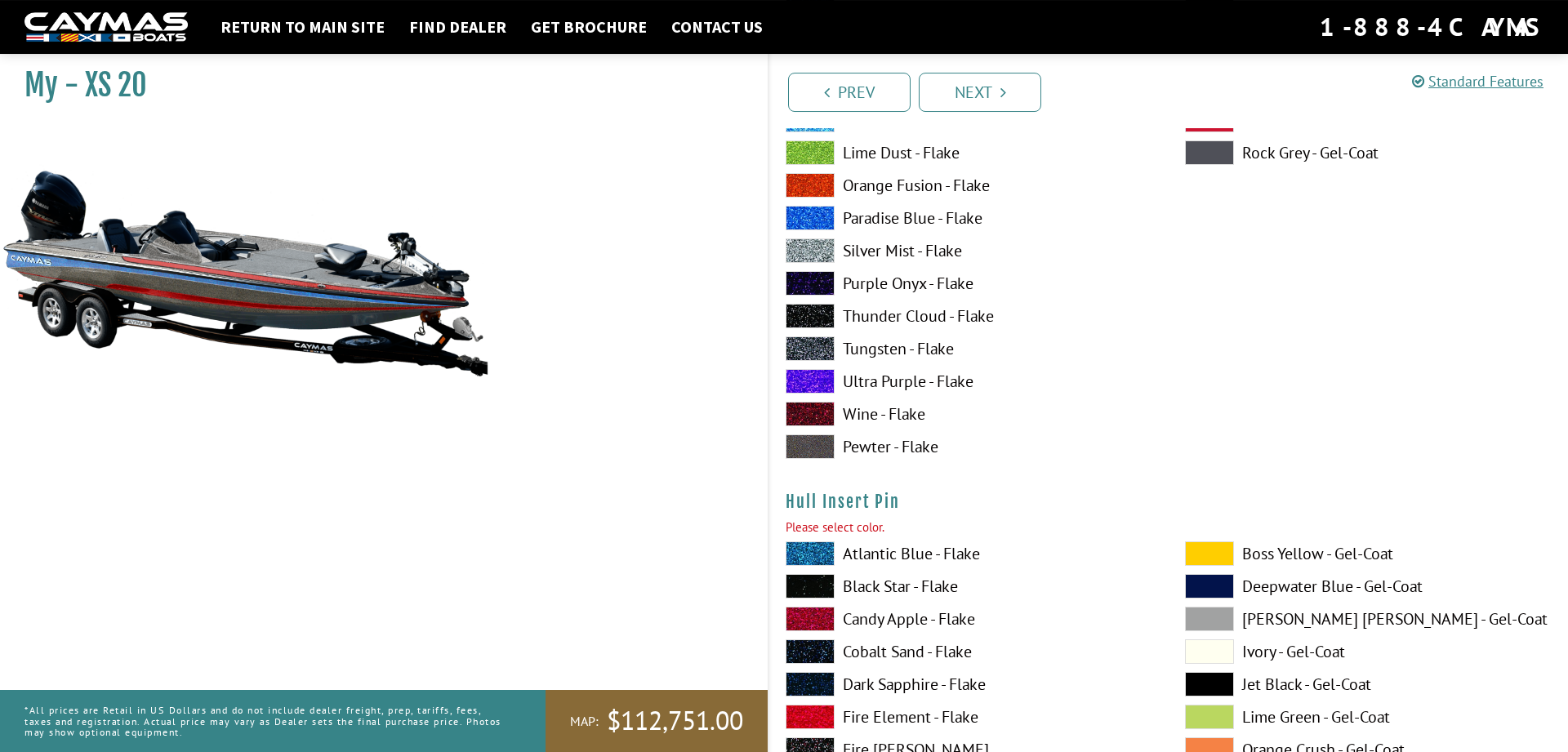
scroll to position [7758, 0]
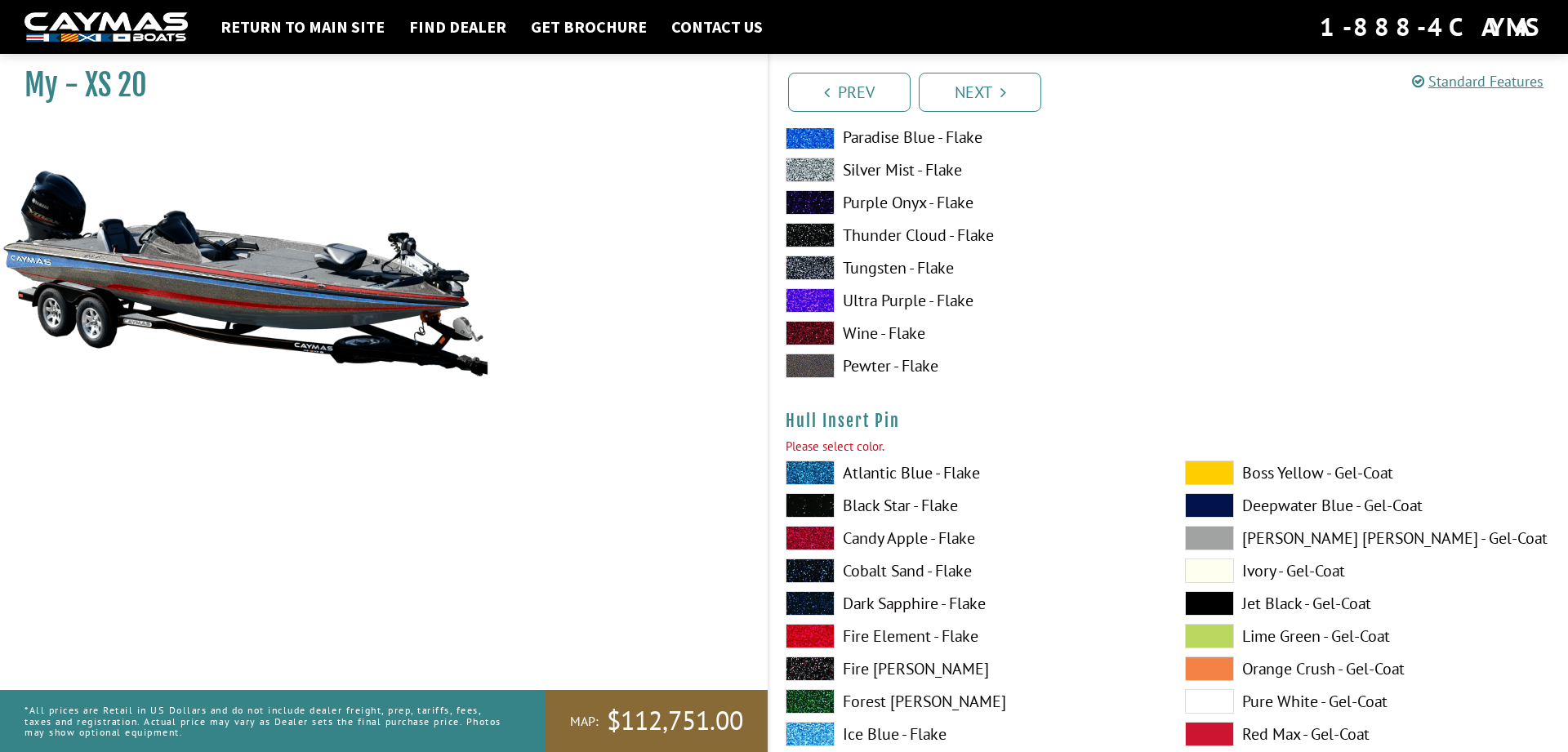
click at [1275, 665] on label "Orange Crush - Gel-Coat" at bounding box center [1368, 669] width 366 height 24
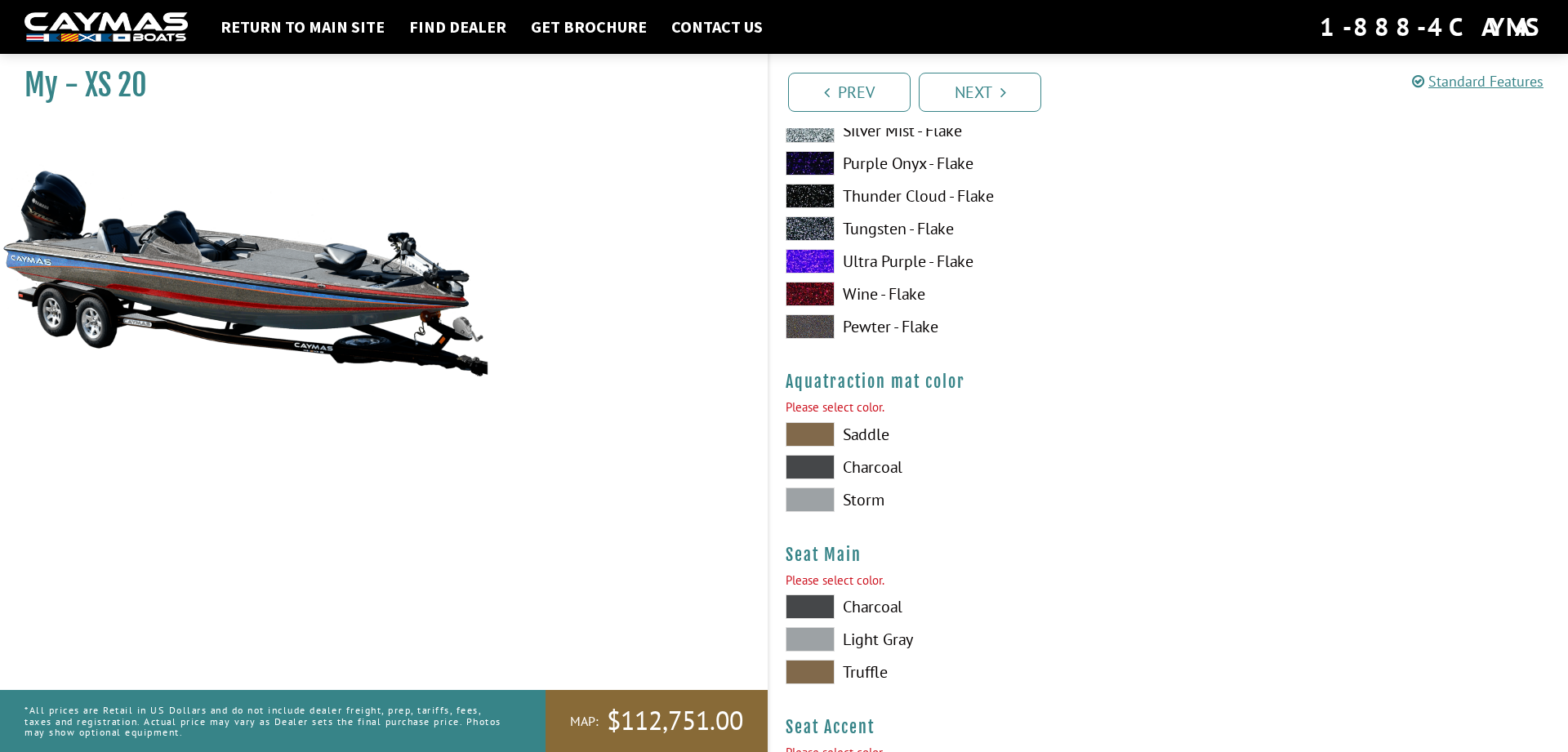
scroll to position [8507, 0]
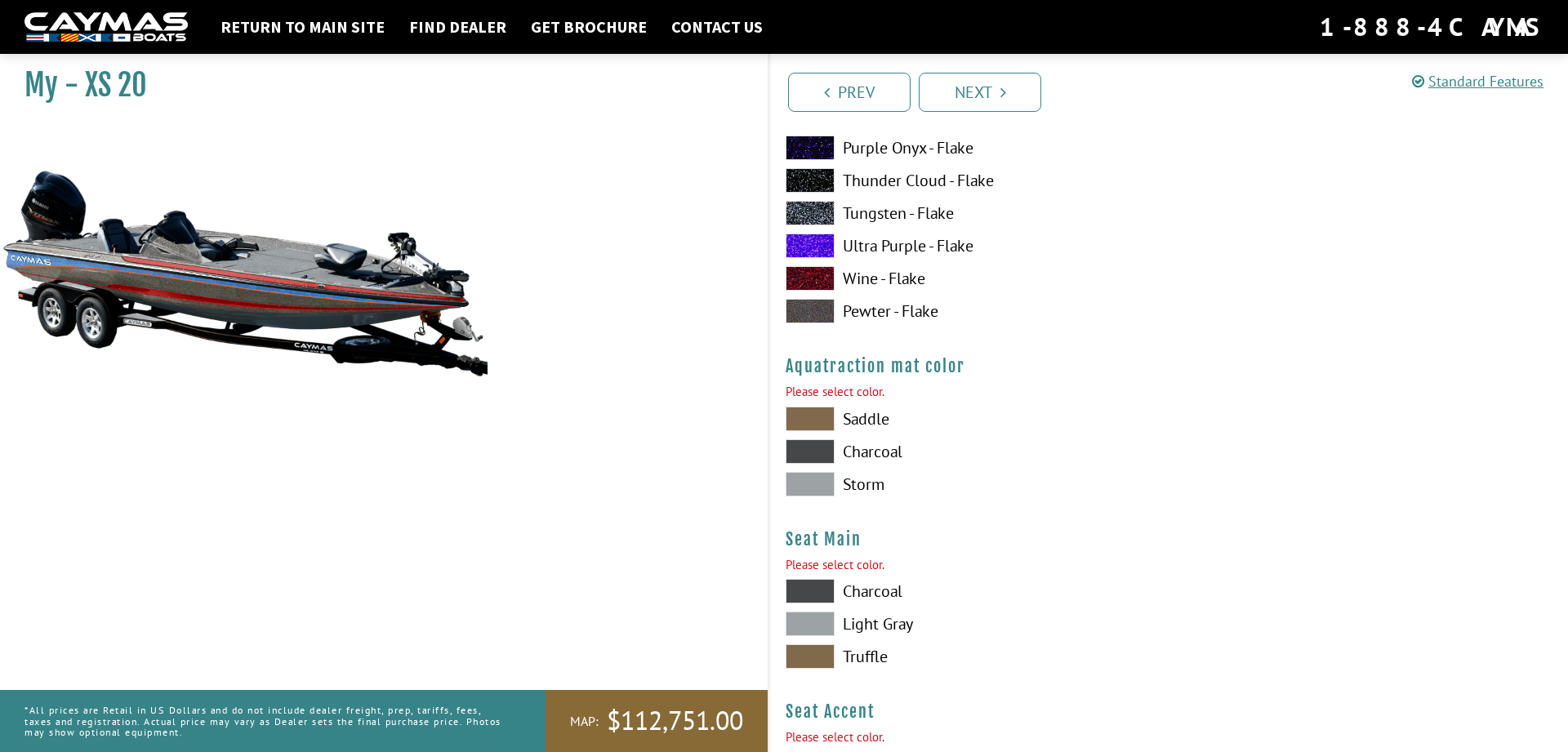
click at [816, 417] on span at bounding box center [810, 419] width 49 height 24
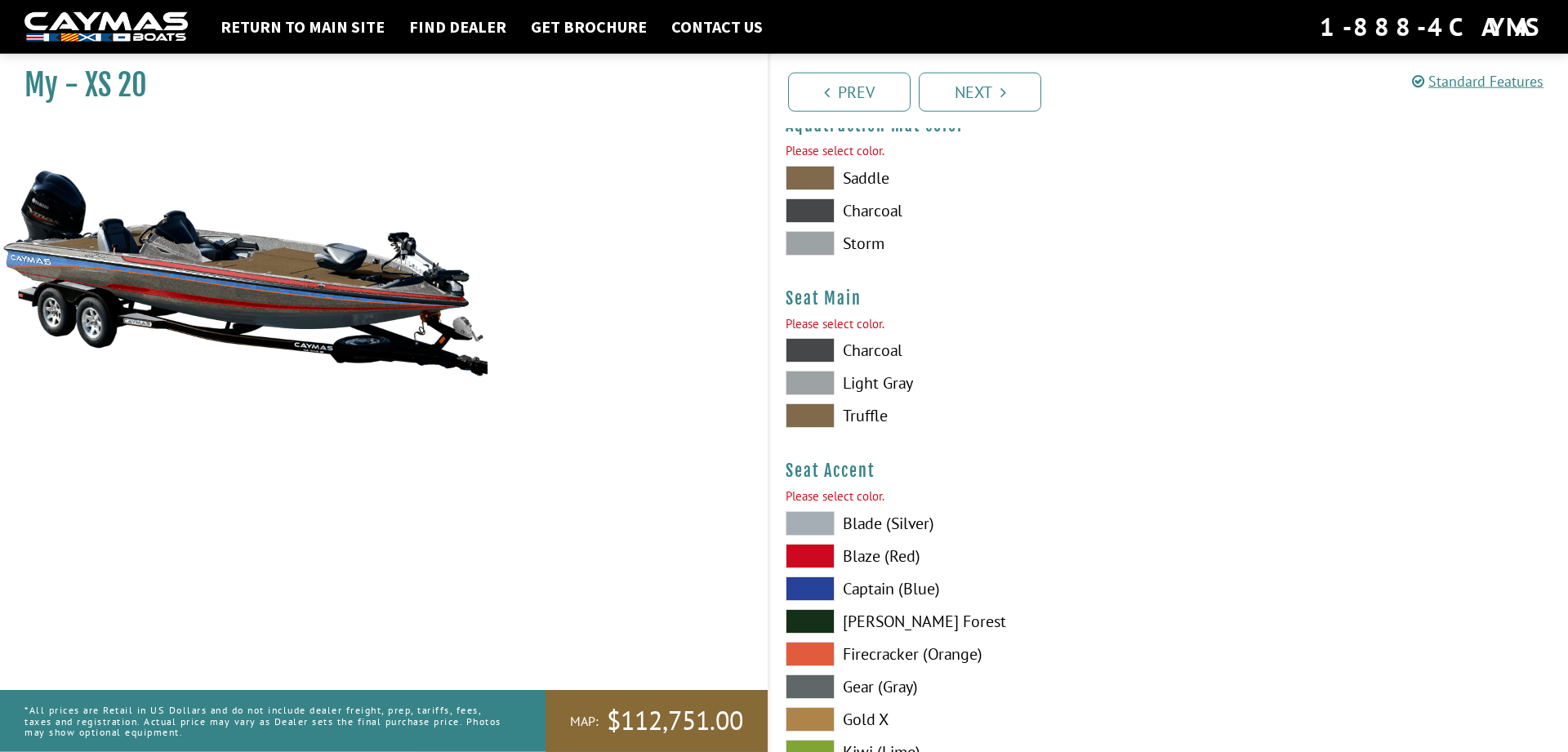
scroll to position [8757, 0]
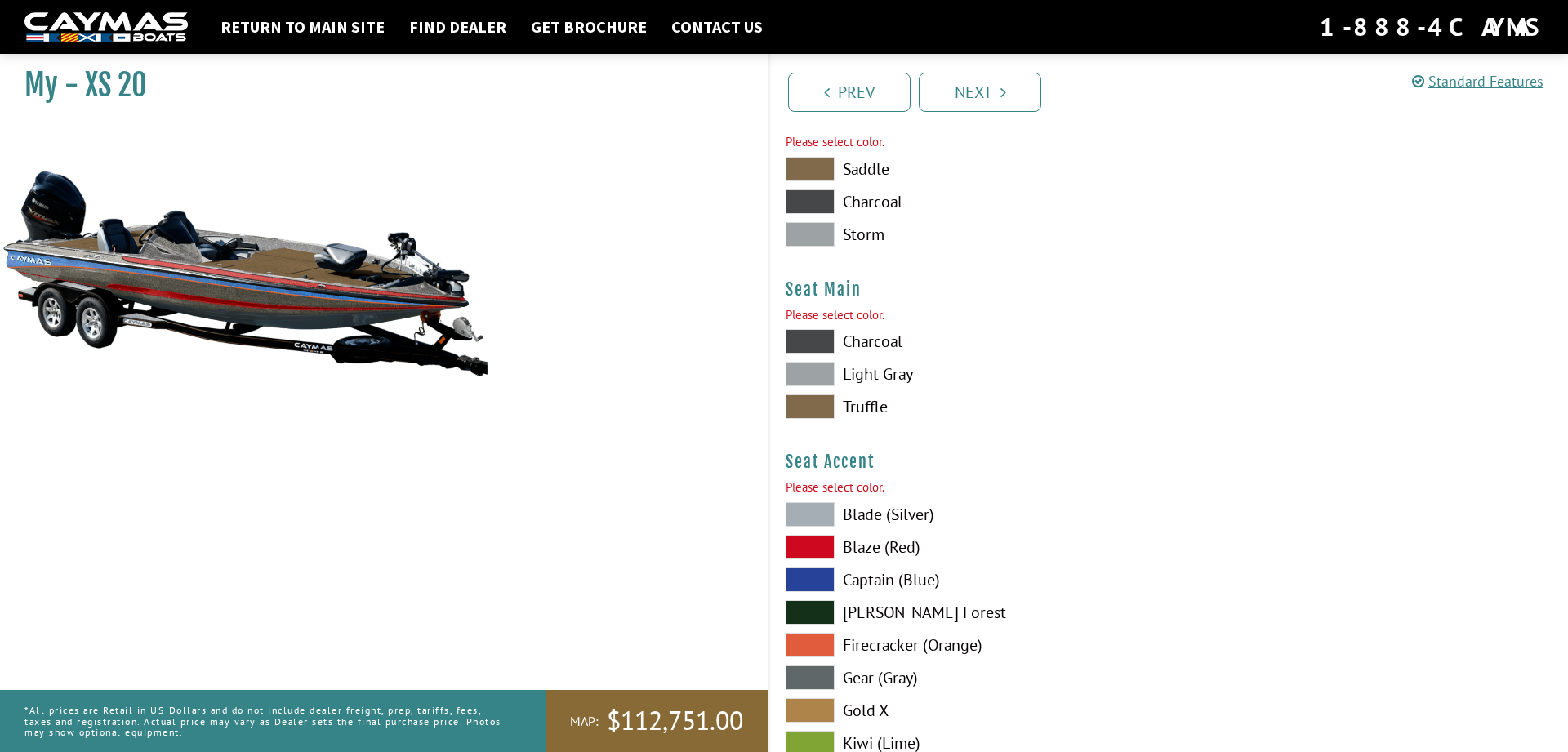
click at [794, 407] on span at bounding box center [810, 407] width 49 height 24
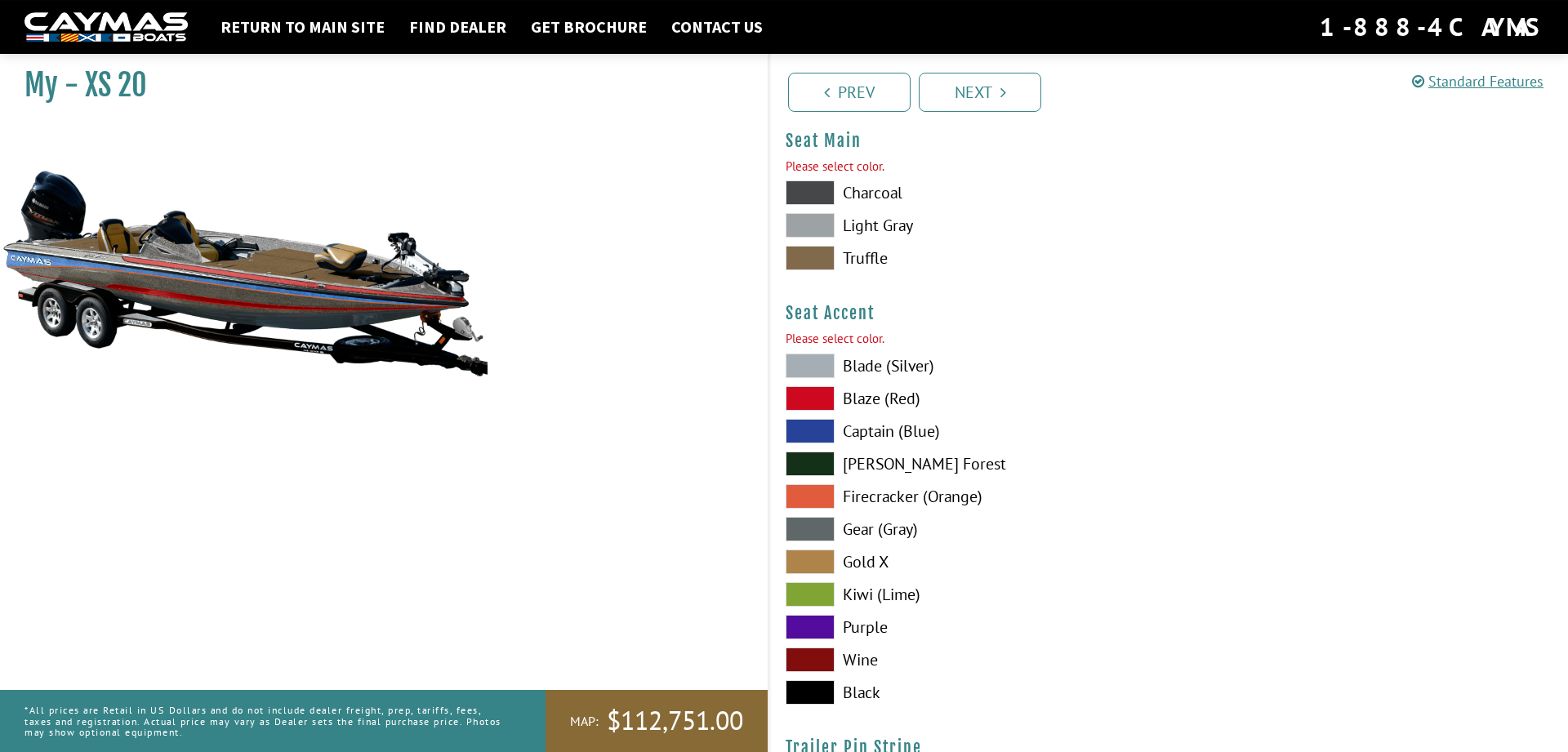
scroll to position [8923, 0]
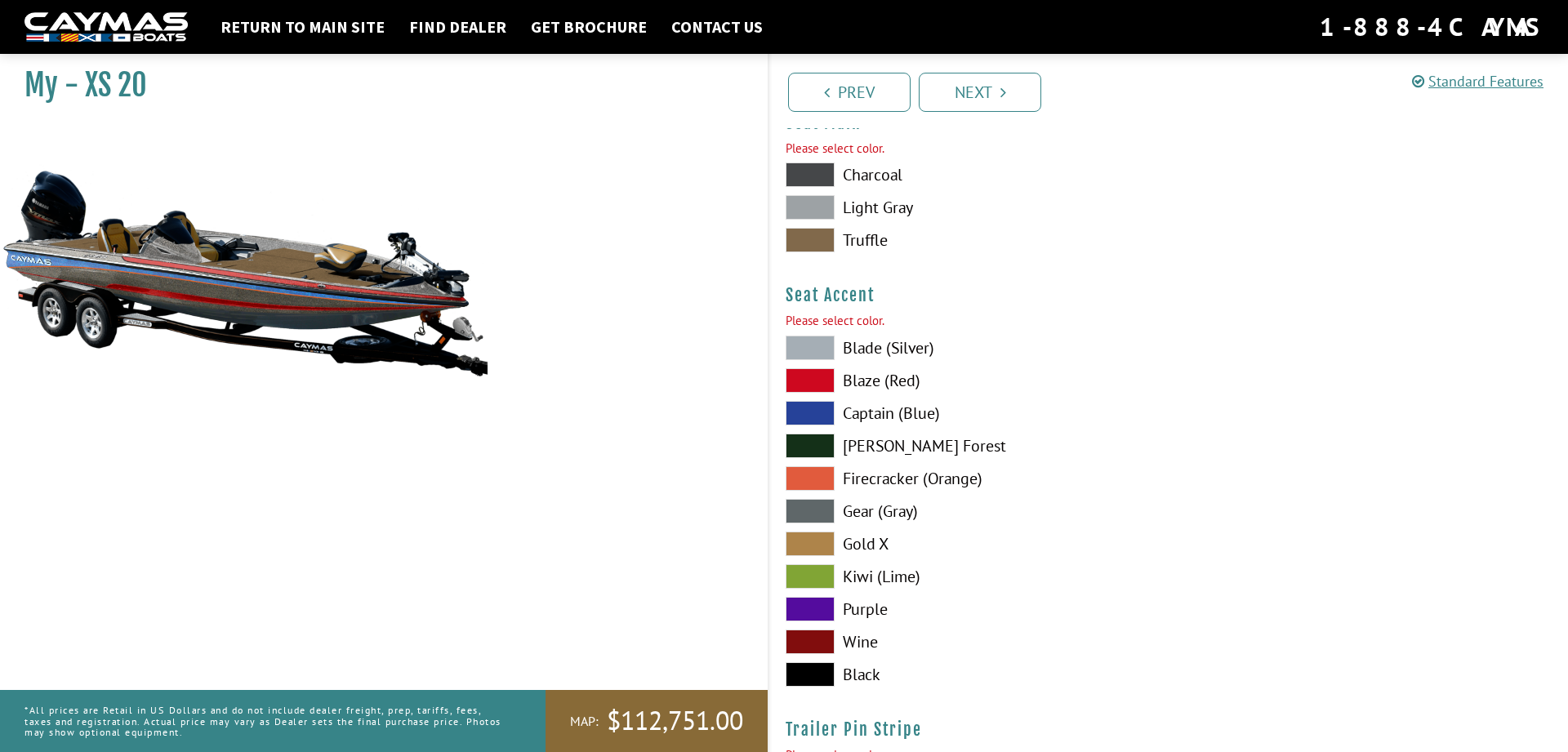
click at [897, 476] on label "Firecracker (Orange)" at bounding box center [968, 478] width 366 height 24
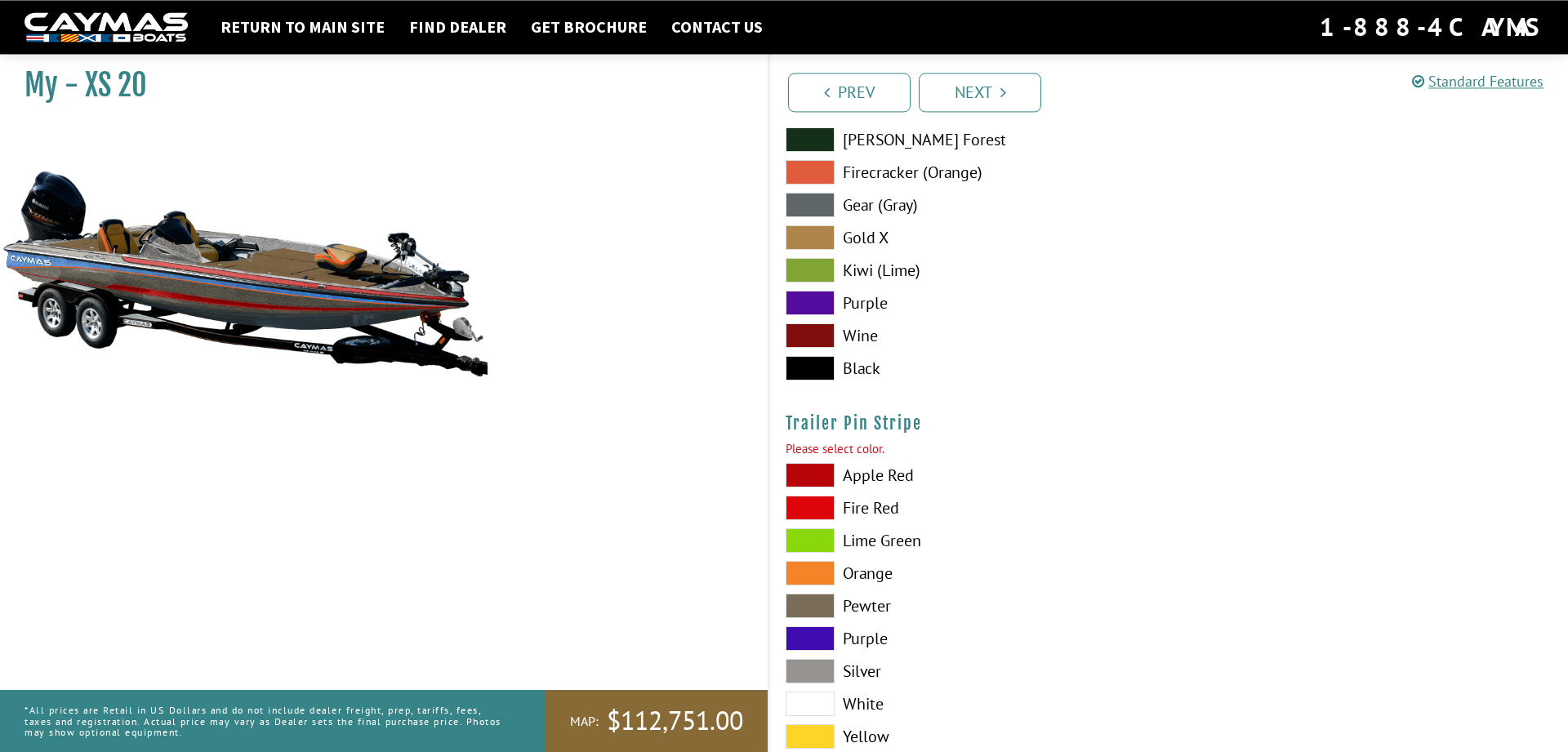
scroll to position [9340, 0]
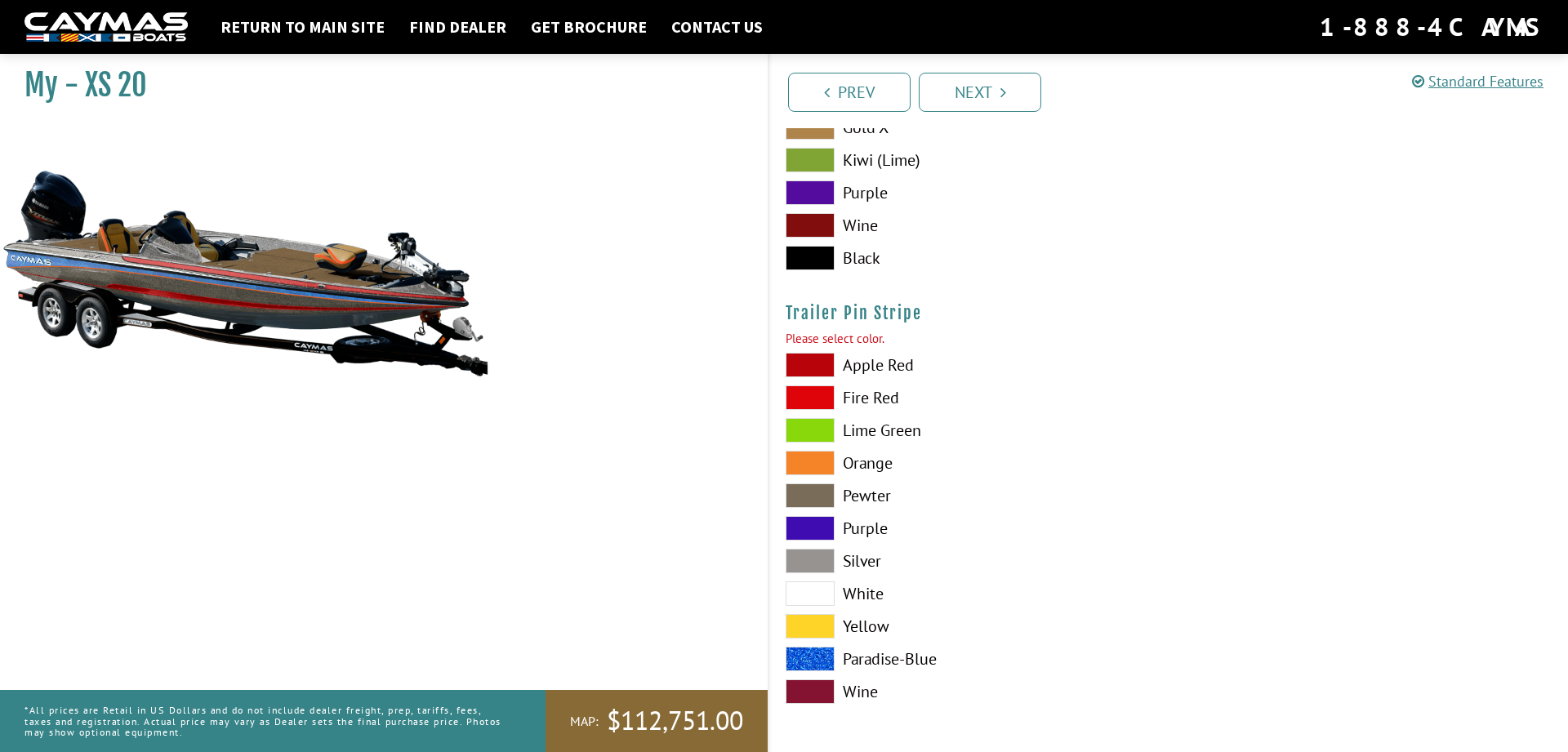
click at [826, 458] on span at bounding box center [810, 463] width 49 height 24
click at [972, 84] on link "Next" at bounding box center [979, 92] width 122 height 39
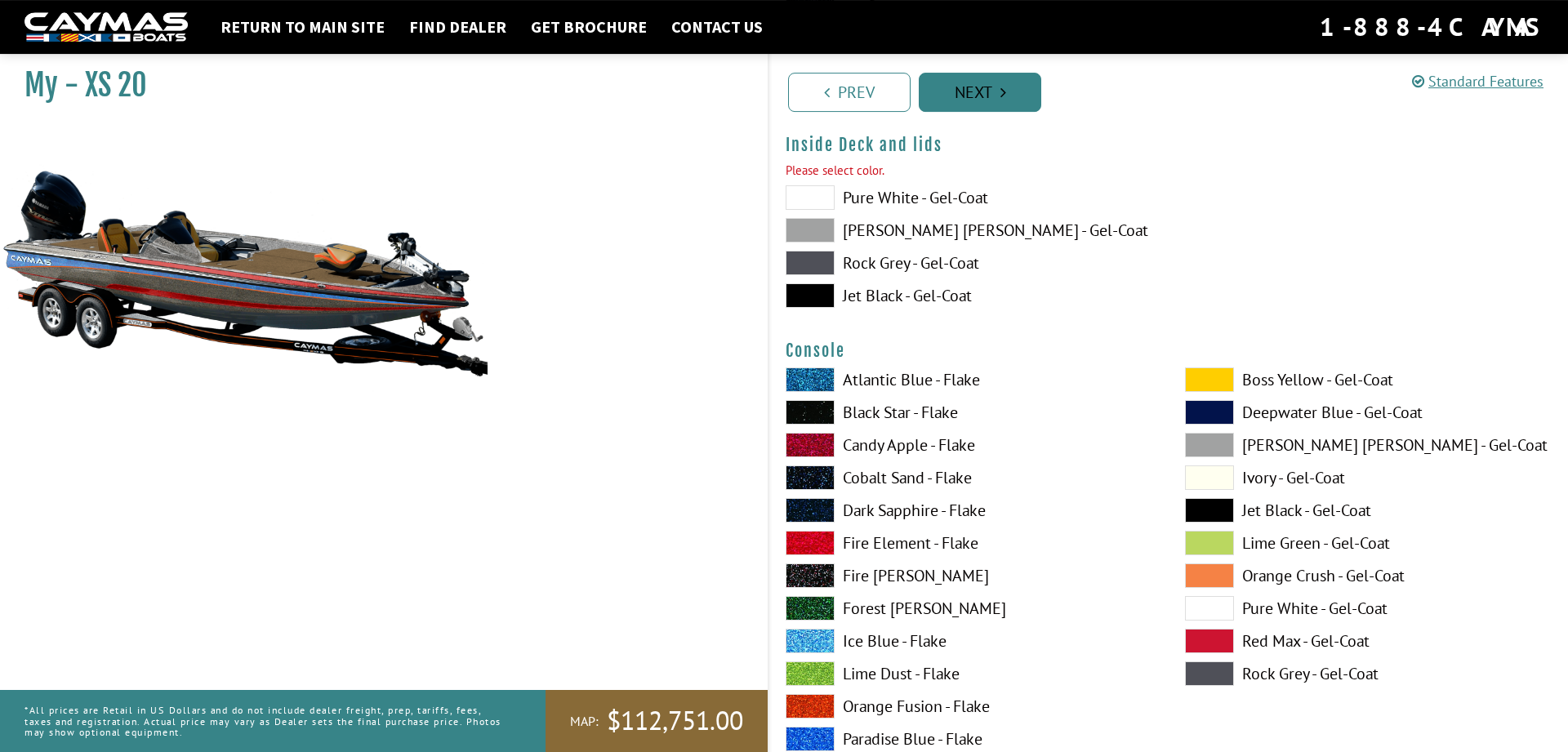
scroll to position [3417, 0]
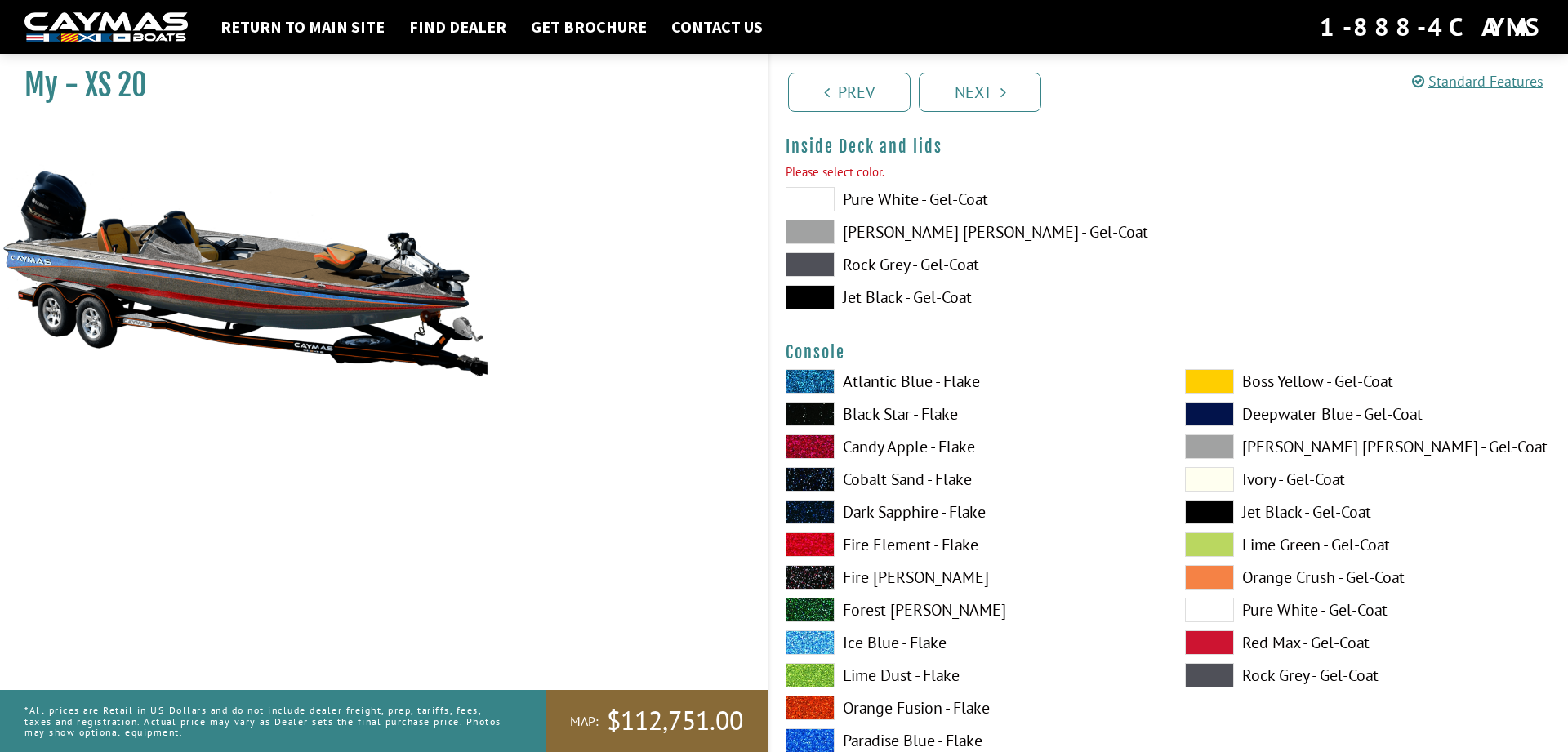
click at [807, 198] on span at bounding box center [810, 199] width 49 height 24
click at [810, 377] on span at bounding box center [810, 381] width 49 height 24
click at [996, 95] on link "Next" at bounding box center [979, 92] width 122 height 39
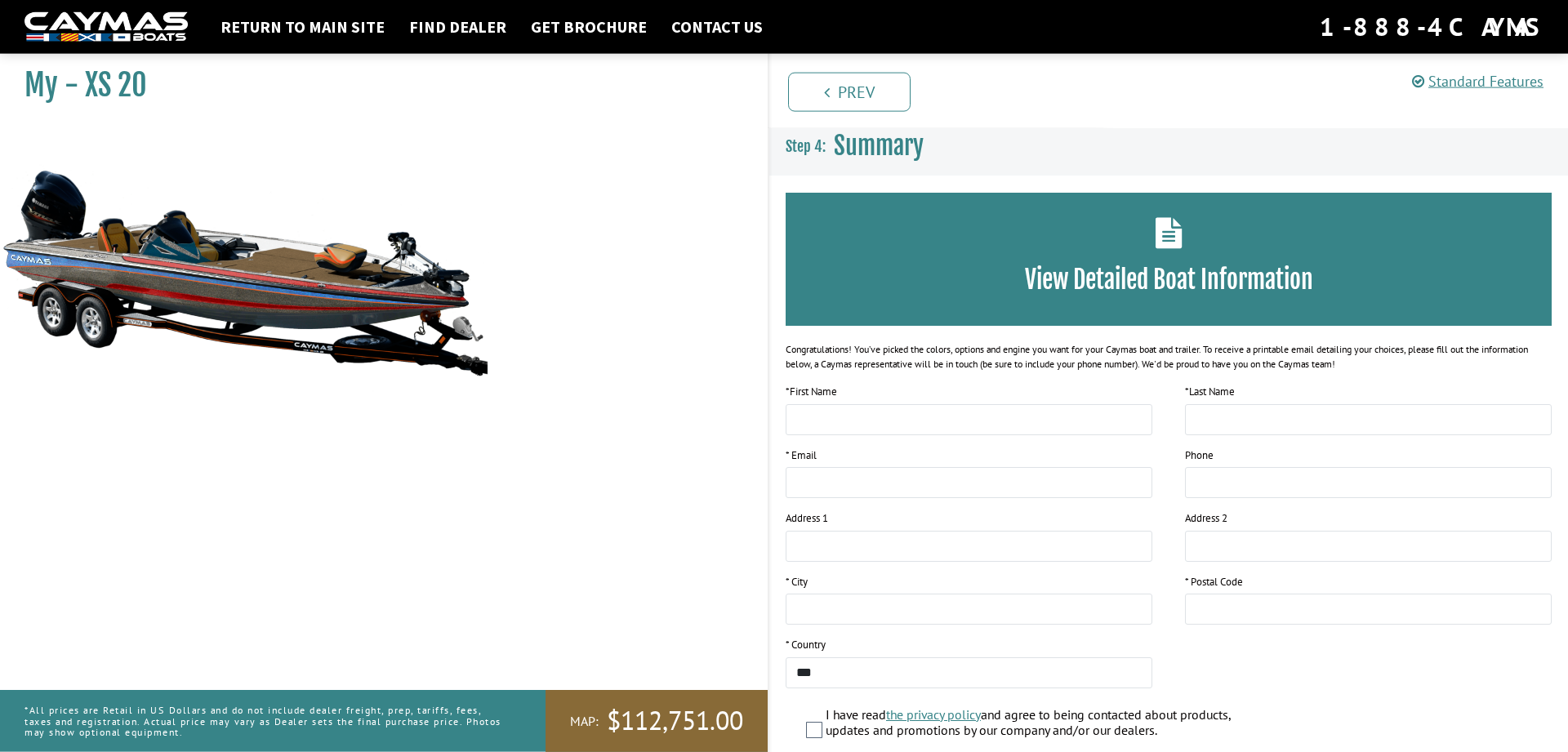
scroll to position [0, 0]
